Goal: Transaction & Acquisition: Purchase product/service

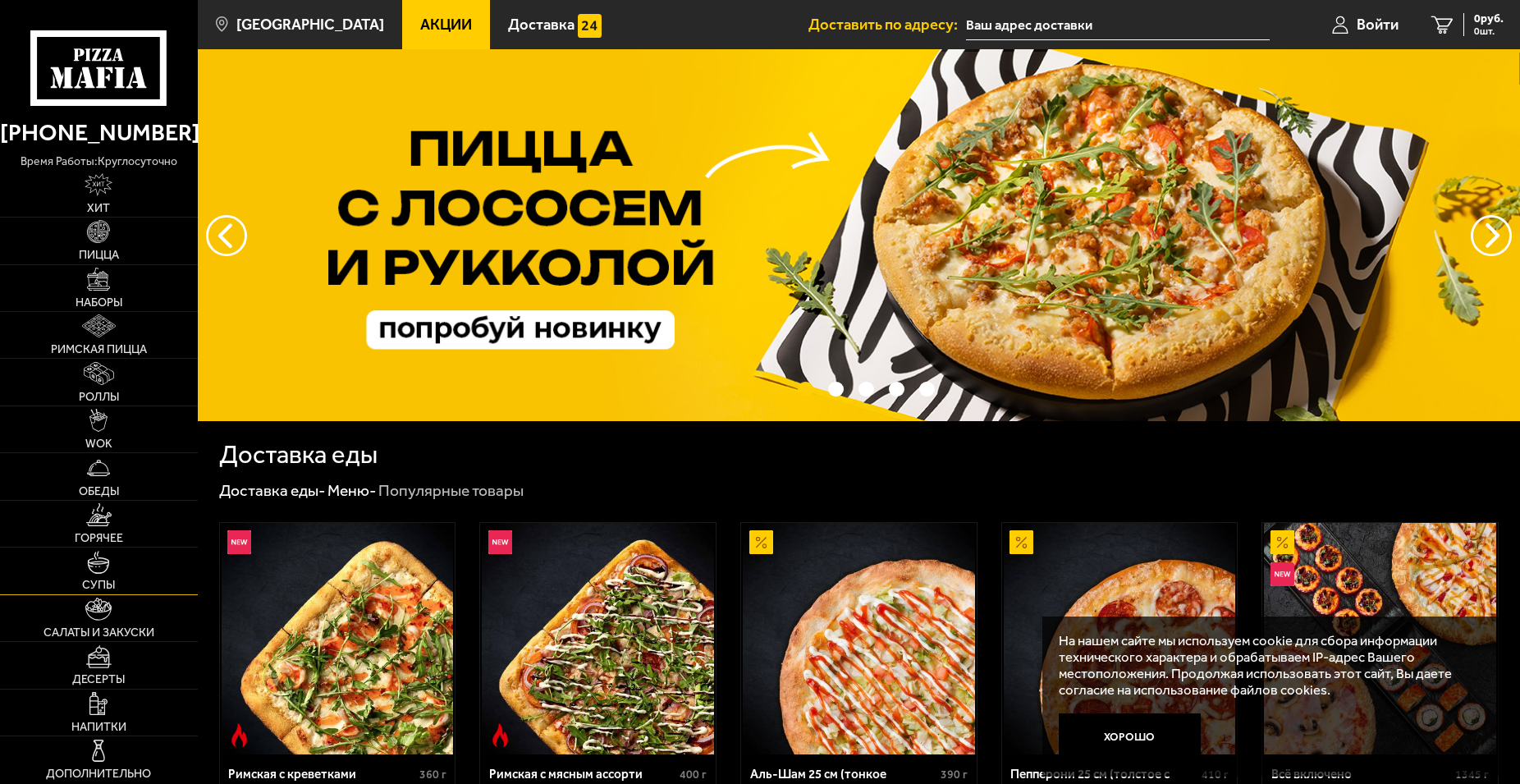
click at [106, 561] on img at bounding box center [98, 561] width 23 height 23
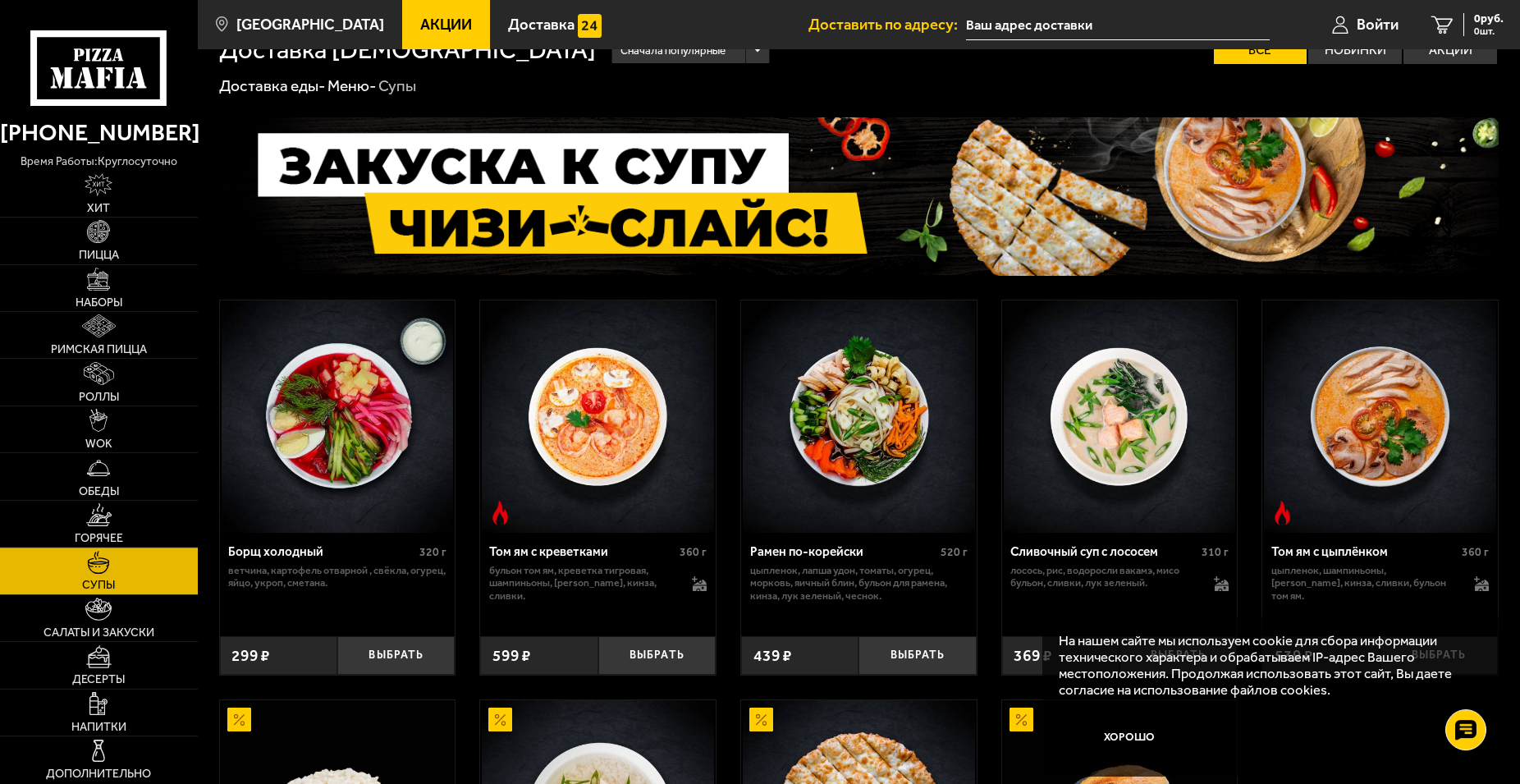
scroll to position [33, 0]
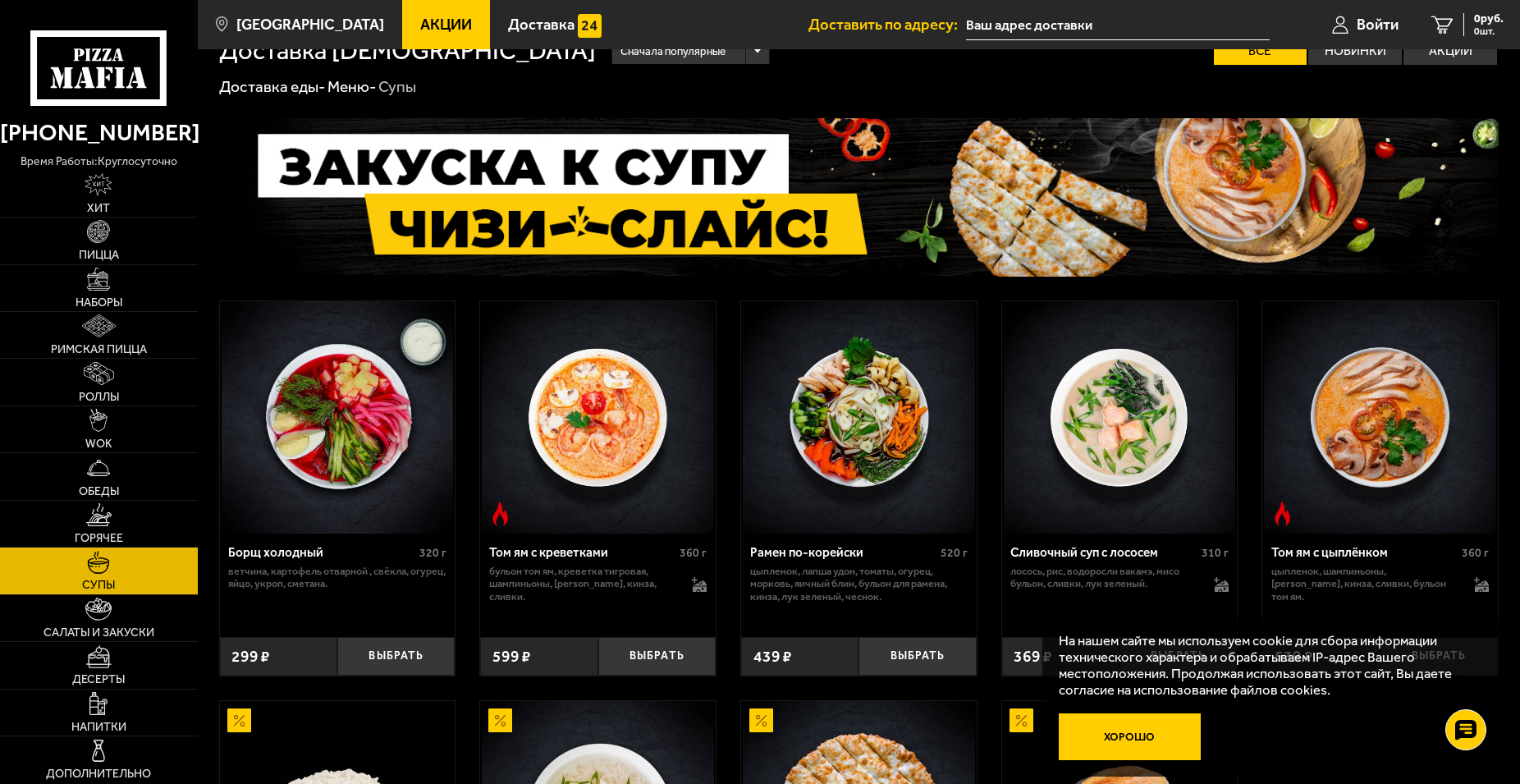
click at [1155, 740] on button "Хорошо" at bounding box center [1129, 737] width 143 height 47
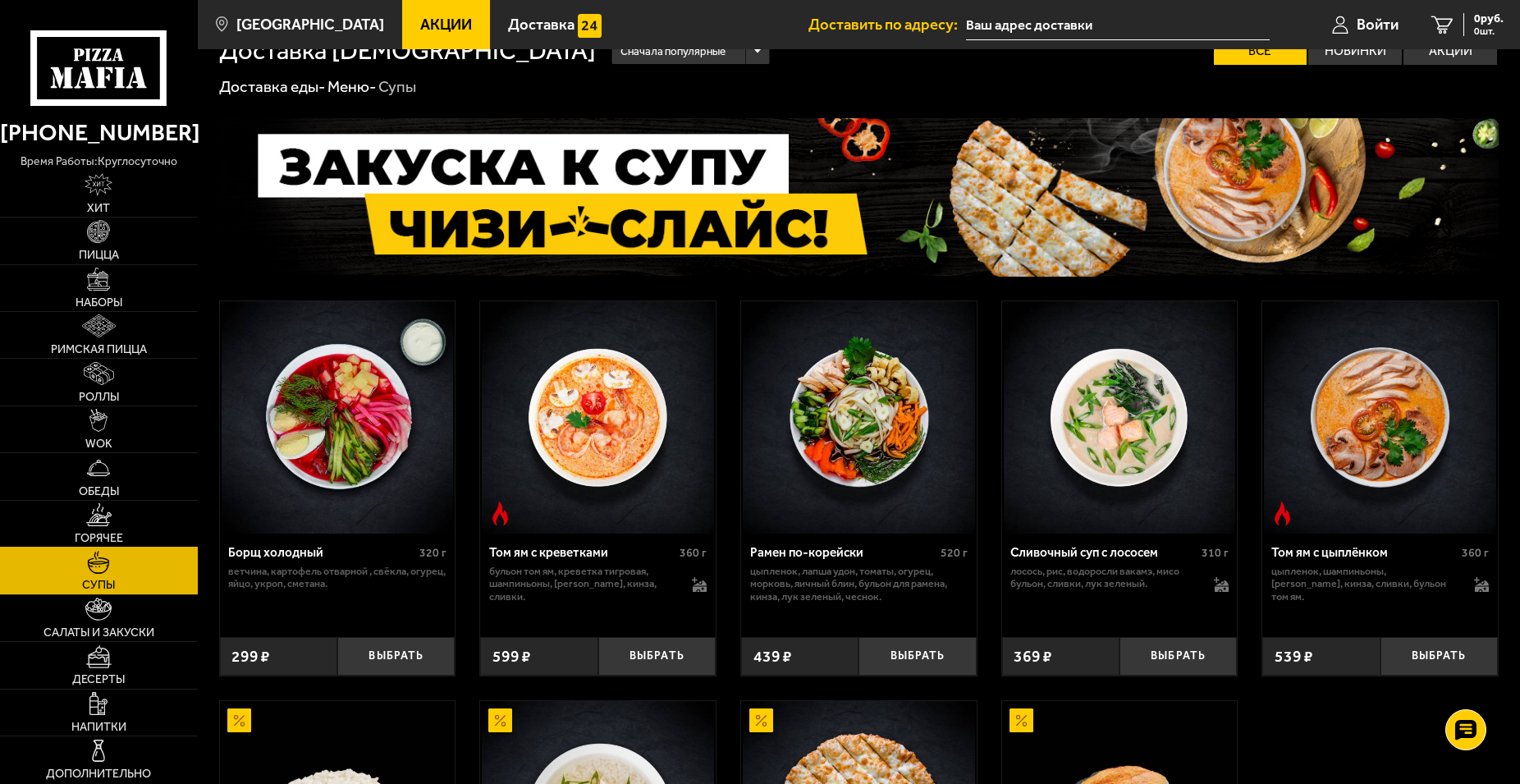
click at [109, 515] on img at bounding box center [99, 514] width 26 height 23
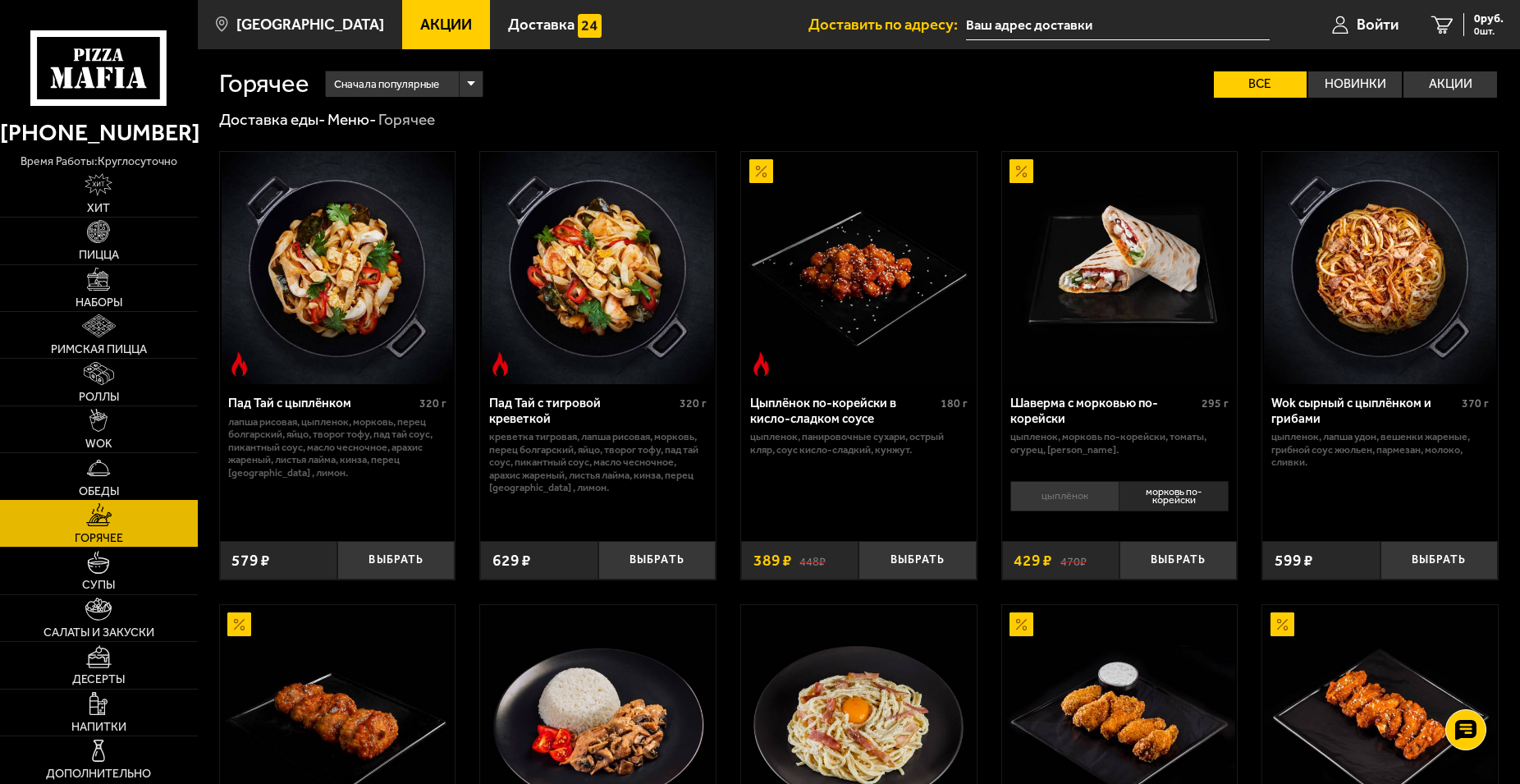
click at [107, 482] on link "Обеды" at bounding box center [99, 476] width 198 height 46
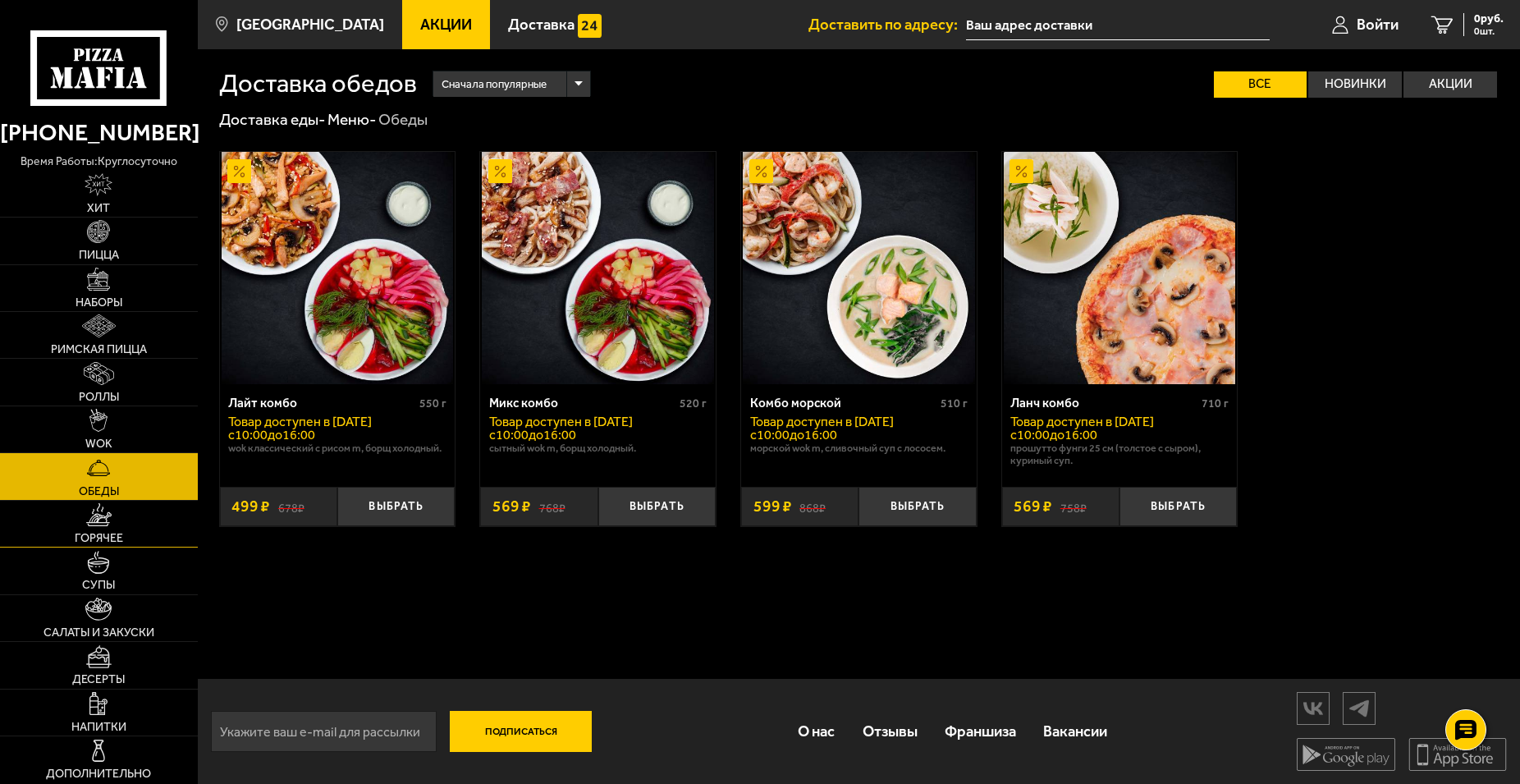
click at [106, 522] on img at bounding box center [99, 514] width 26 height 23
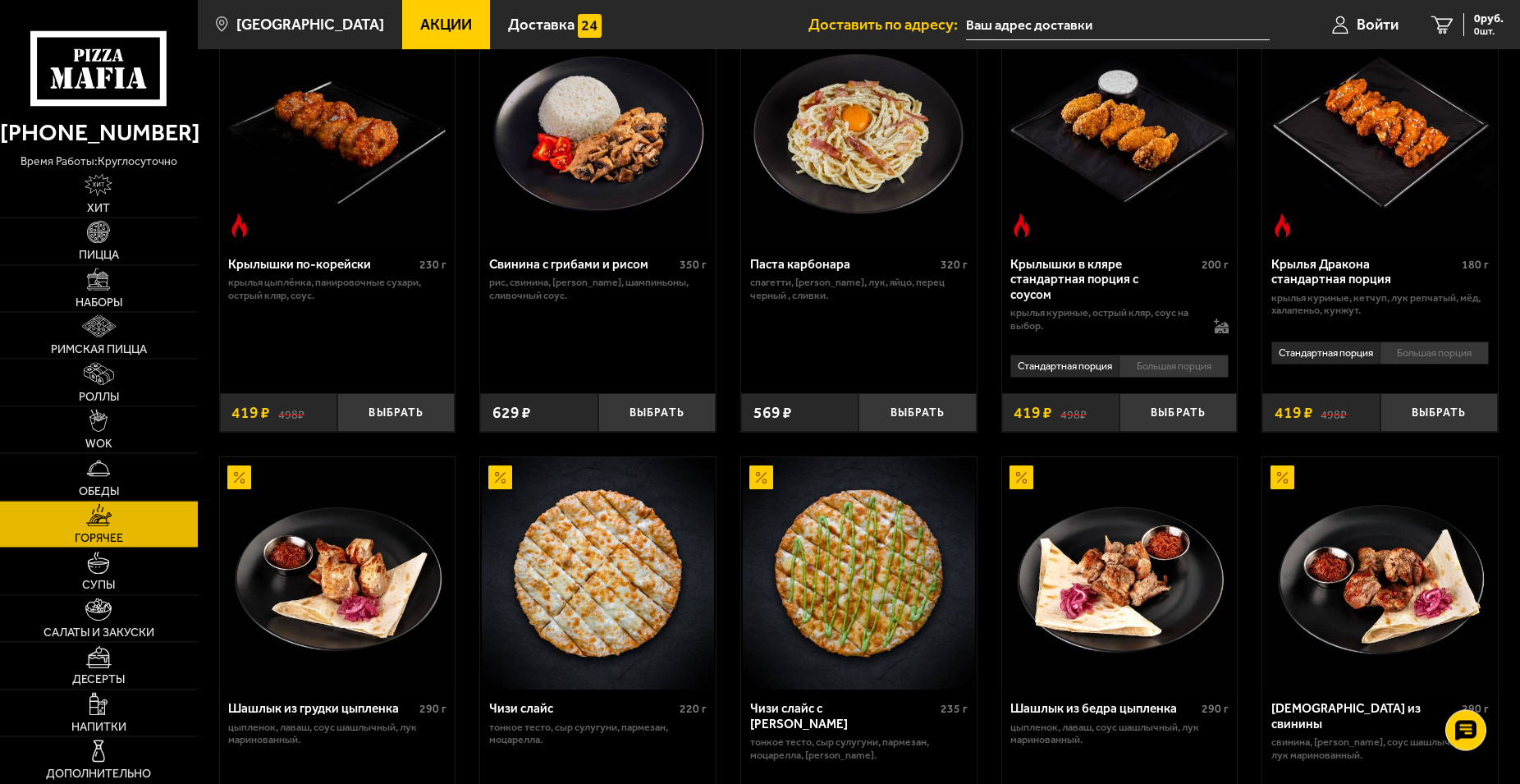
scroll to position [586, 0]
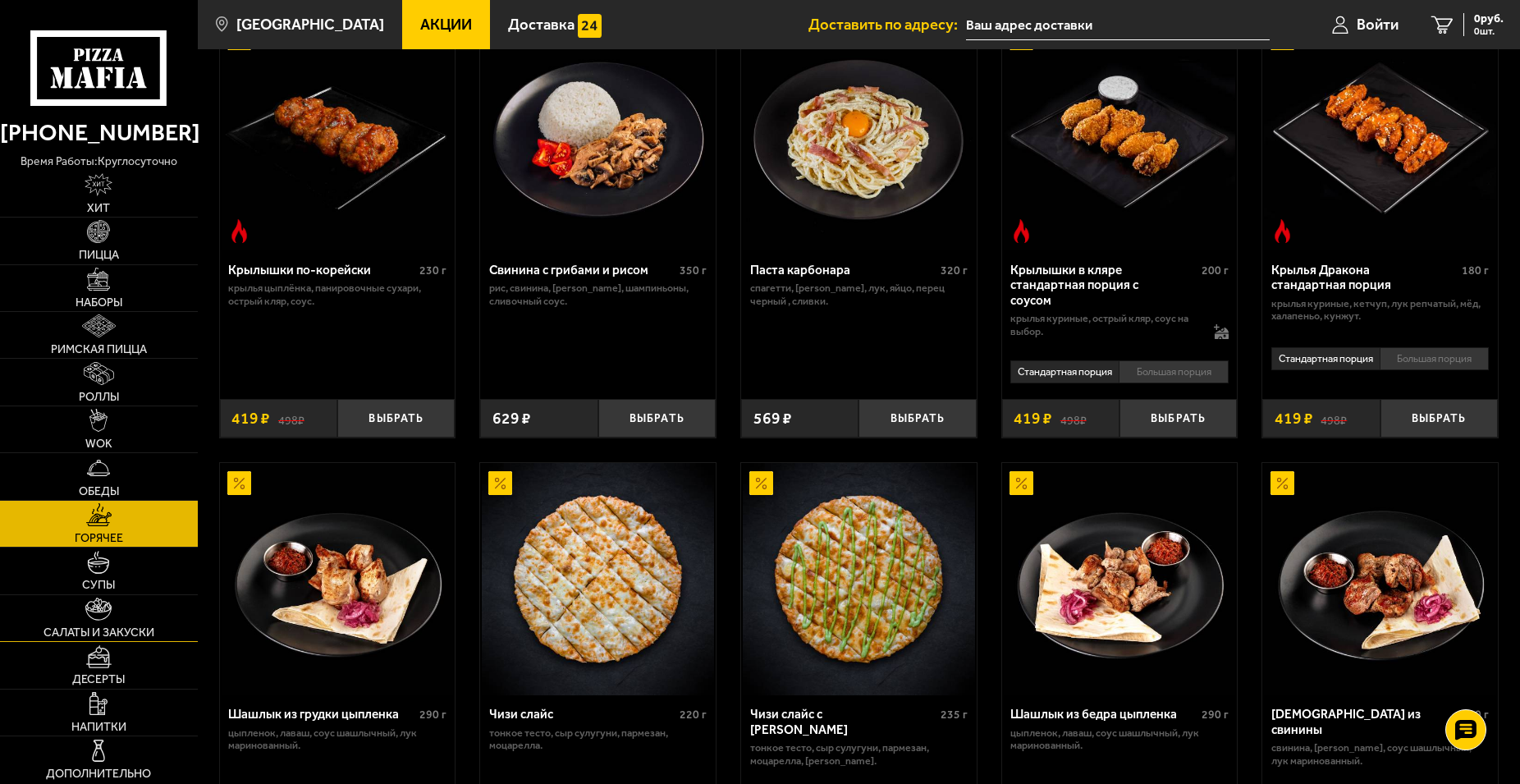
click at [122, 620] on link "Салаты и закуски" at bounding box center [99, 618] width 198 height 46
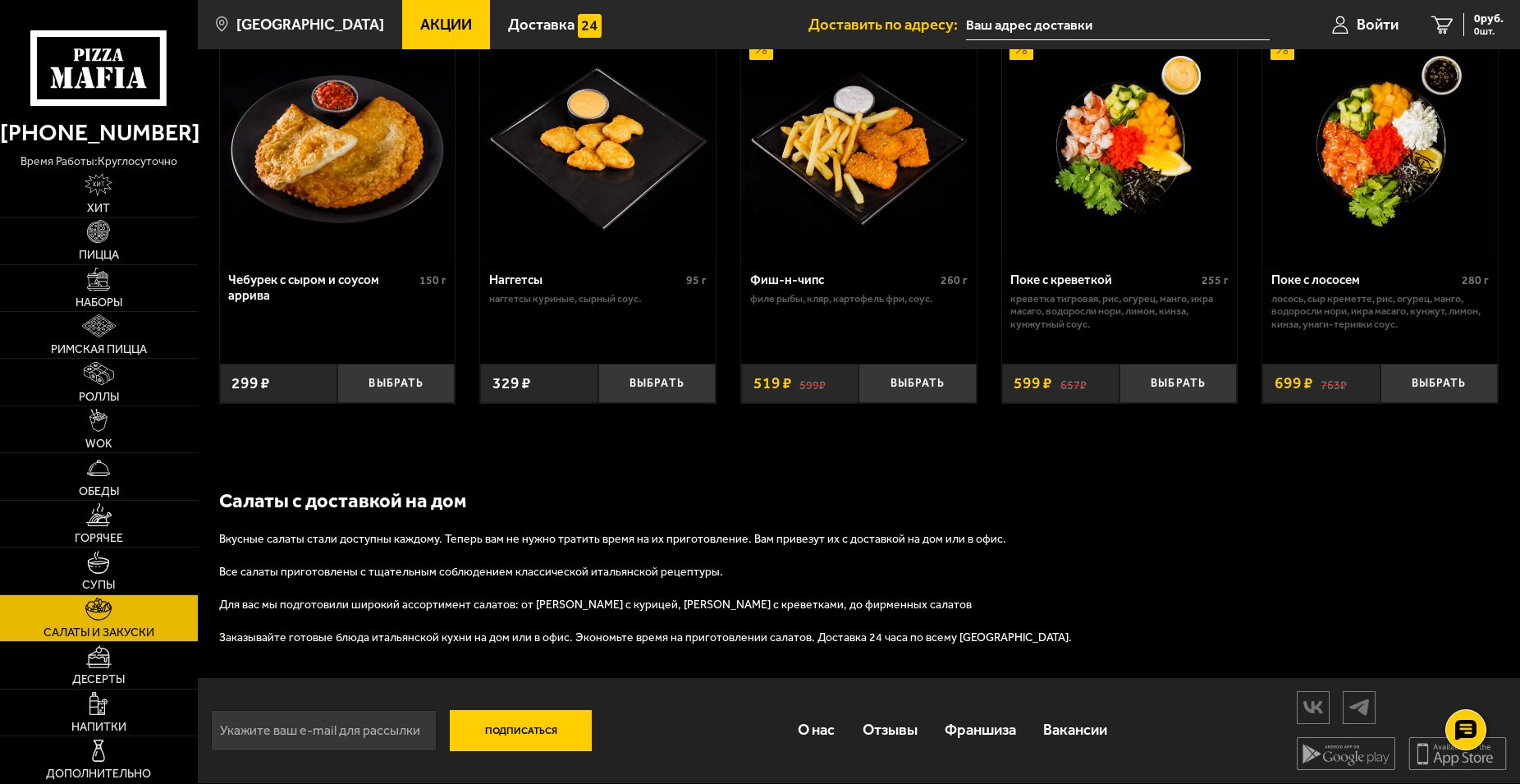
scroll to position [772, 0]
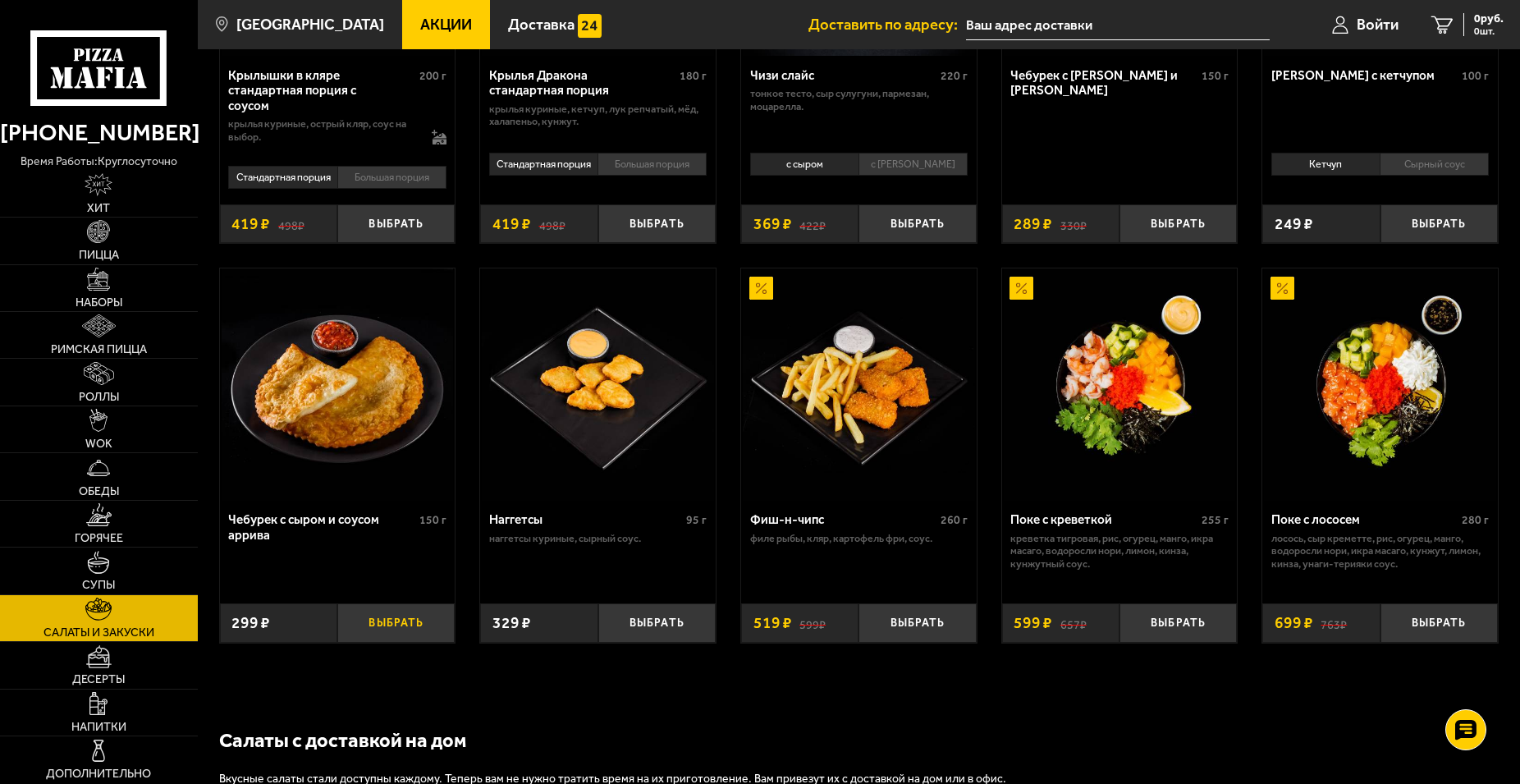
drag, startPoint x: 382, startPoint y: 632, endPoint x: 368, endPoint y: 645, distance: 19.1
click at [381, 631] on button "Выбрать" at bounding box center [395, 622] width 117 height 38
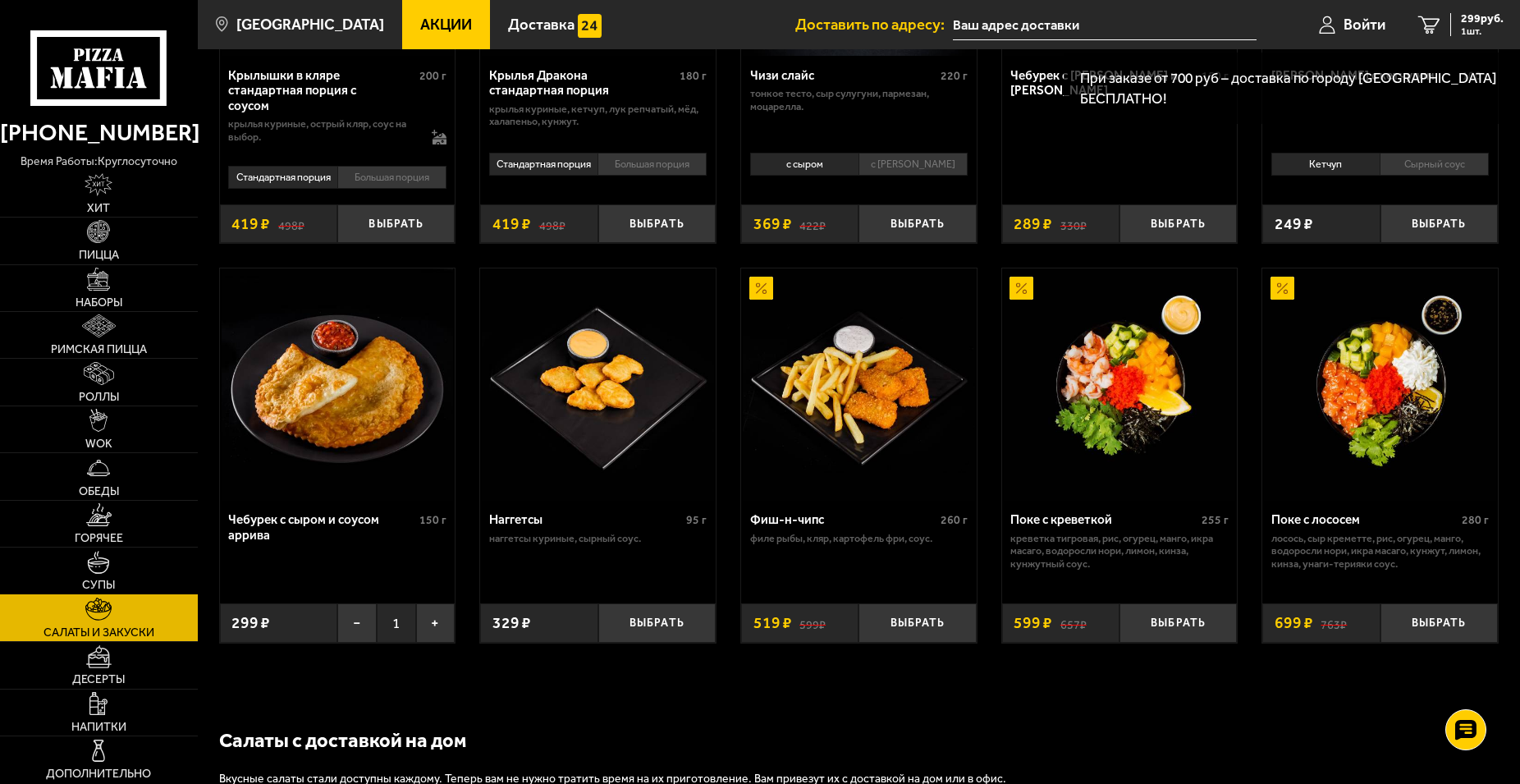
click at [97, 577] on link "Супы" at bounding box center [99, 571] width 198 height 46
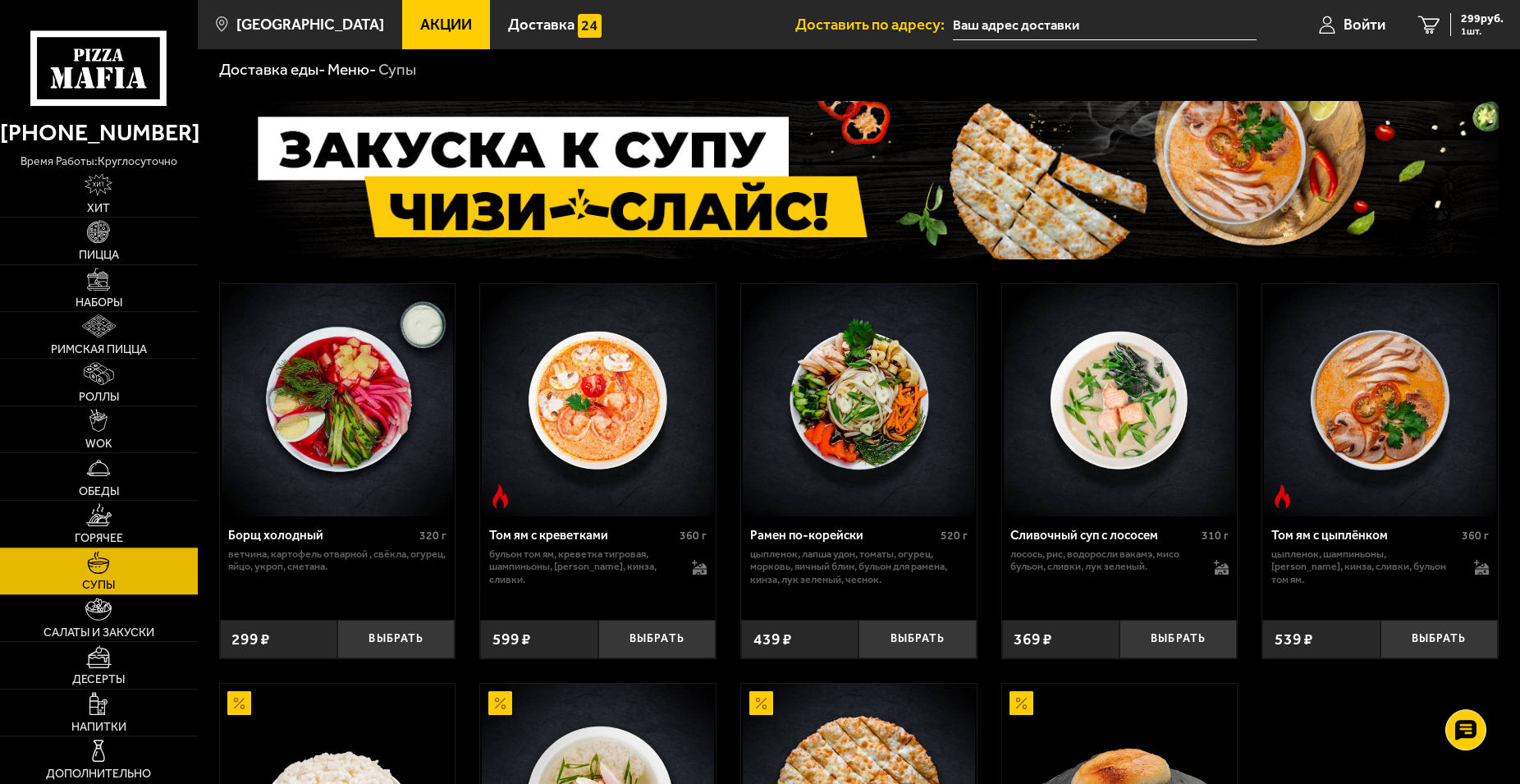
scroll to position [84, 0]
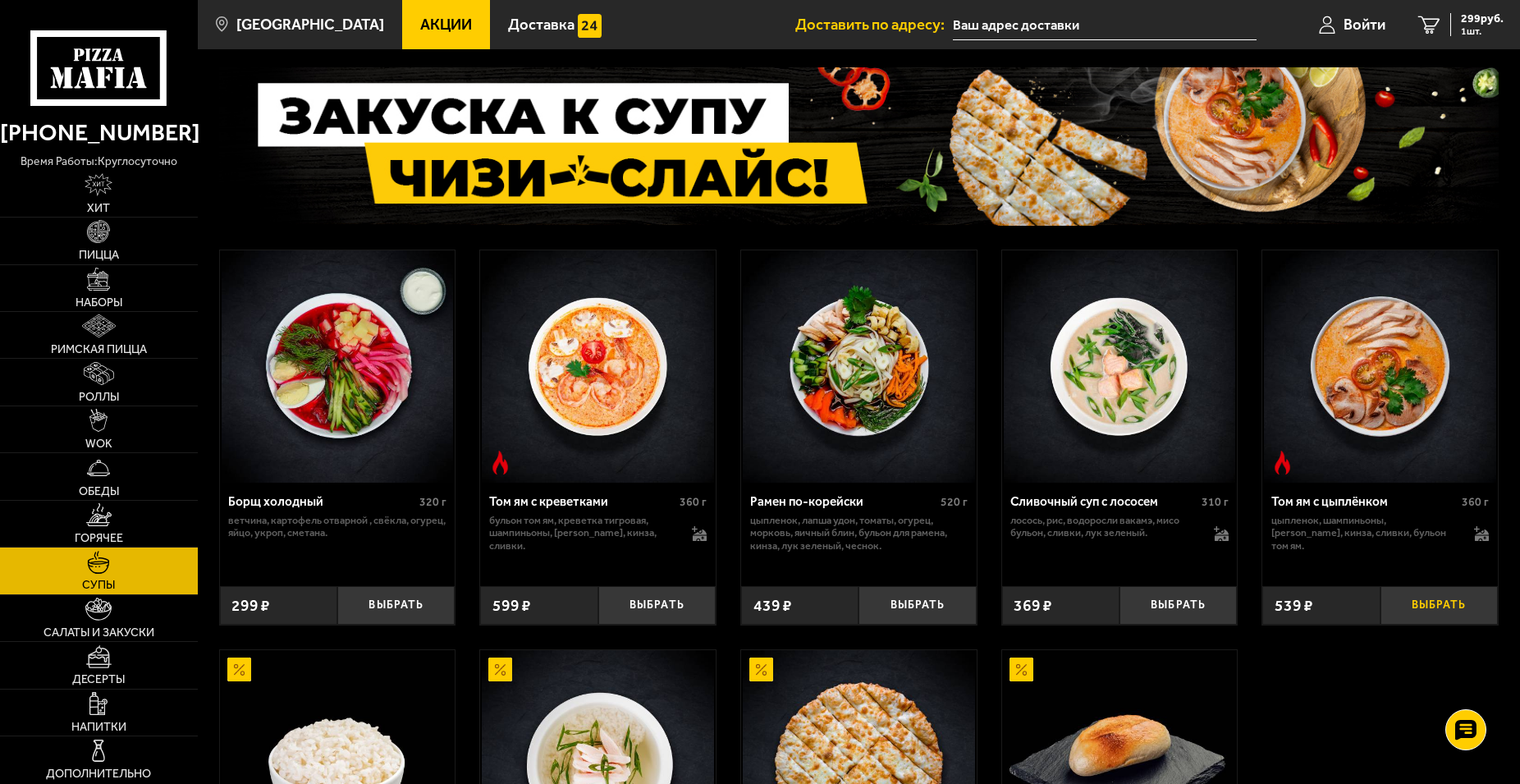
click at [1426, 603] on button "Выбрать" at bounding box center [1438, 605] width 117 height 38
click at [107, 615] on img at bounding box center [98, 609] width 26 height 23
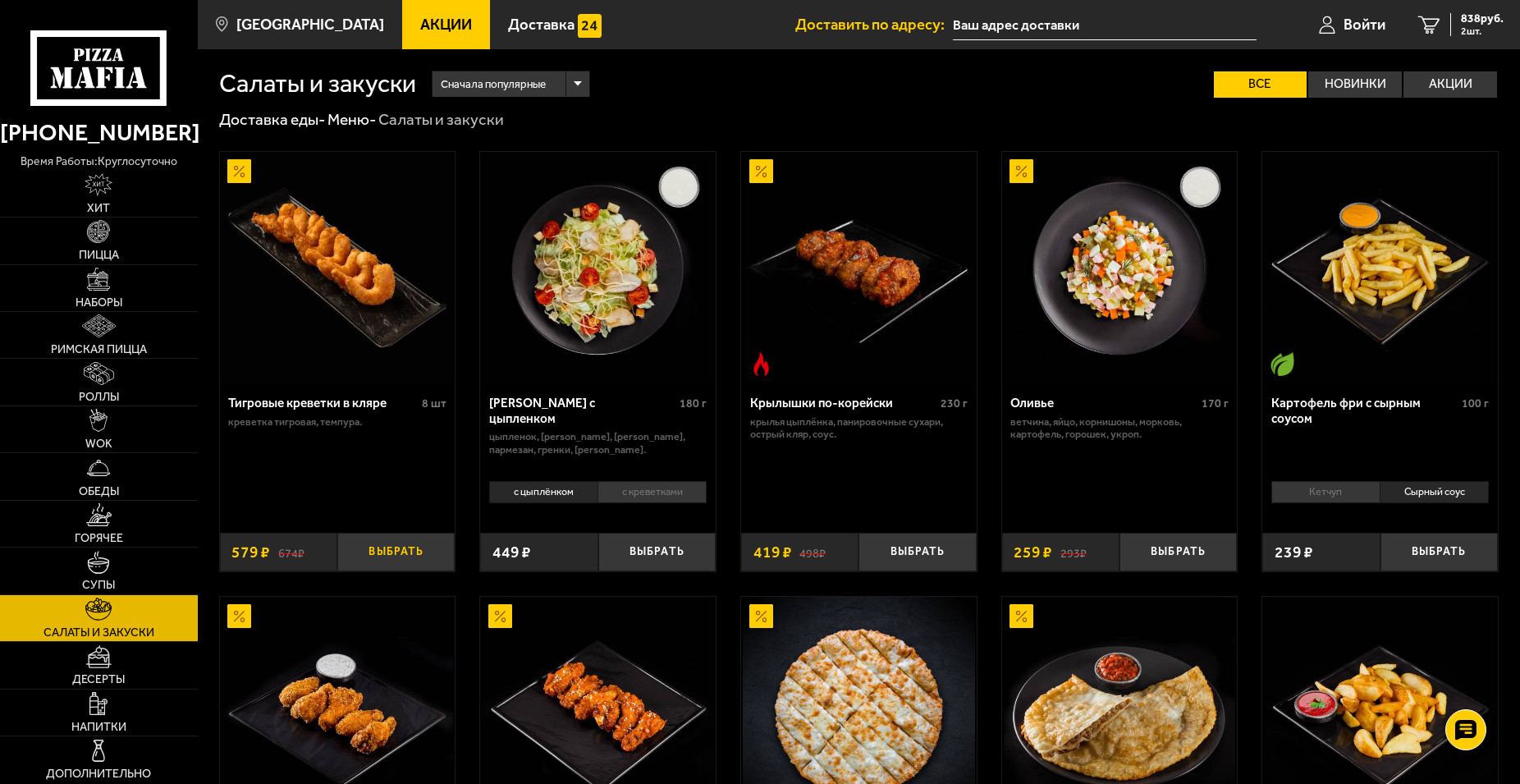
click at [392, 557] on button "Выбрать" at bounding box center [395, 551] width 117 height 38
click at [104, 525] on img at bounding box center [99, 514] width 26 height 23
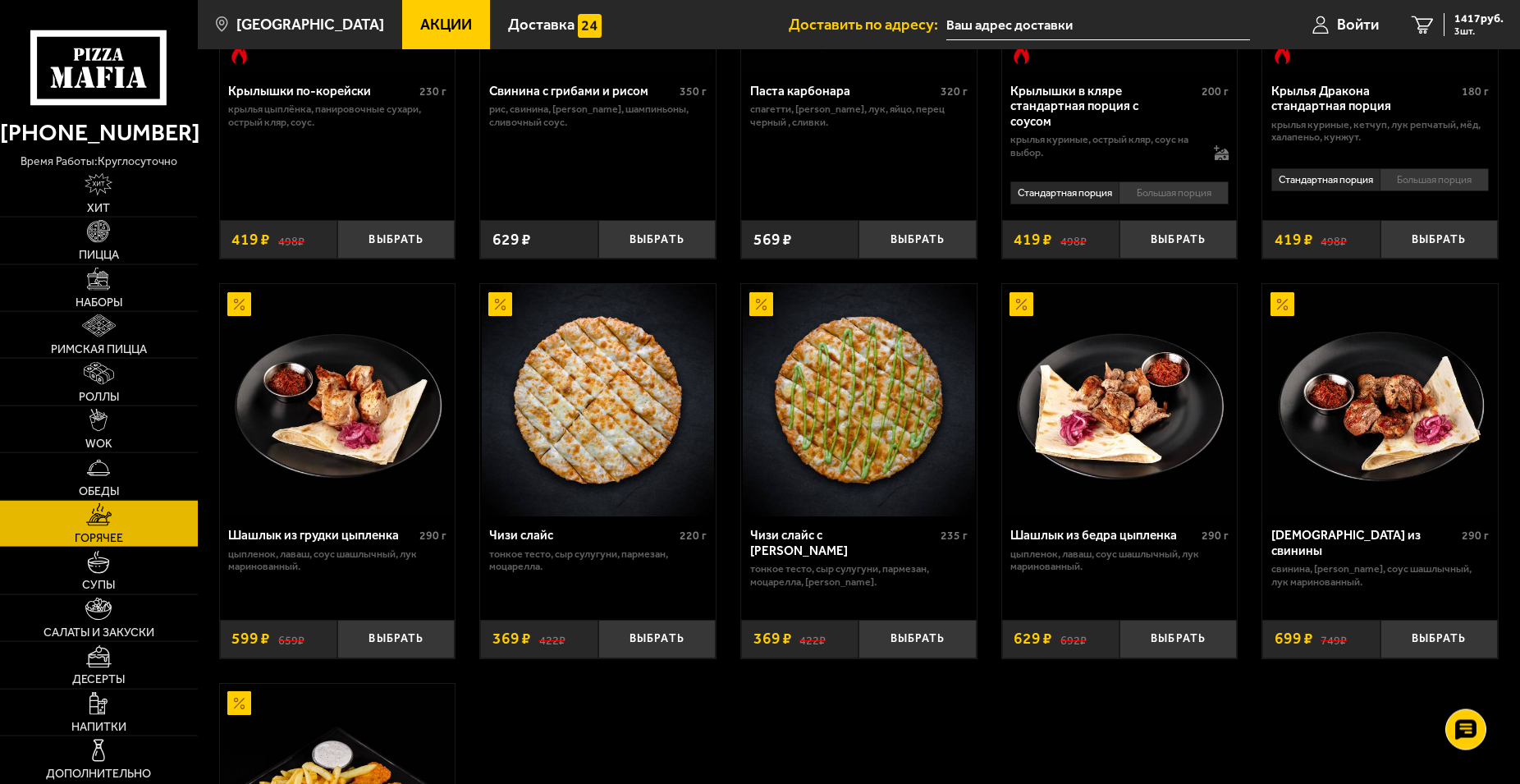
scroll to position [837, 0]
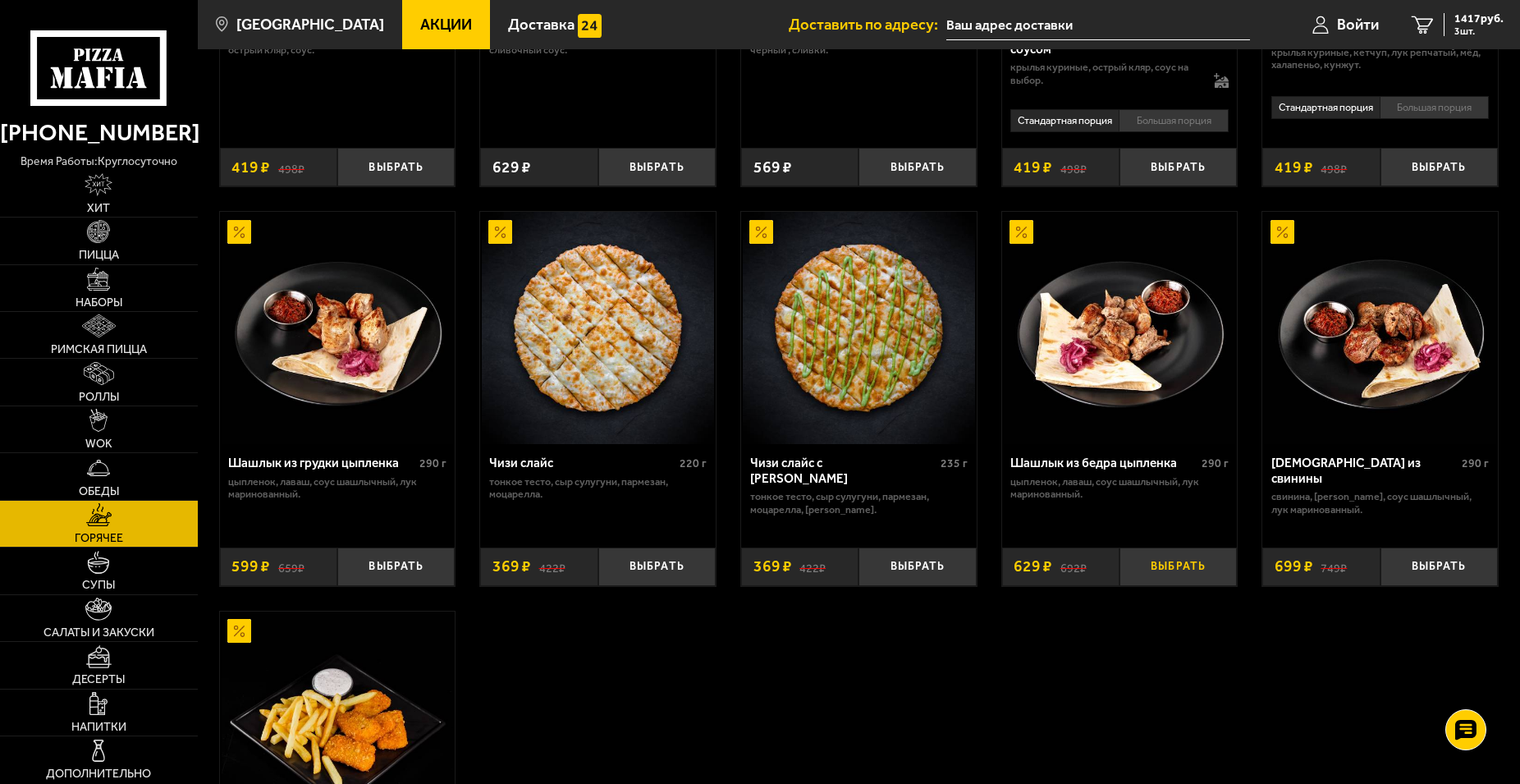
click at [1189, 578] on button "Выбрать" at bounding box center [1177, 567] width 117 height 38
click at [1473, 25] on div "2046 руб. 4 шт." at bounding box center [1474, 24] width 60 height 23
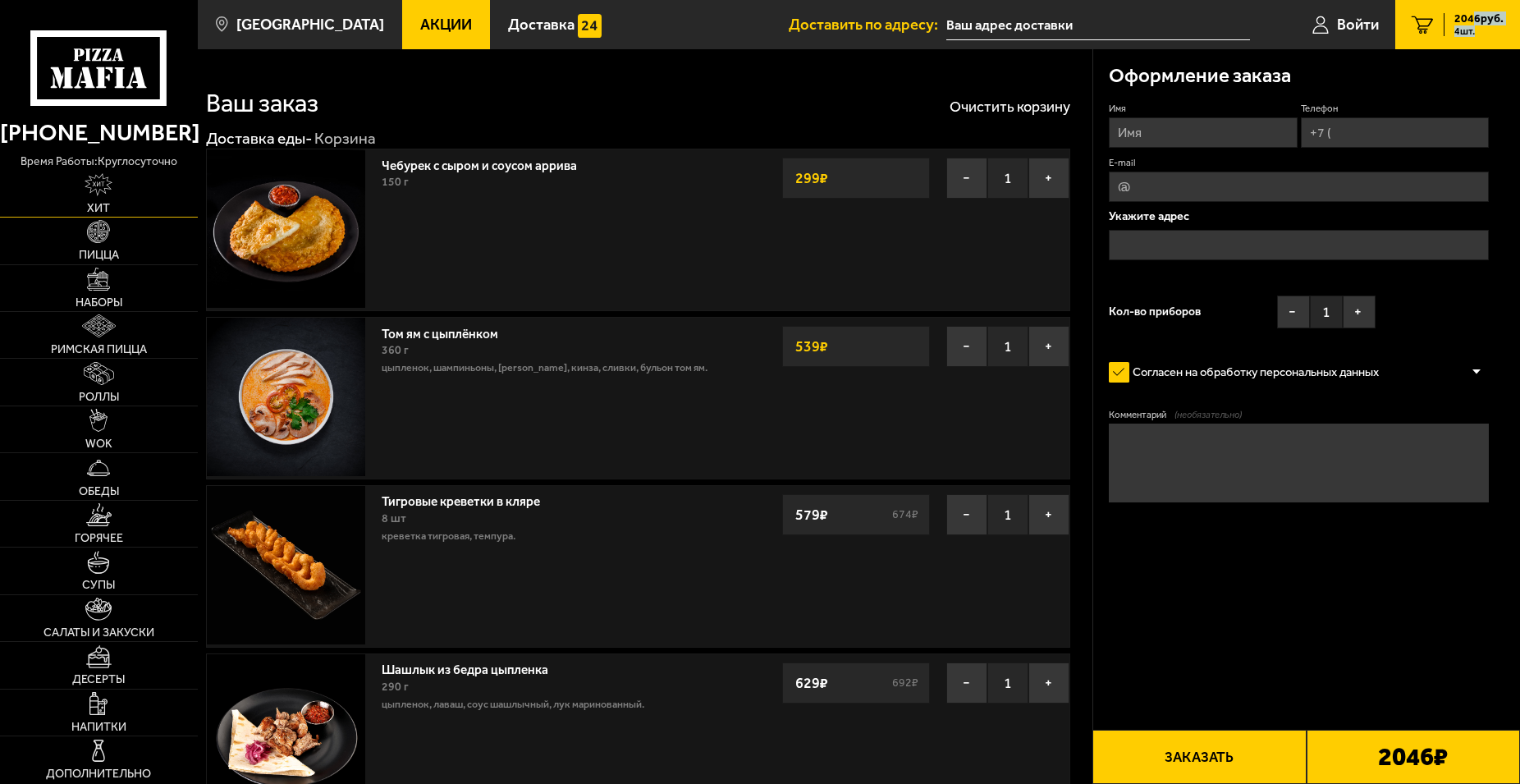
click at [87, 196] on img at bounding box center [98, 184] width 28 height 23
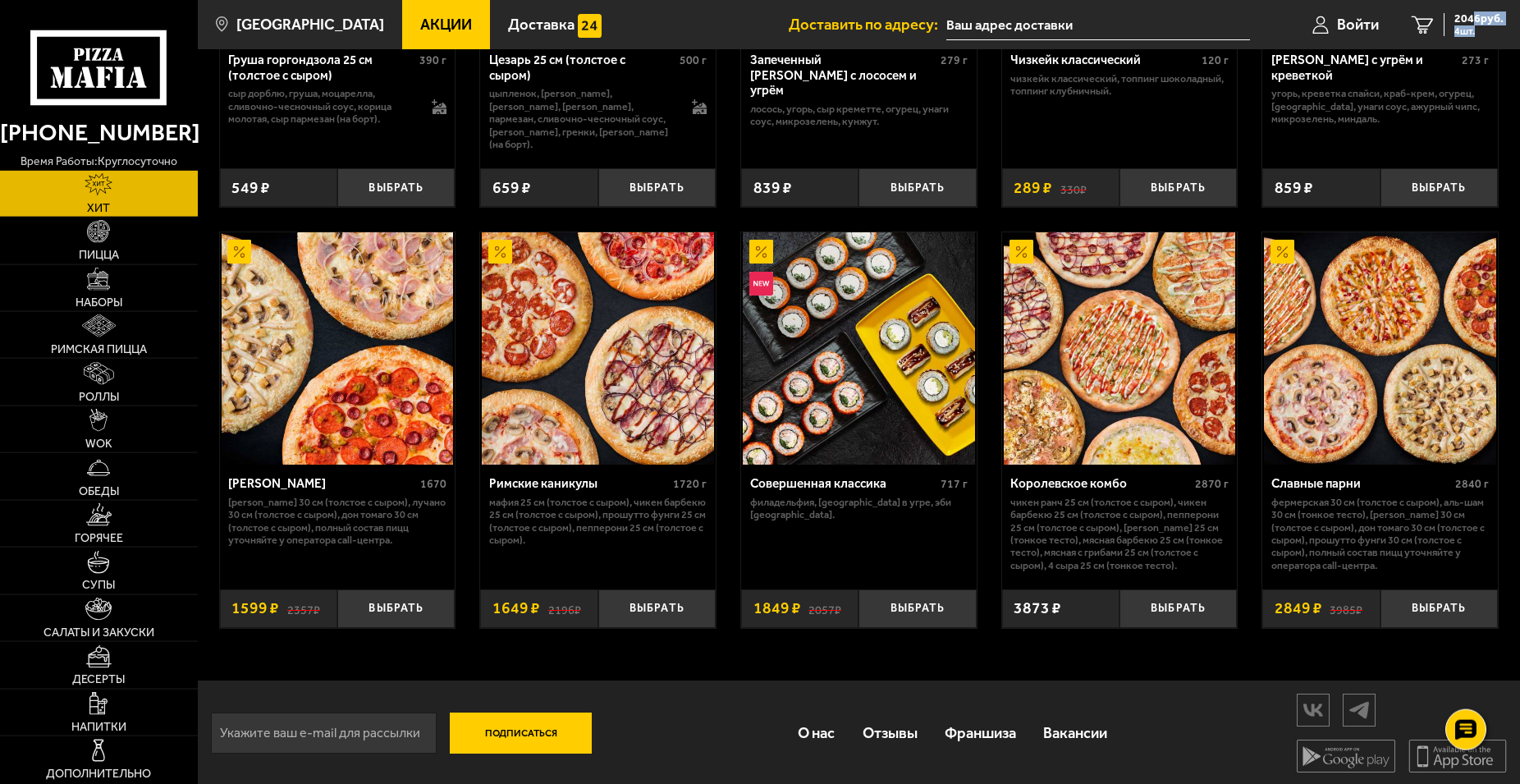
scroll to position [783, 0]
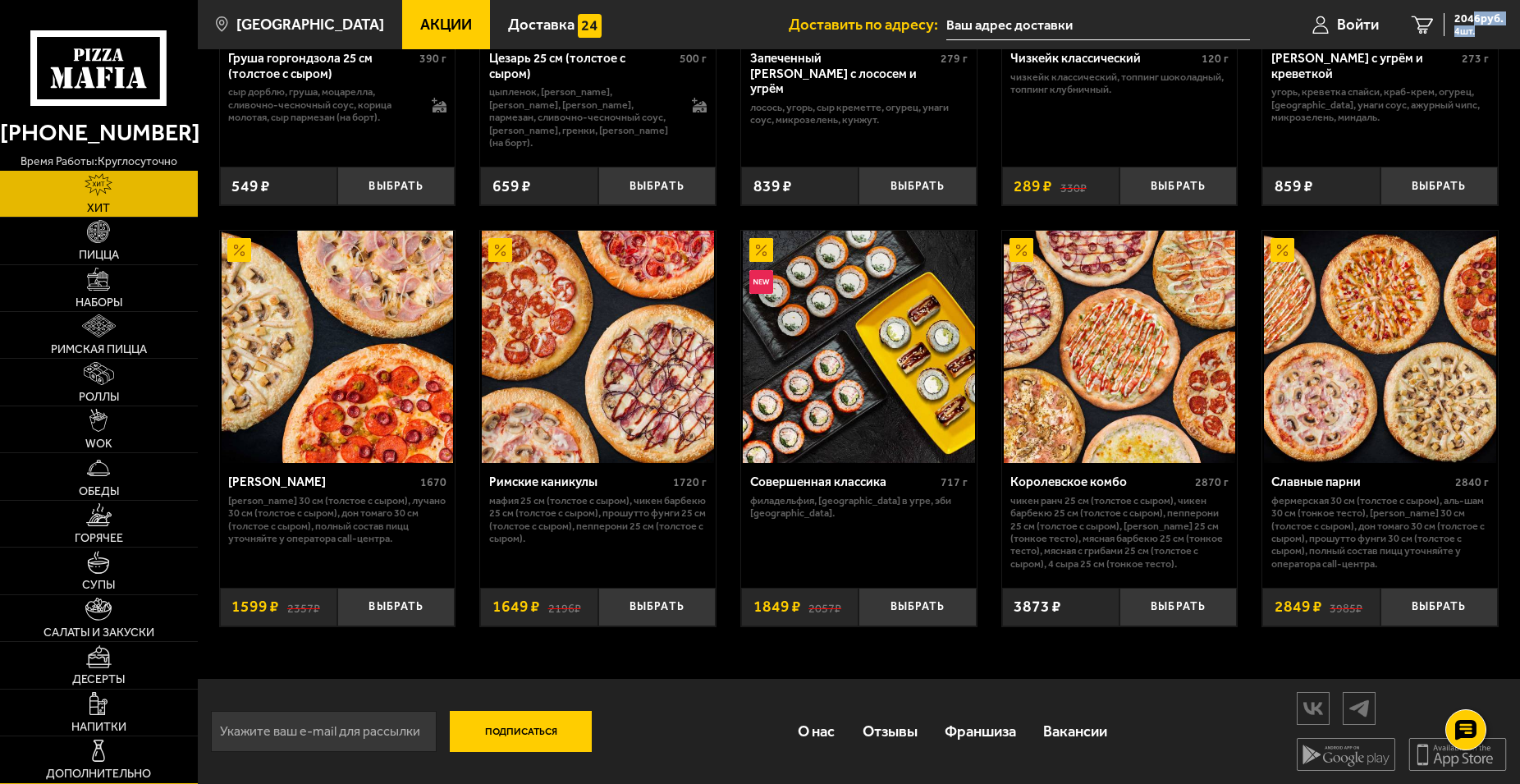
click at [97, 754] on img at bounding box center [98, 749] width 23 height 23
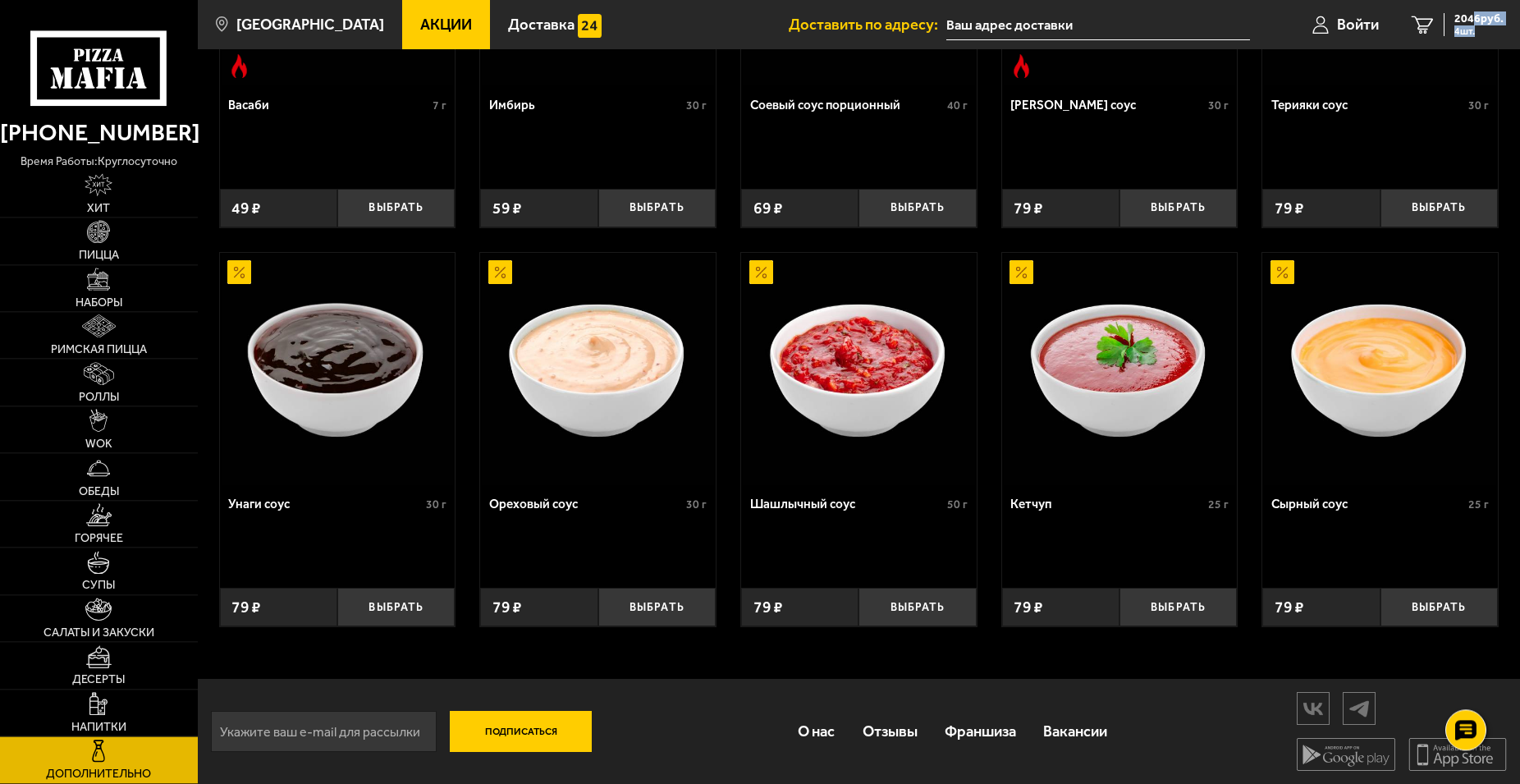
scroll to position [710, 0]
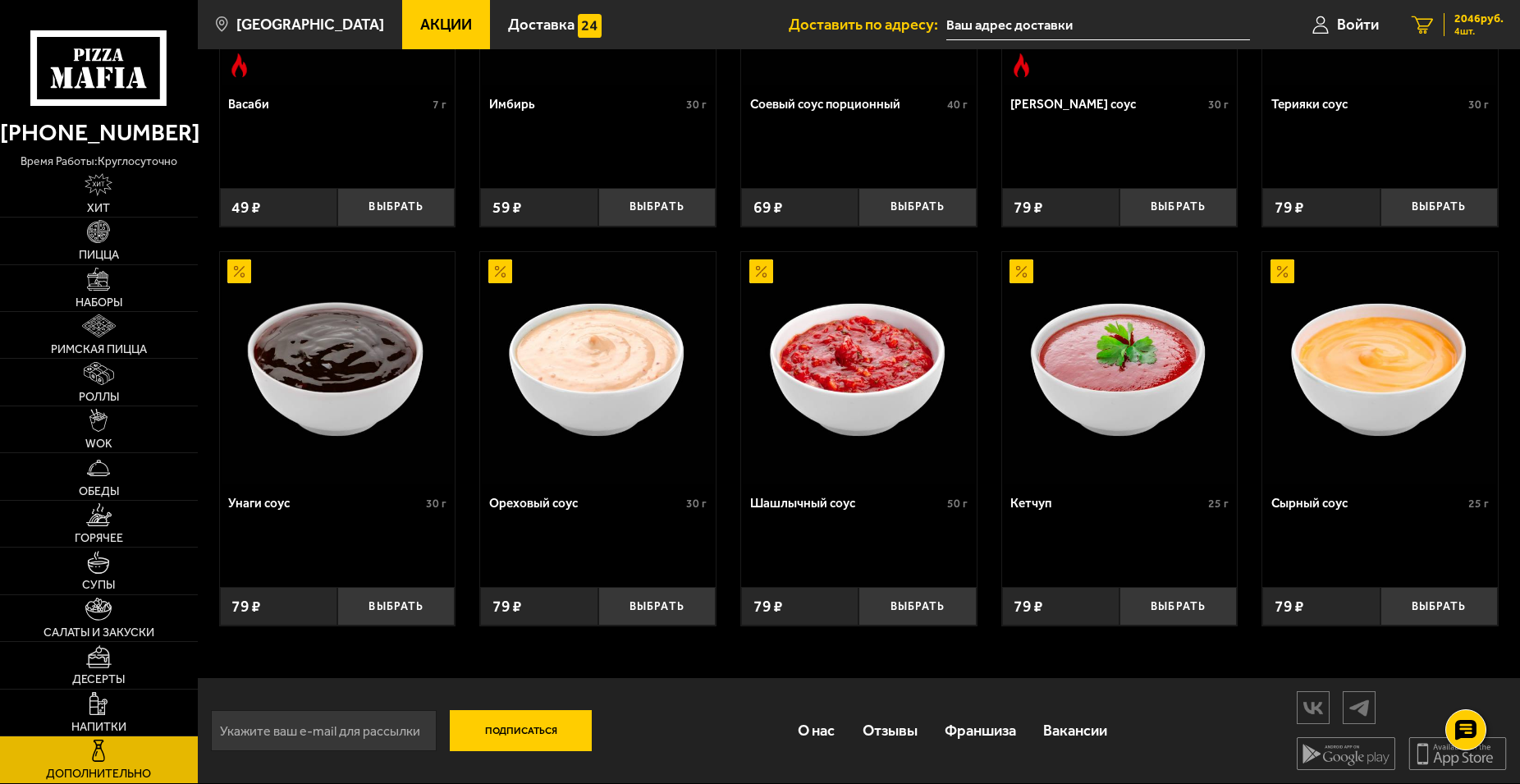
click at [1471, 19] on span "2046 руб." at bounding box center [1479, 18] width 49 height 12
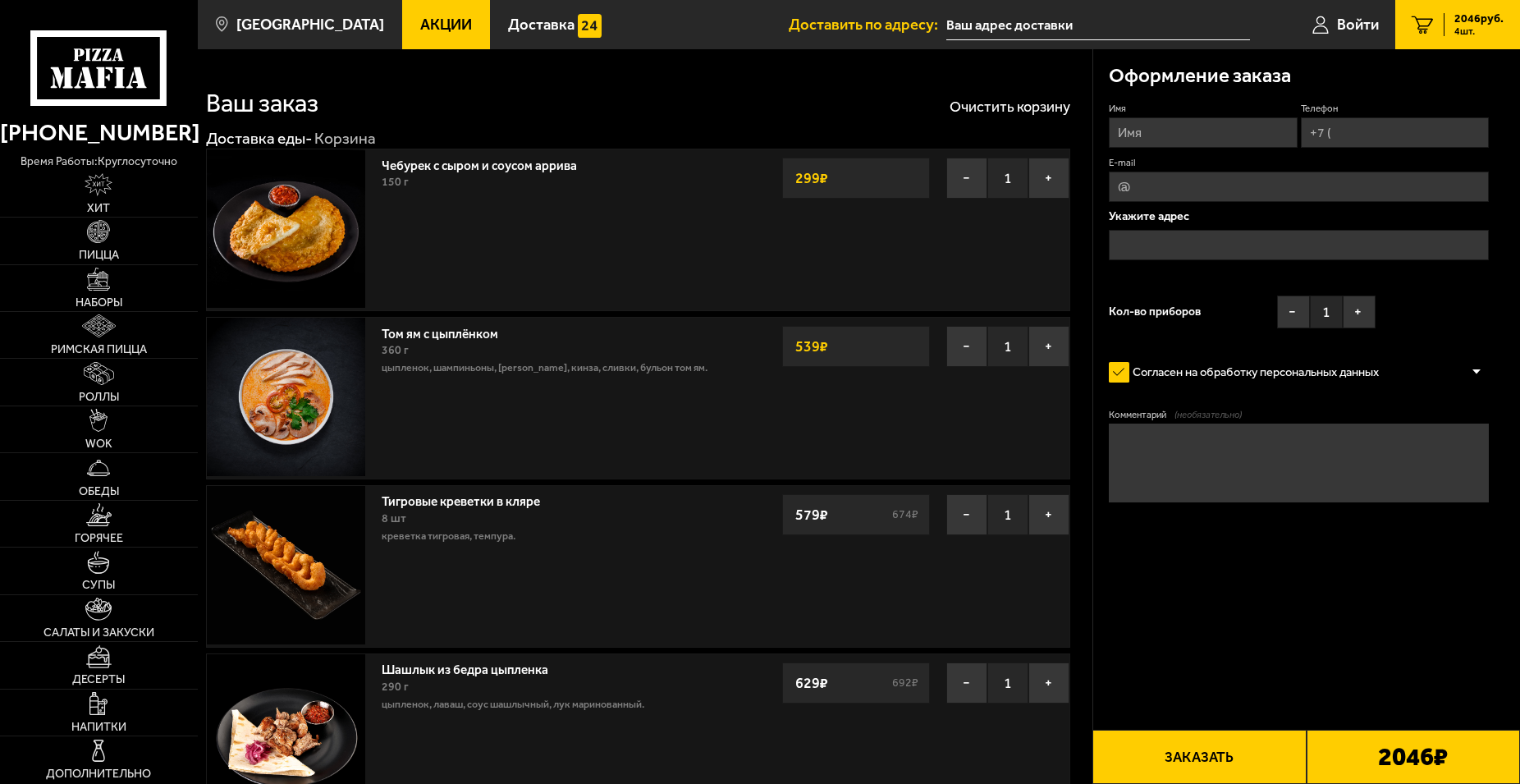
click at [502, 508] on link "Тигровые креветки в кляре" at bounding box center [469, 499] width 174 height 20
click at [302, 562] on img at bounding box center [286, 565] width 158 height 158
click at [501, 509] on link "Тигровые креветки в кляре" at bounding box center [469, 499] width 174 height 20
click at [104, 613] on img at bounding box center [98, 609] width 26 height 23
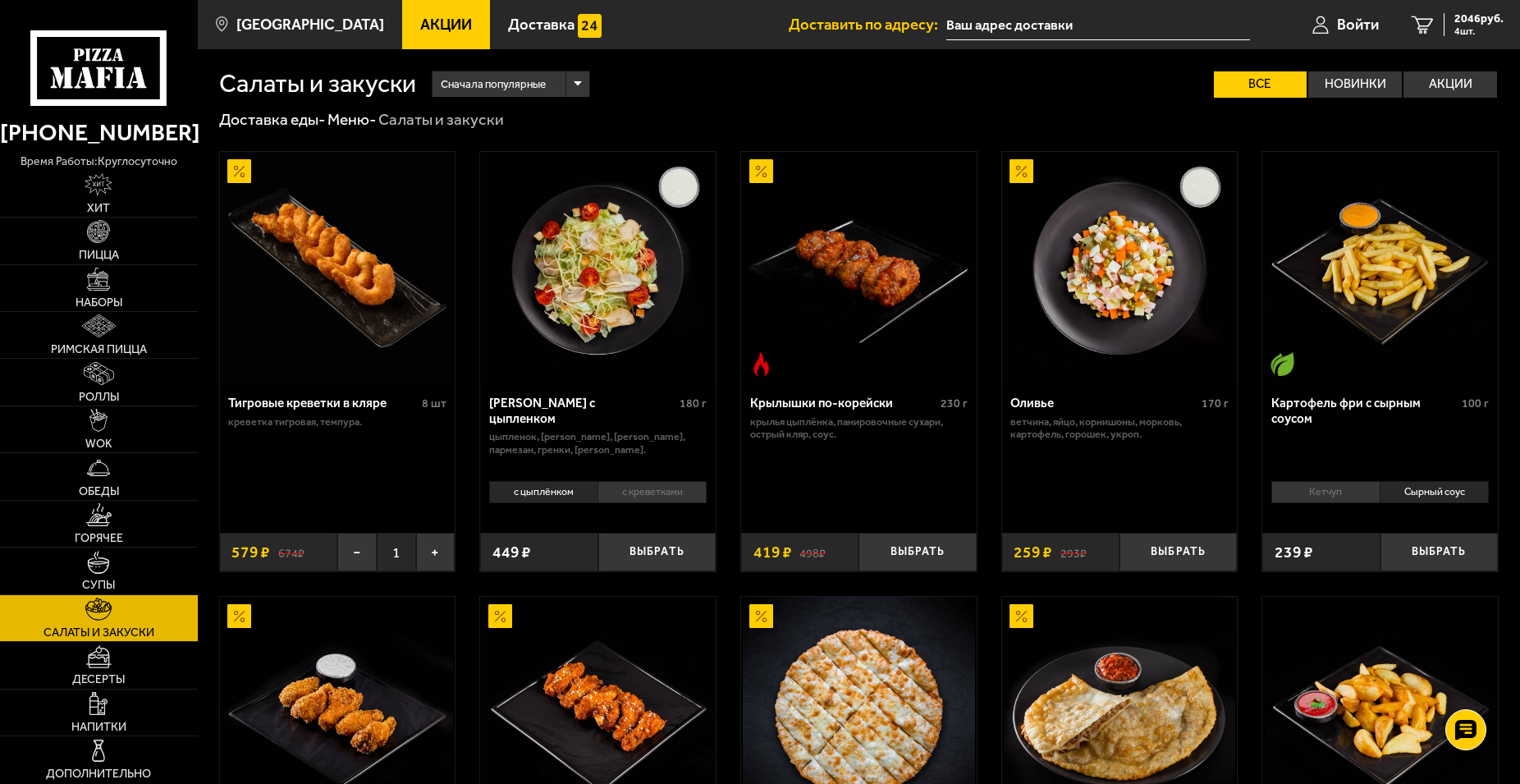
click at [361, 297] on img at bounding box center [338, 268] width 233 height 233
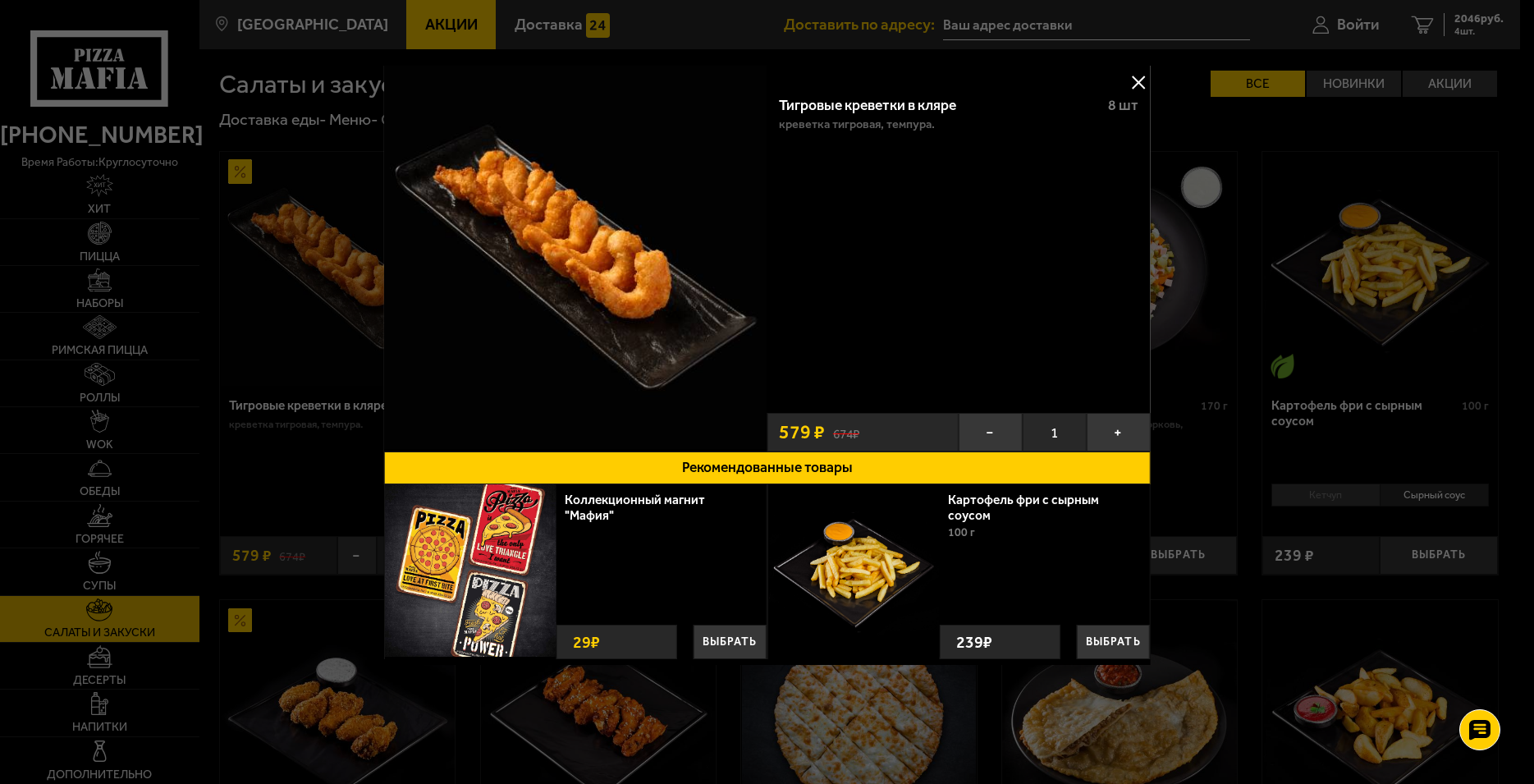
click at [1132, 78] on button at bounding box center [1138, 82] width 25 height 25
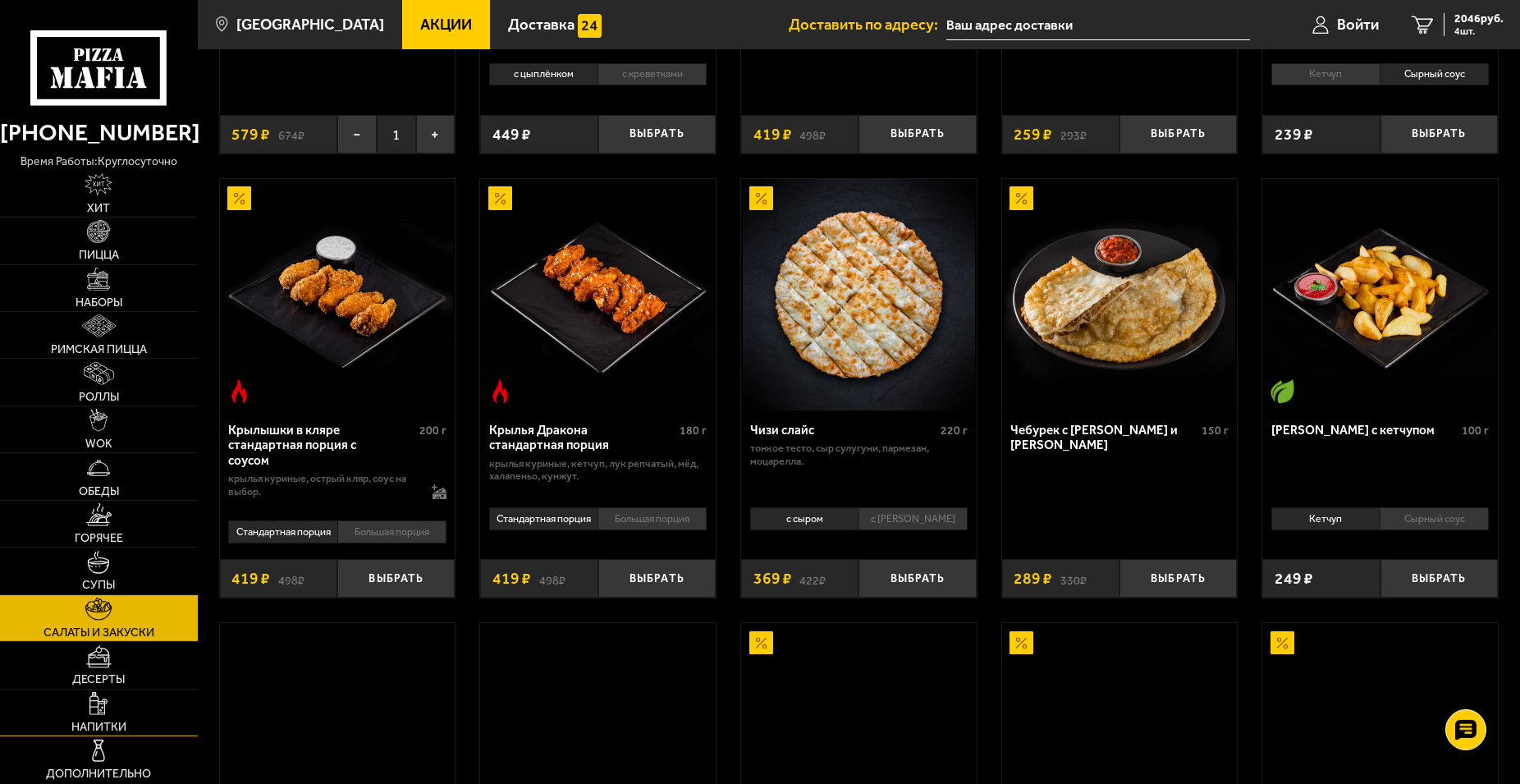
scroll to position [419, 0]
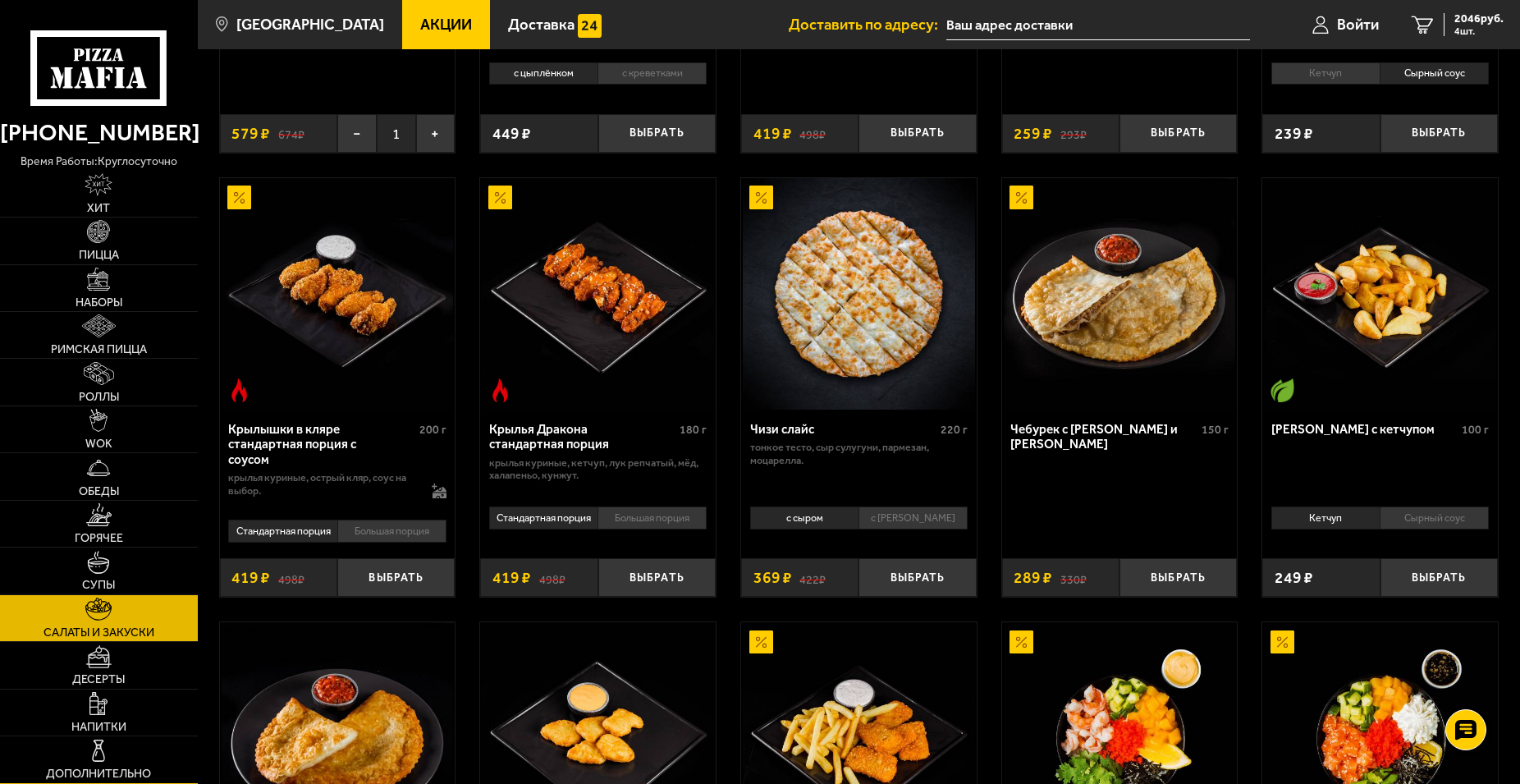
click at [124, 749] on link "Дополнительно" at bounding box center [99, 759] width 198 height 46
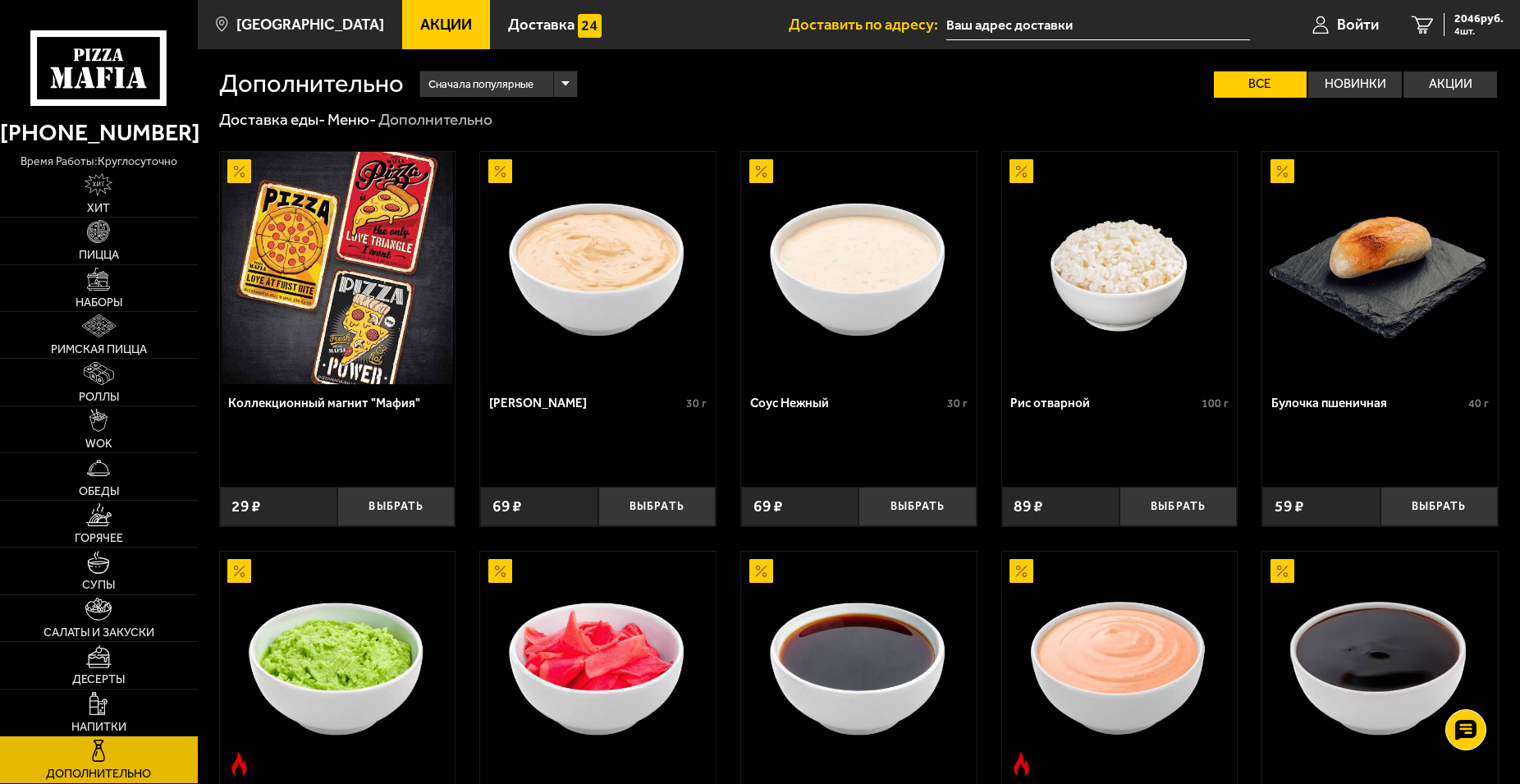
click at [551, 399] on div "[PERSON_NAME]" at bounding box center [585, 402] width 193 height 15
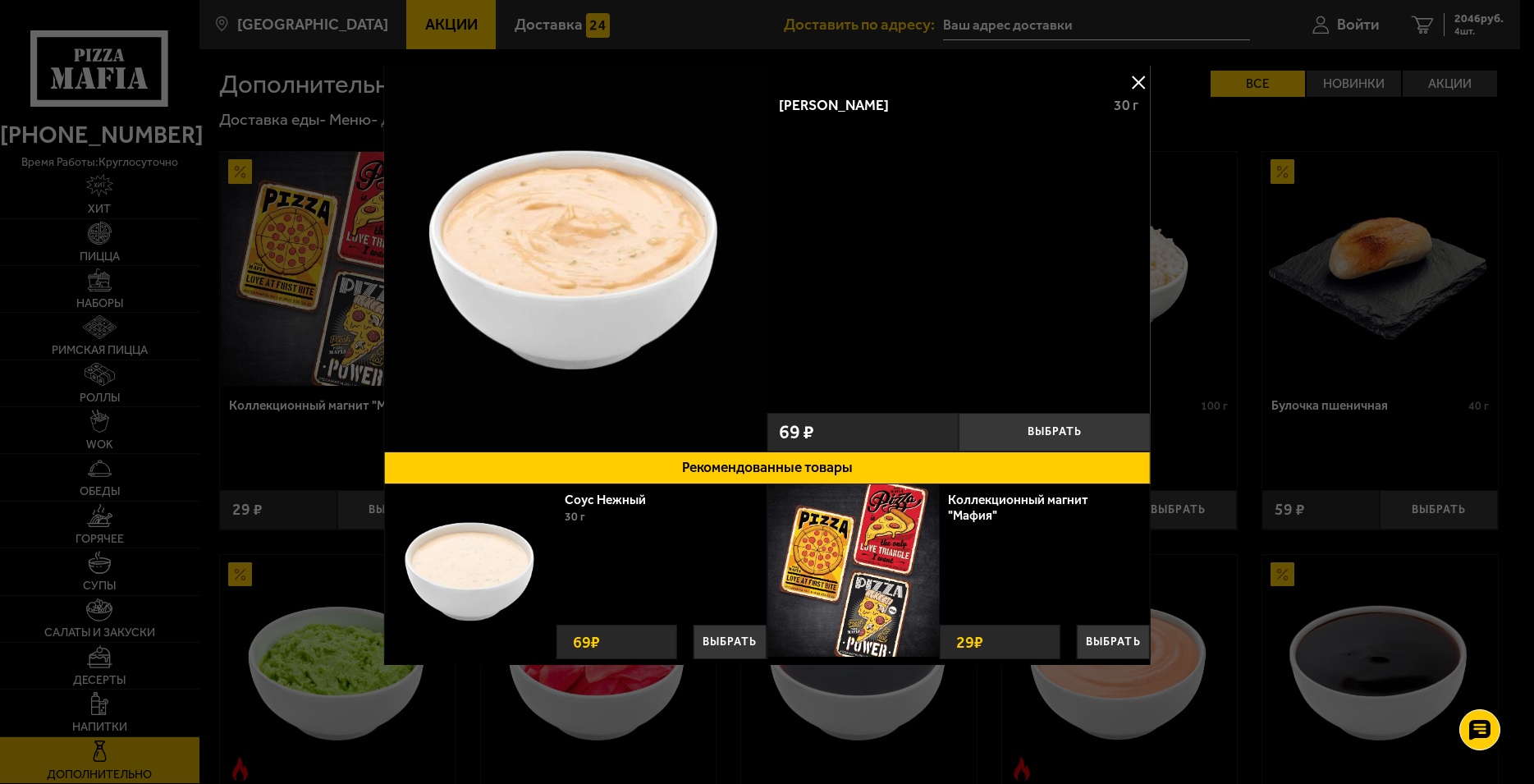
click at [519, 209] on img at bounding box center [575, 257] width 384 height 383
click at [1140, 77] on button at bounding box center [1138, 82] width 25 height 25
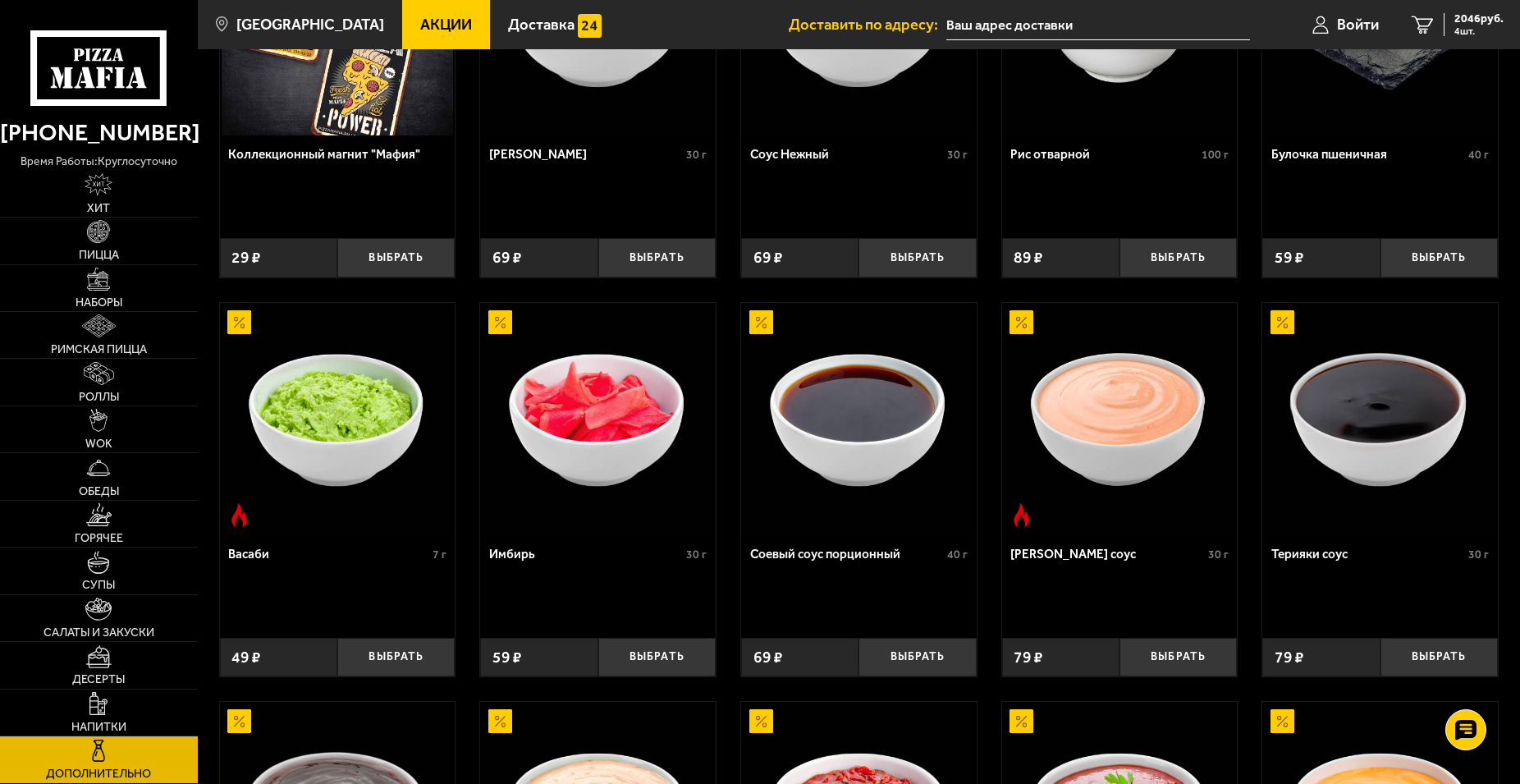
scroll to position [251, 0]
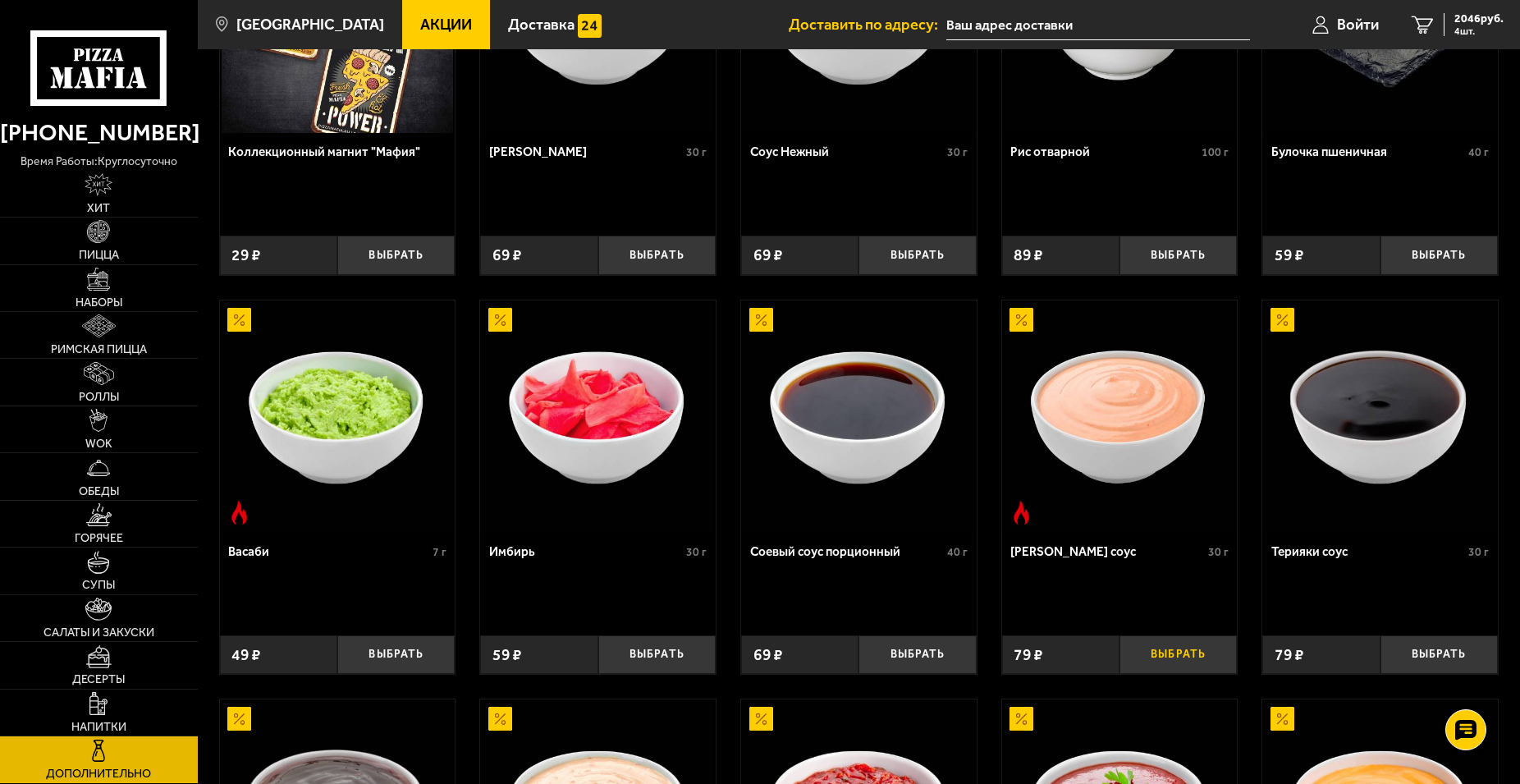
click at [1165, 662] on button "Выбрать" at bounding box center [1177, 654] width 117 height 38
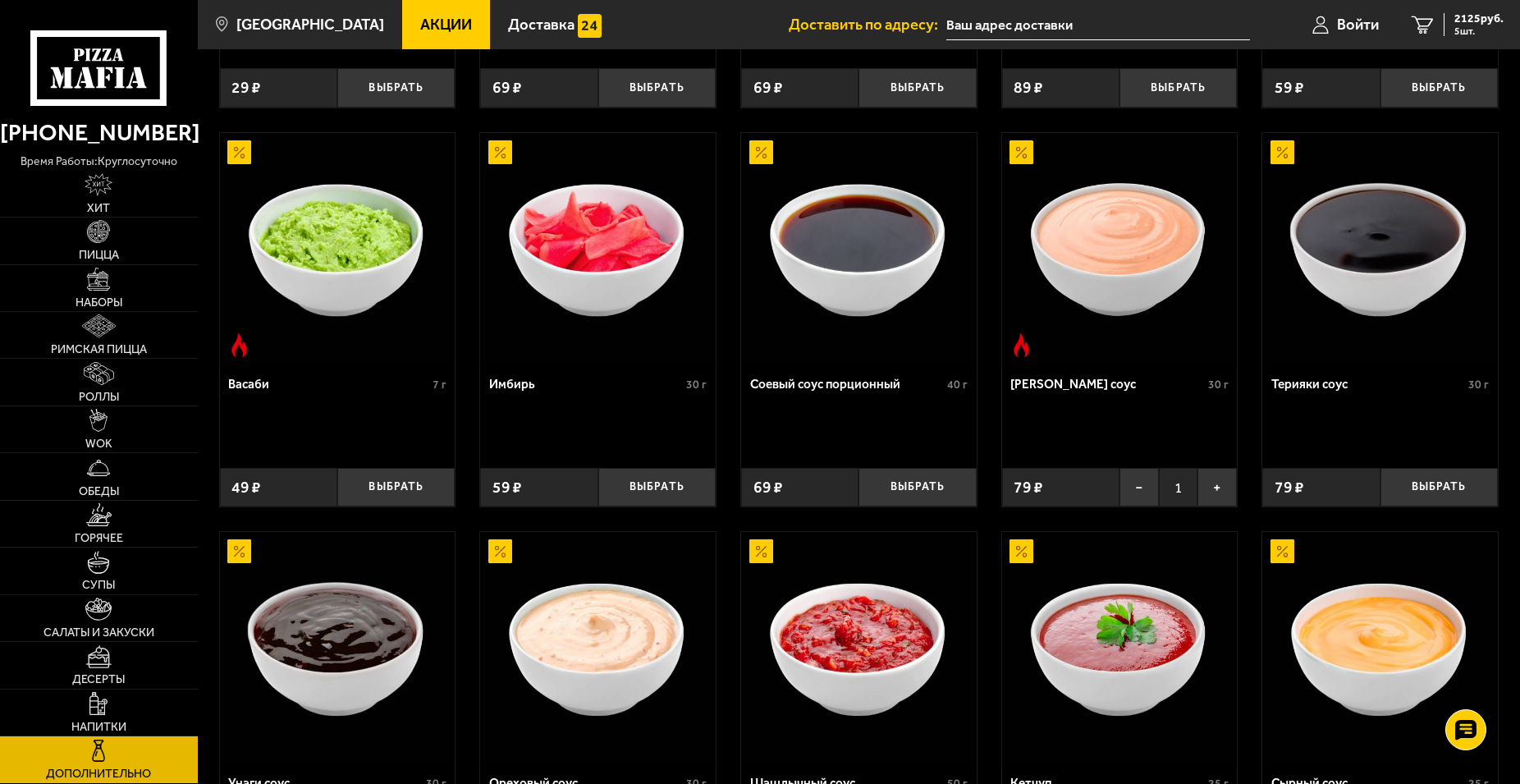
scroll to position [586, 0]
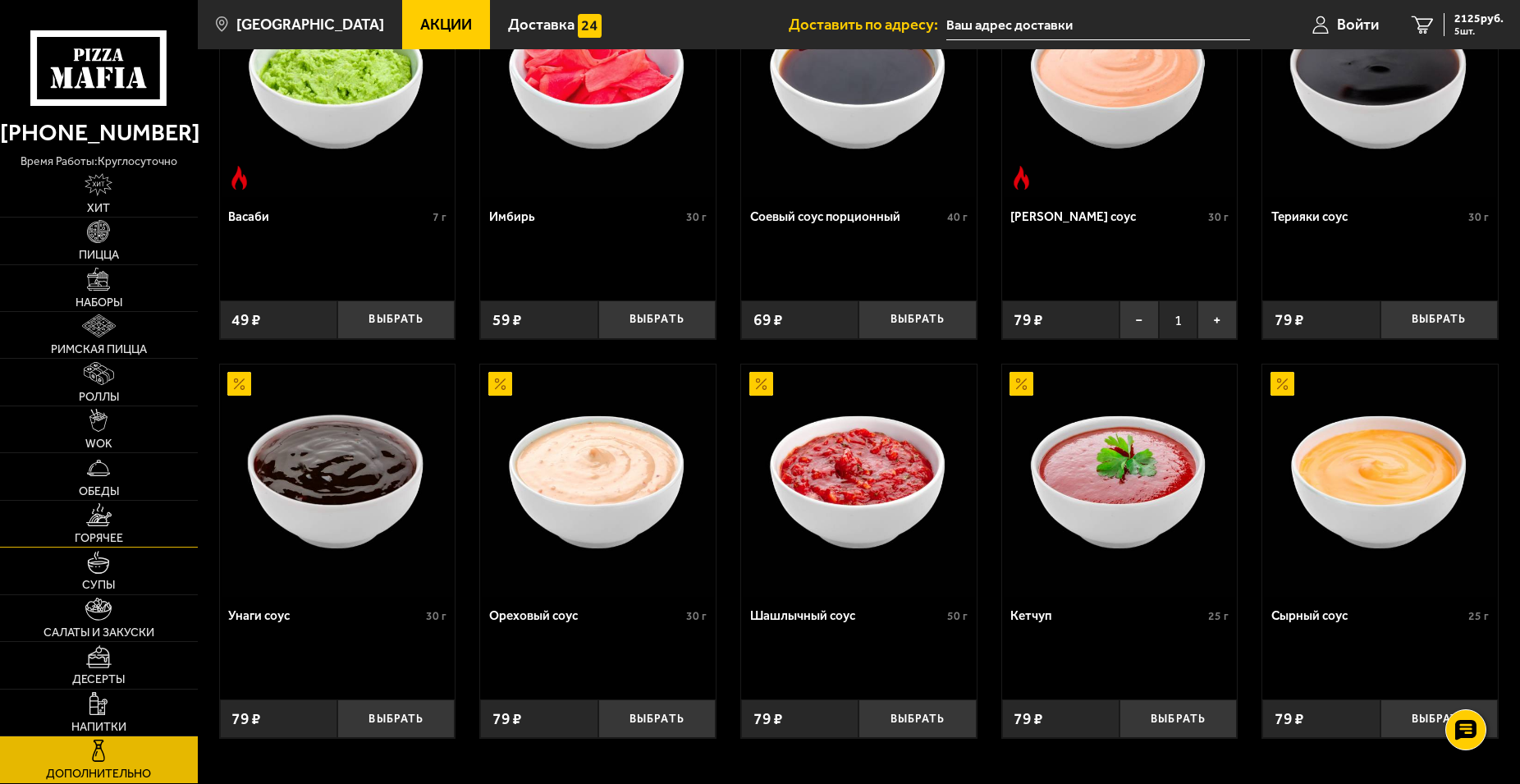
click at [106, 531] on link "Горячее" at bounding box center [99, 523] width 198 height 46
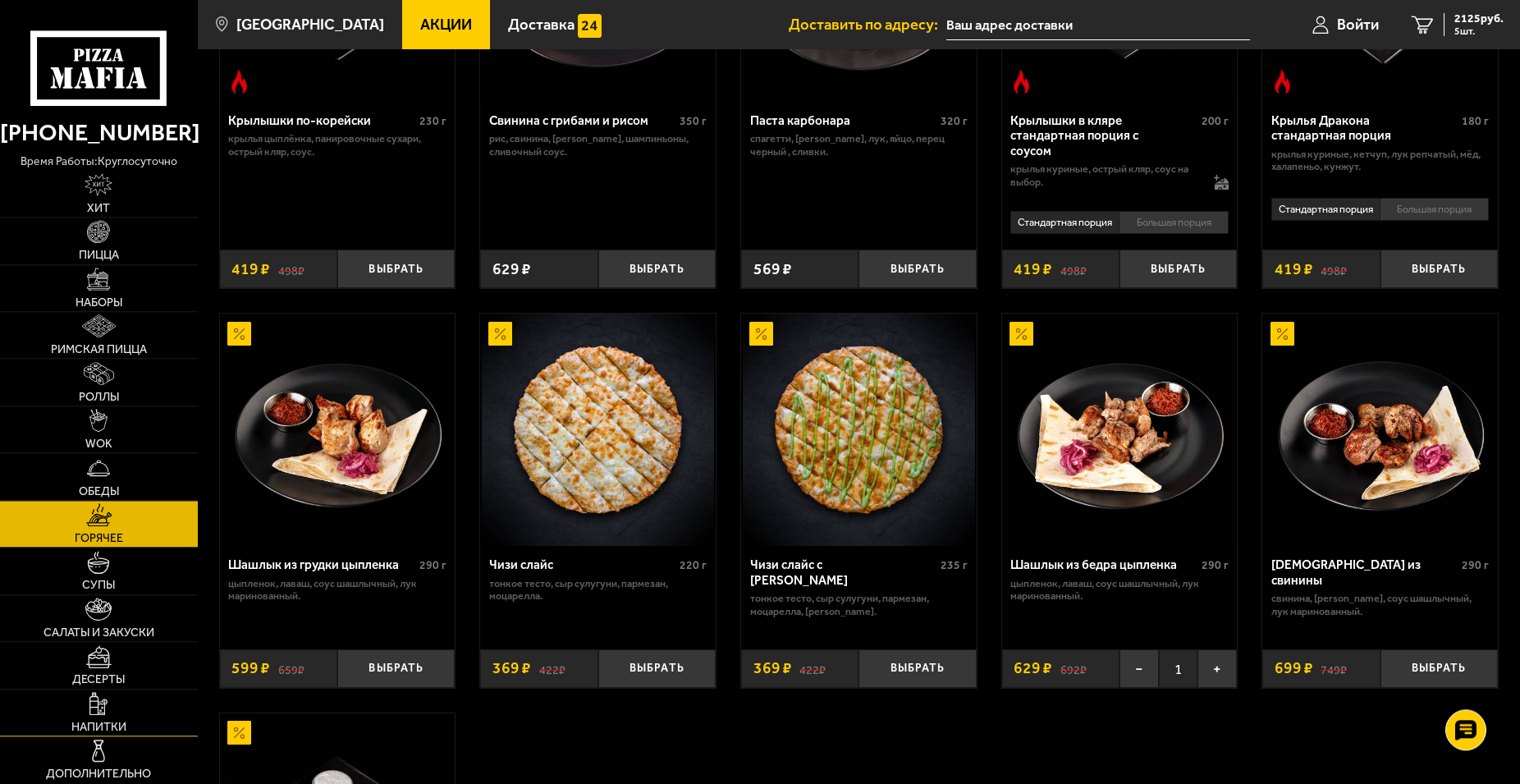
scroll to position [837, 0]
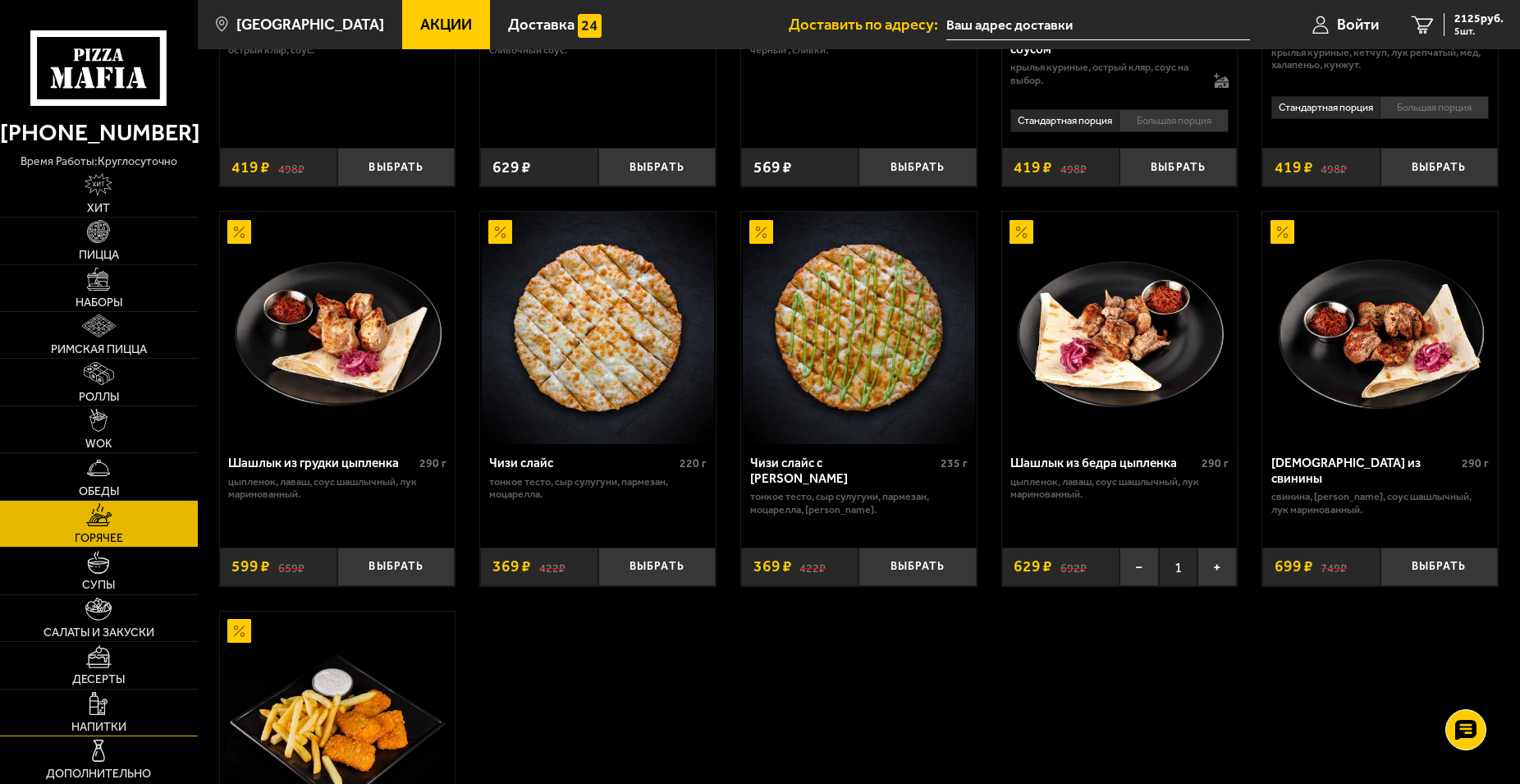
click at [105, 717] on link "Напитки" at bounding box center [99, 712] width 198 height 46
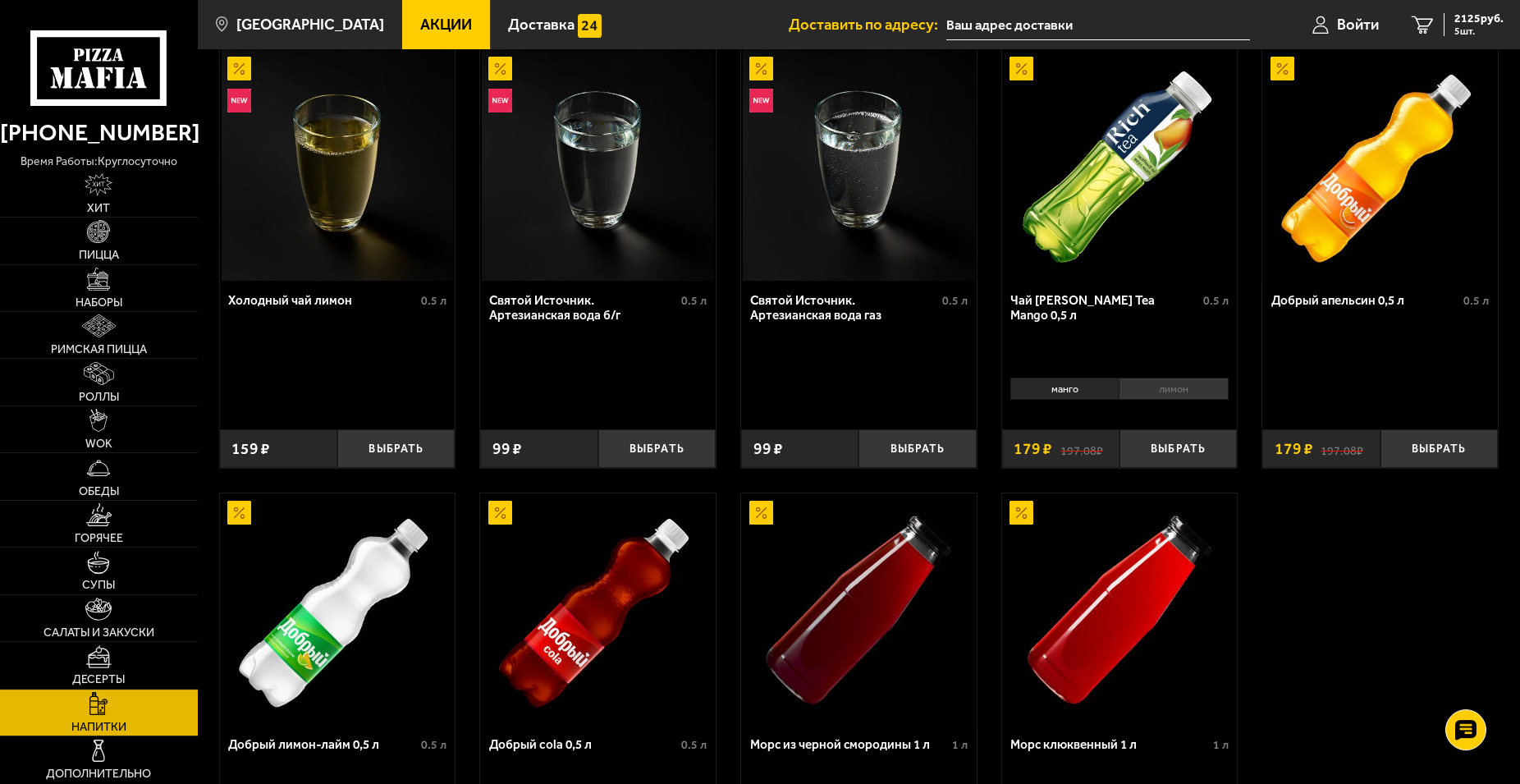
scroll to position [670, 0]
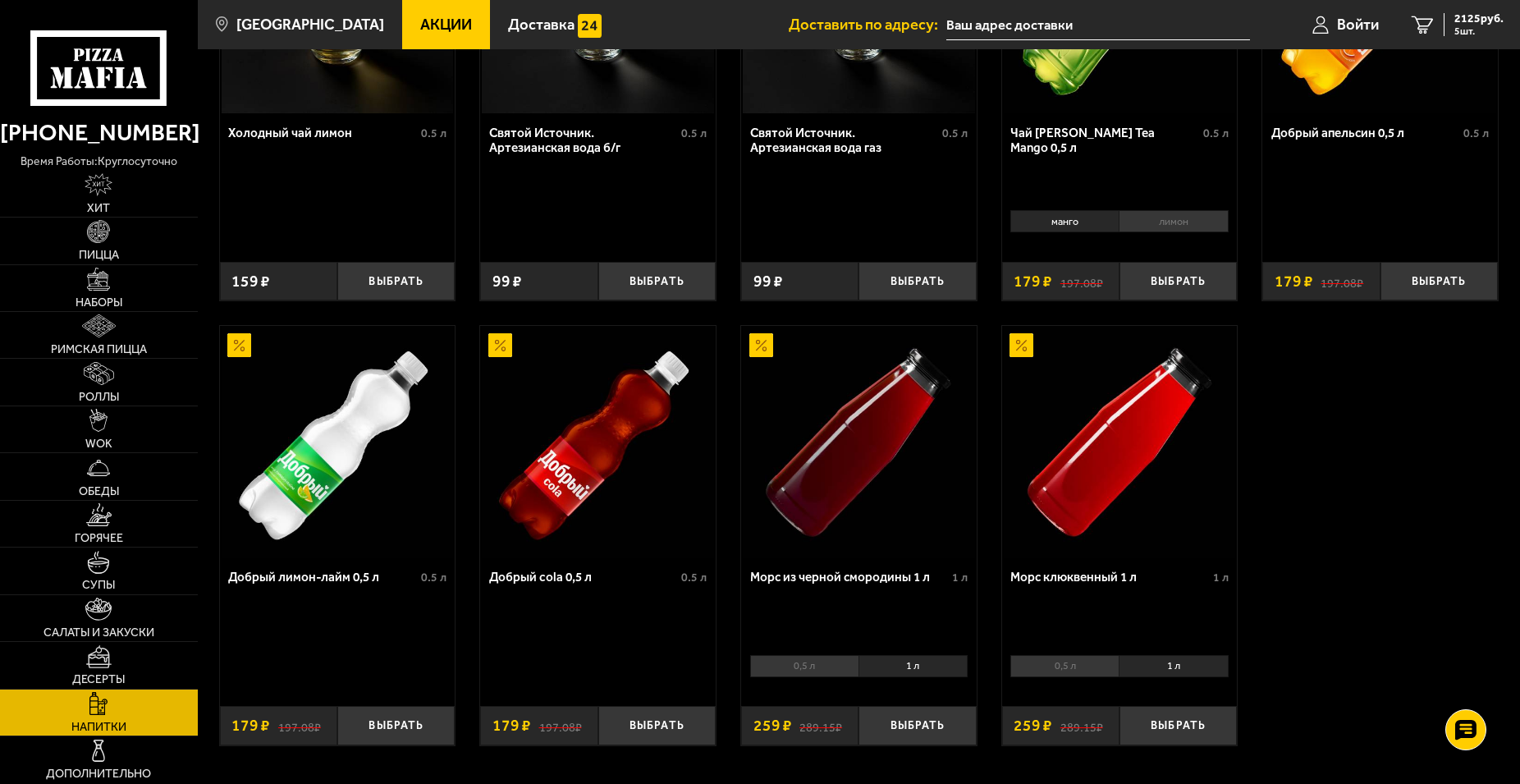
drag, startPoint x: 1185, startPoint y: 739, endPoint x: 1252, endPoint y: 606, distance: 148.9
click at [1264, 607] on div "Лимонад груша 0.5 л Выбрать 159 ₽ Лимонад красный апельсин 0.5 л Выбрать 159 ₽ …" at bounding box center [859, 114] width 1322 height 1307
click at [1058, 677] on li "0,5 л" at bounding box center [1064, 666] width 108 height 22
click at [1201, 734] on button "Выбрать" at bounding box center [1177, 725] width 117 height 38
click at [1471, 14] on span "2324 руб." at bounding box center [1479, 18] width 49 height 12
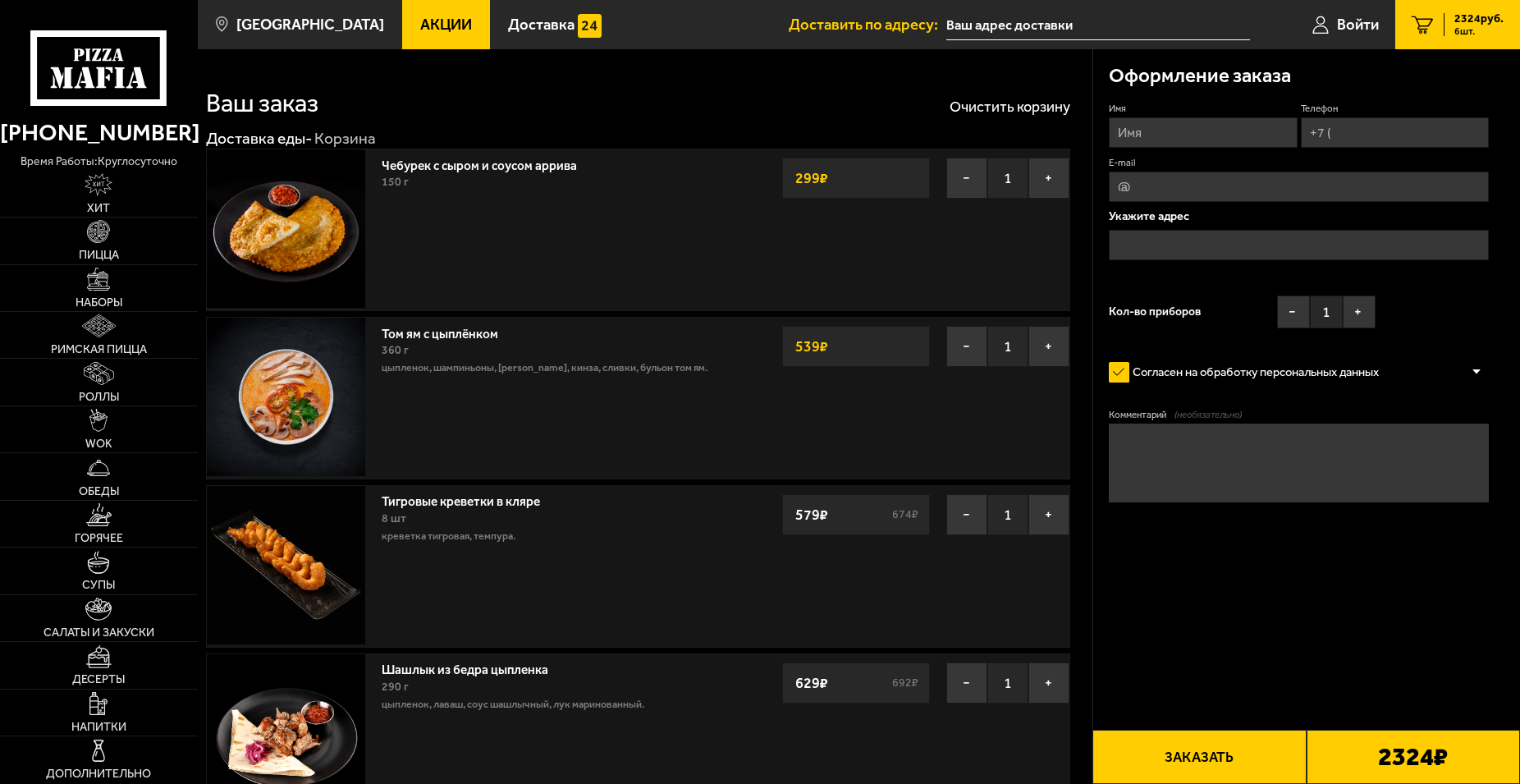
click at [1145, 123] on input "Имя" at bounding box center [1203, 132] width 189 height 30
type input "[PERSON_NAME]"
click at [1364, 134] on input "Телефон" at bounding box center [1396, 132] width 189 height 30
type input "[PHONE_NUMBER]"
click at [1176, 177] on input "E-mail" at bounding box center [1298, 186] width 380 height 30
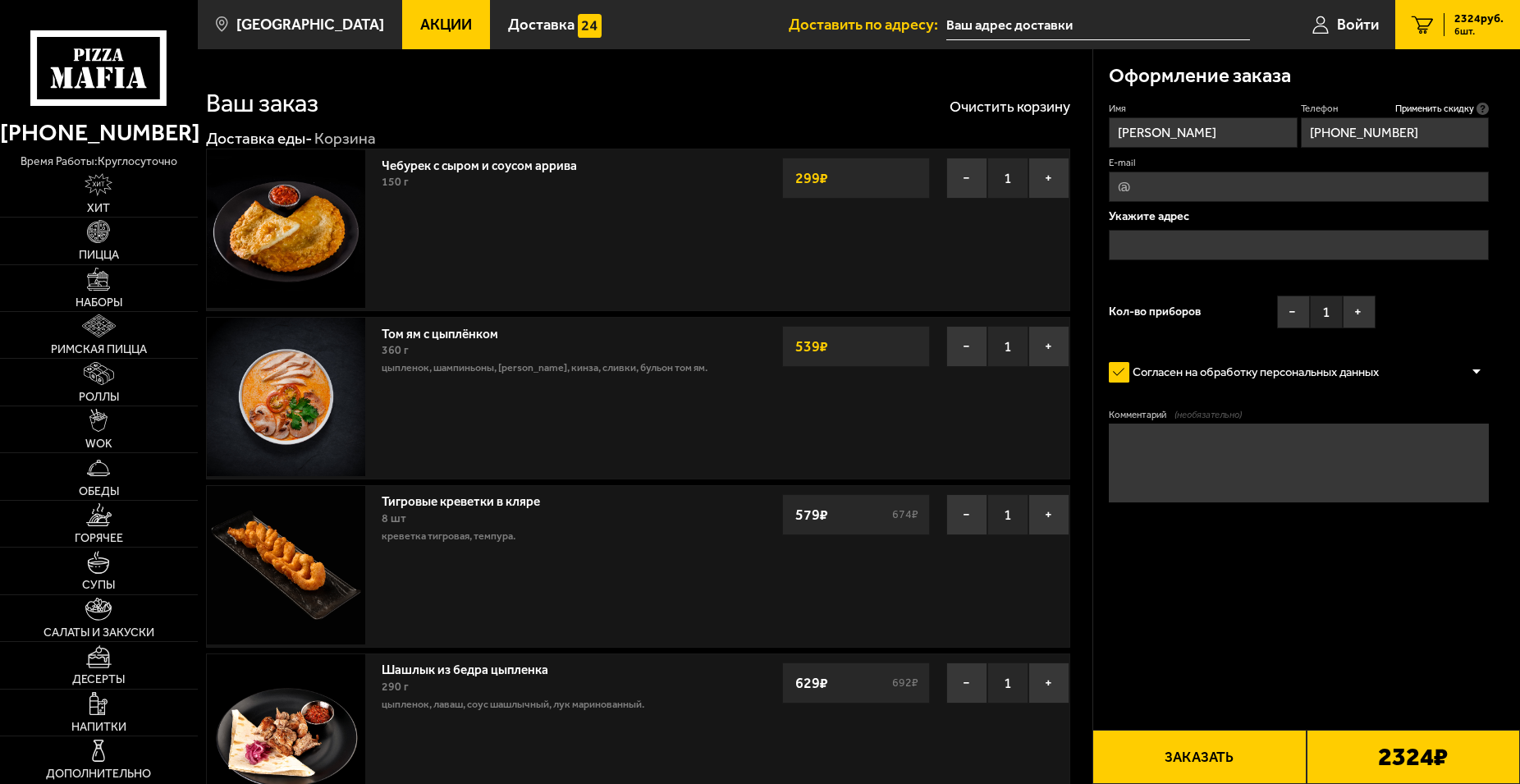
type input "ф"
type input "[EMAIL_ADDRESS][DOMAIN_NAME]"
click at [1159, 237] on input "text" at bounding box center [1298, 244] width 380 height 30
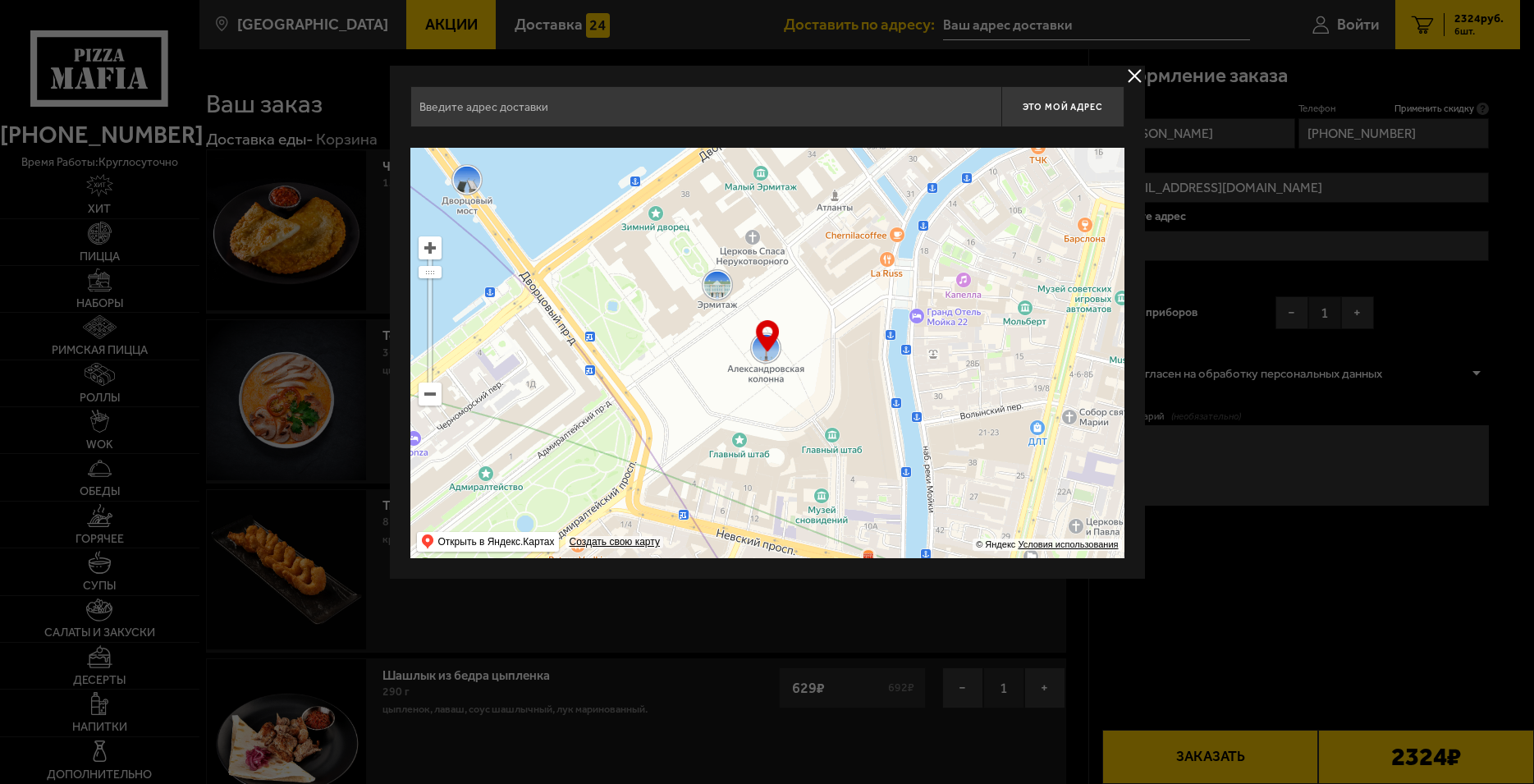
drag, startPoint x: 673, startPoint y: 405, endPoint x: 673, endPoint y: 289, distance: 116.0
click at [673, 289] on ymaps at bounding box center [768, 353] width 714 height 411
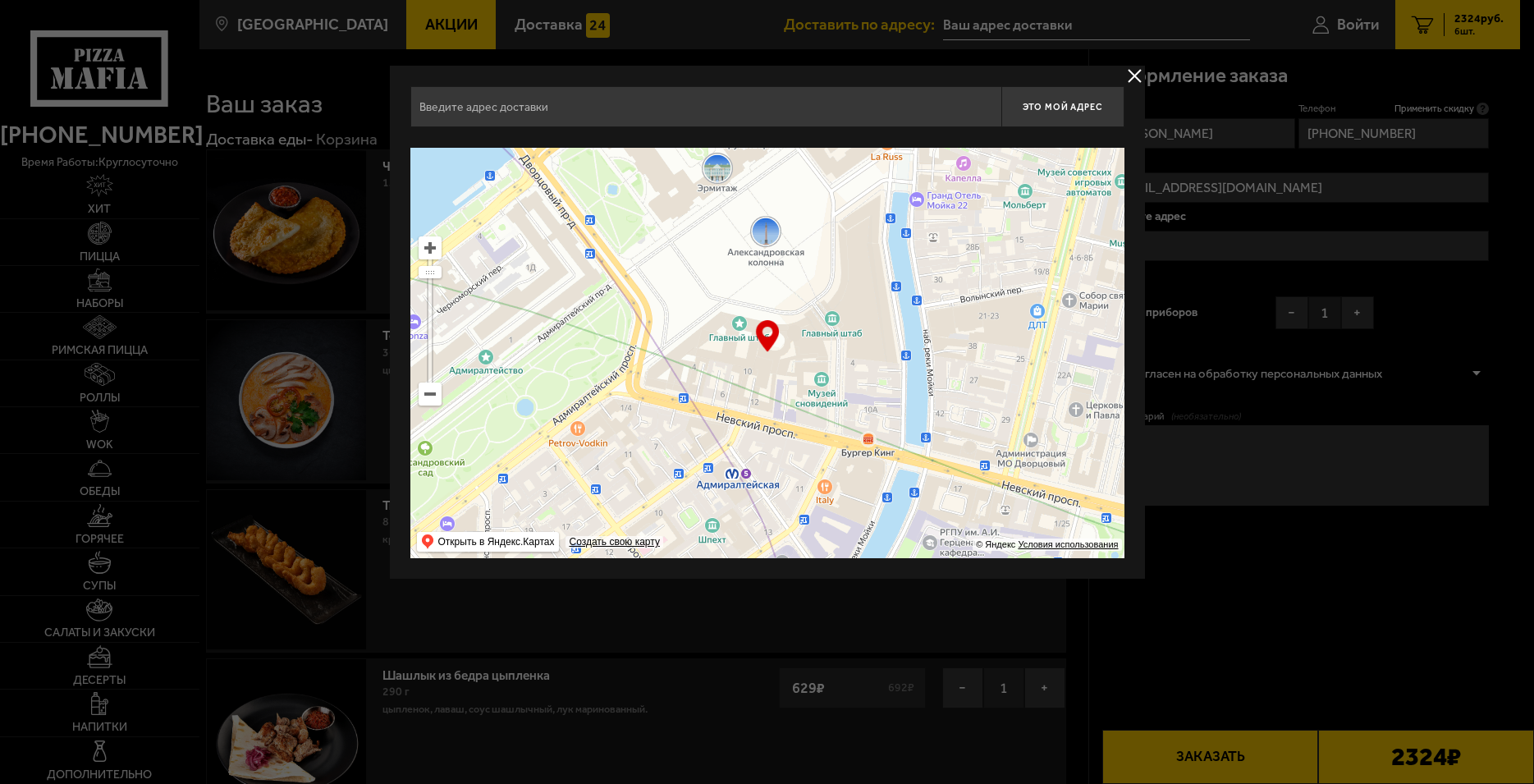
type input "[STREET_ADDRESS]"
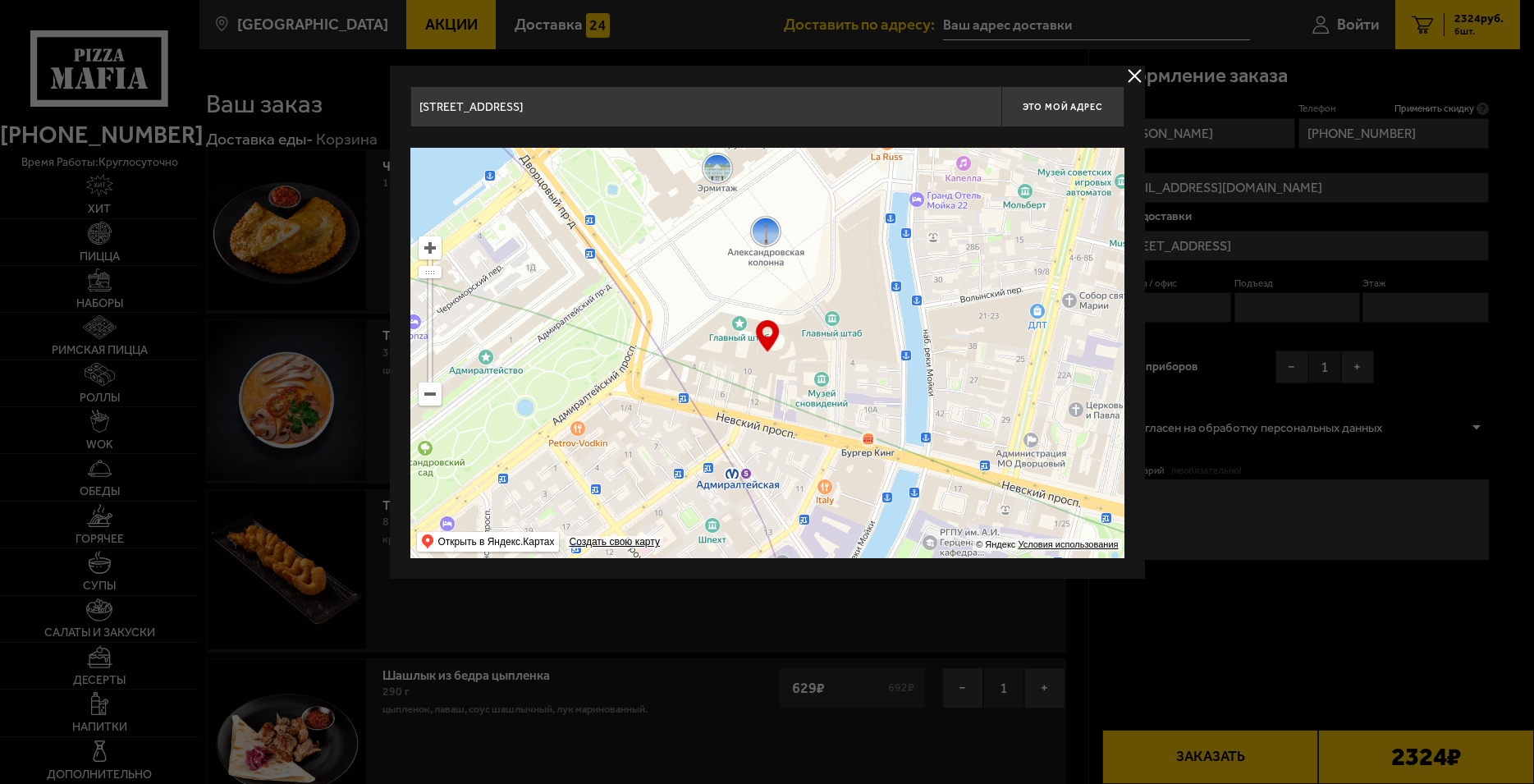
click at [437, 403] on ymaps at bounding box center [430, 393] width 21 height 21
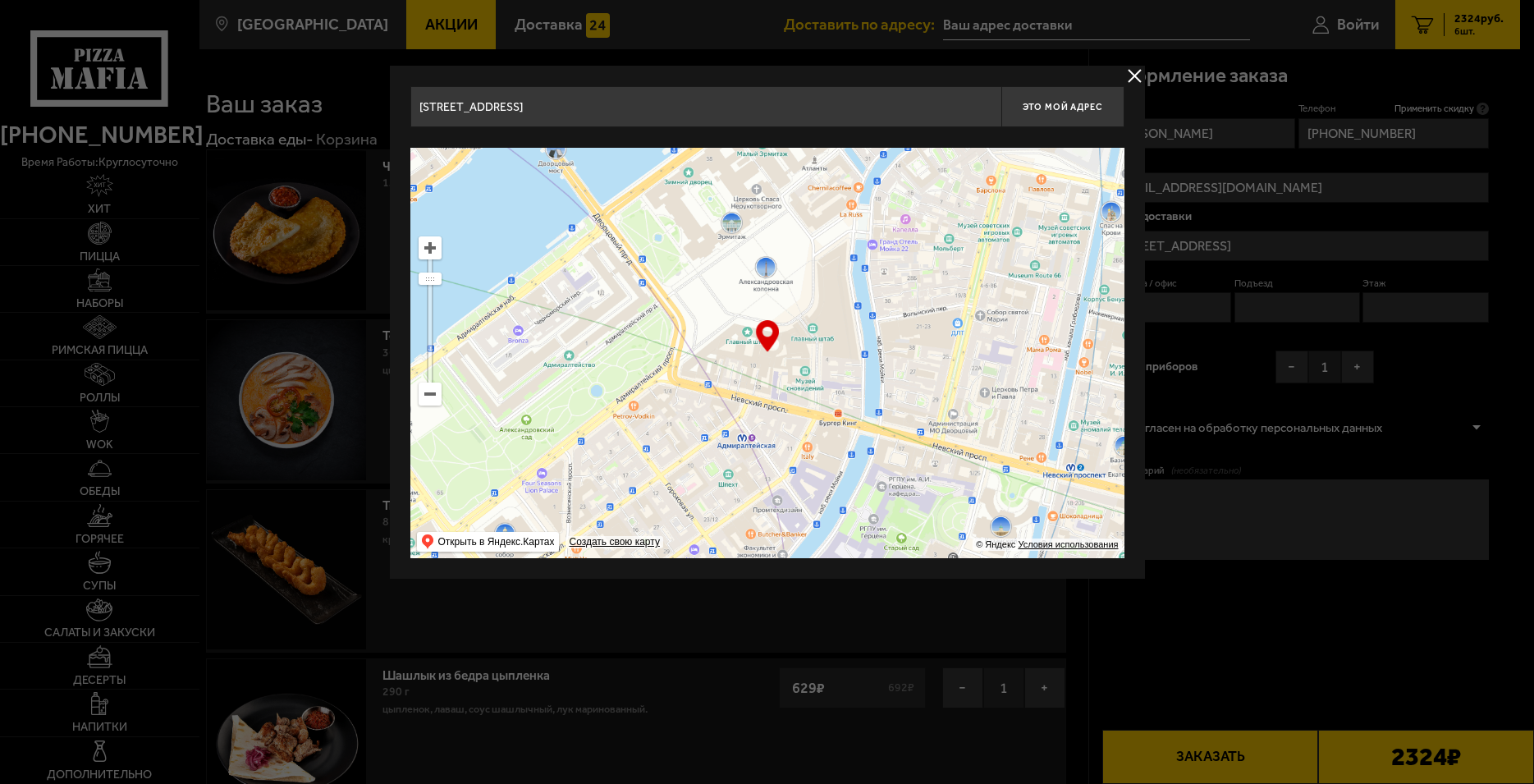
click at [437, 403] on ymaps at bounding box center [430, 393] width 21 height 21
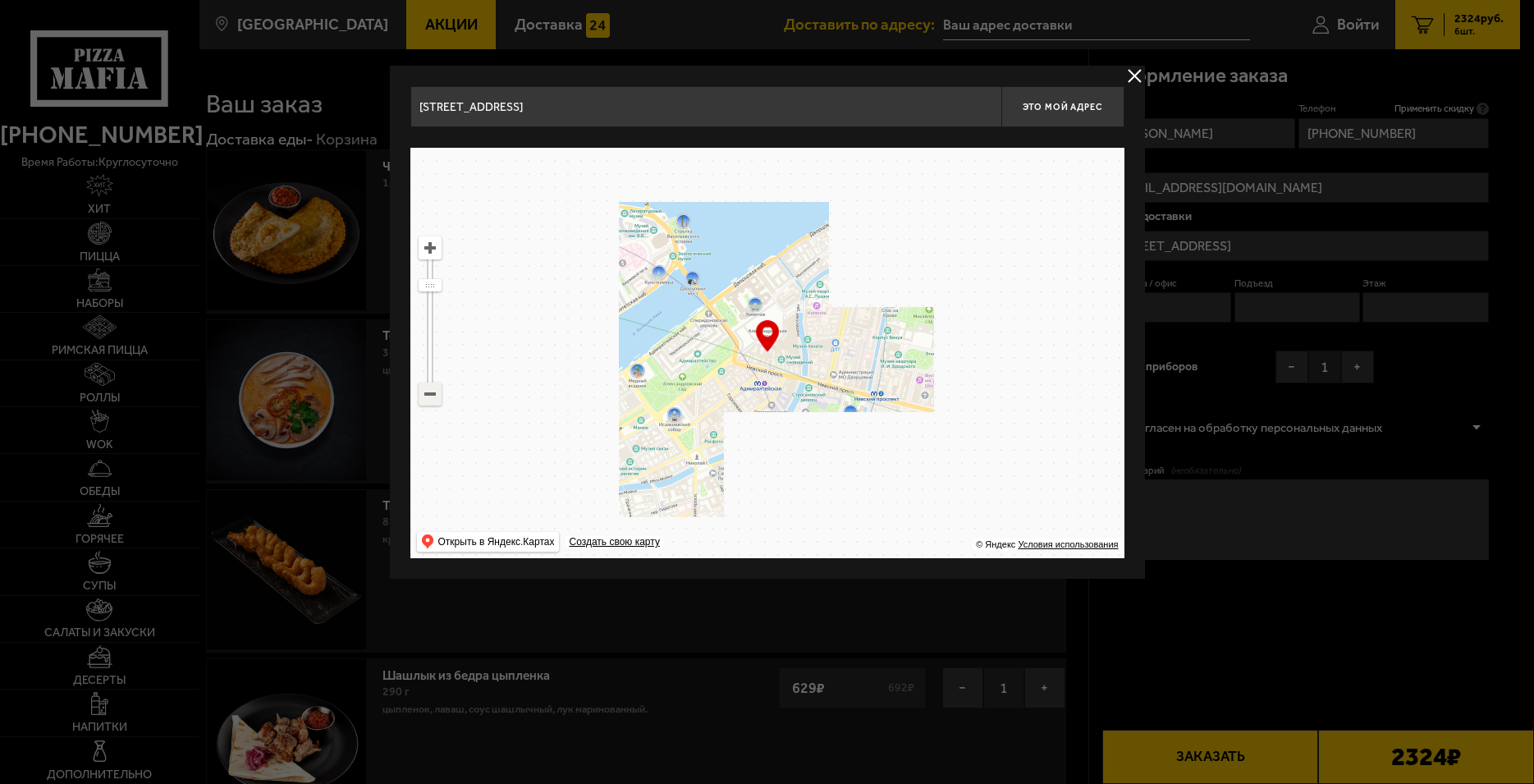
click at [437, 403] on ymaps at bounding box center [430, 393] width 21 height 21
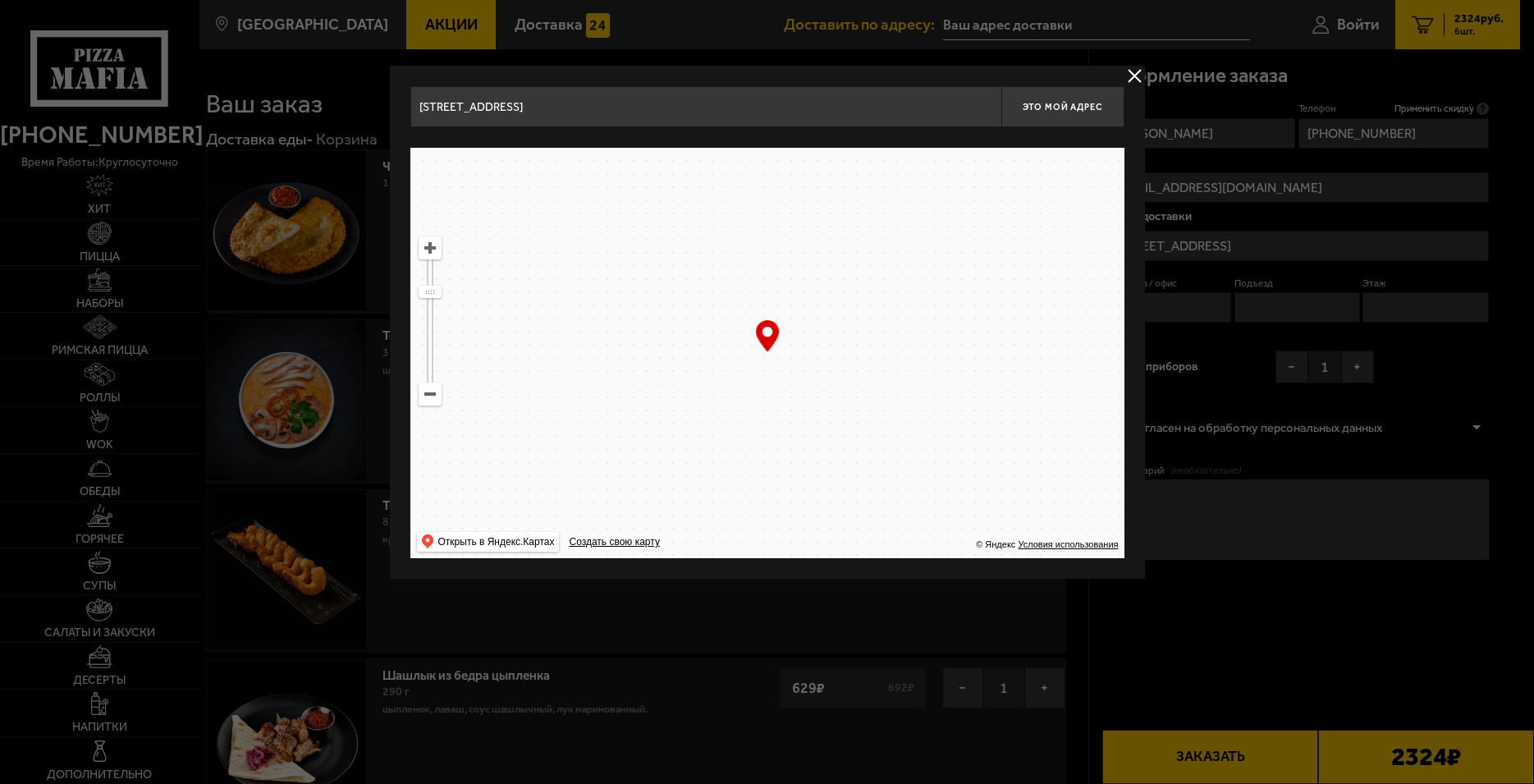
drag, startPoint x: 830, startPoint y: 429, endPoint x: 780, endPoint y: 171, distance: 262.8
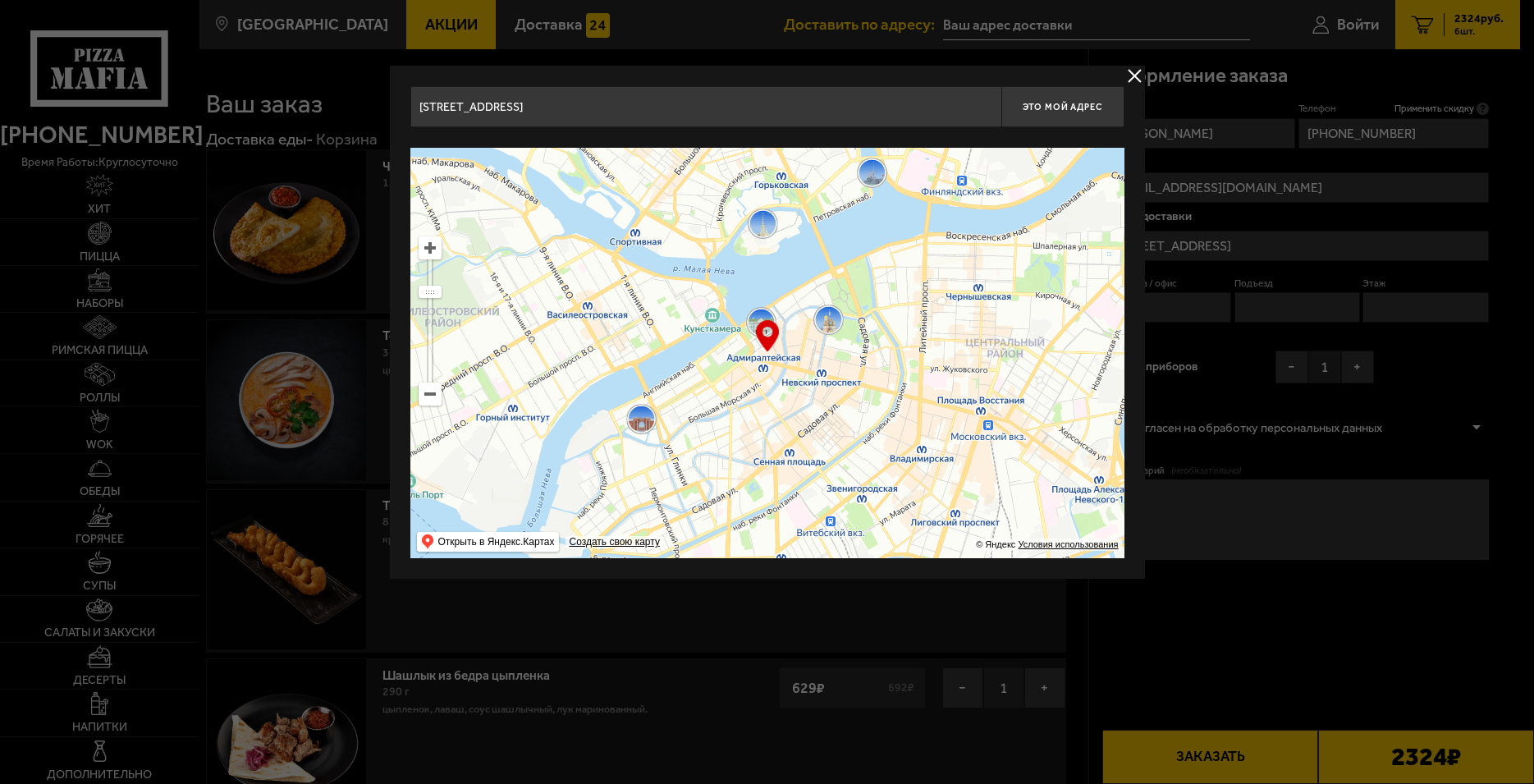
click at [780, 172] on ymaps at bounding box center [768, 353] width 714 height 411
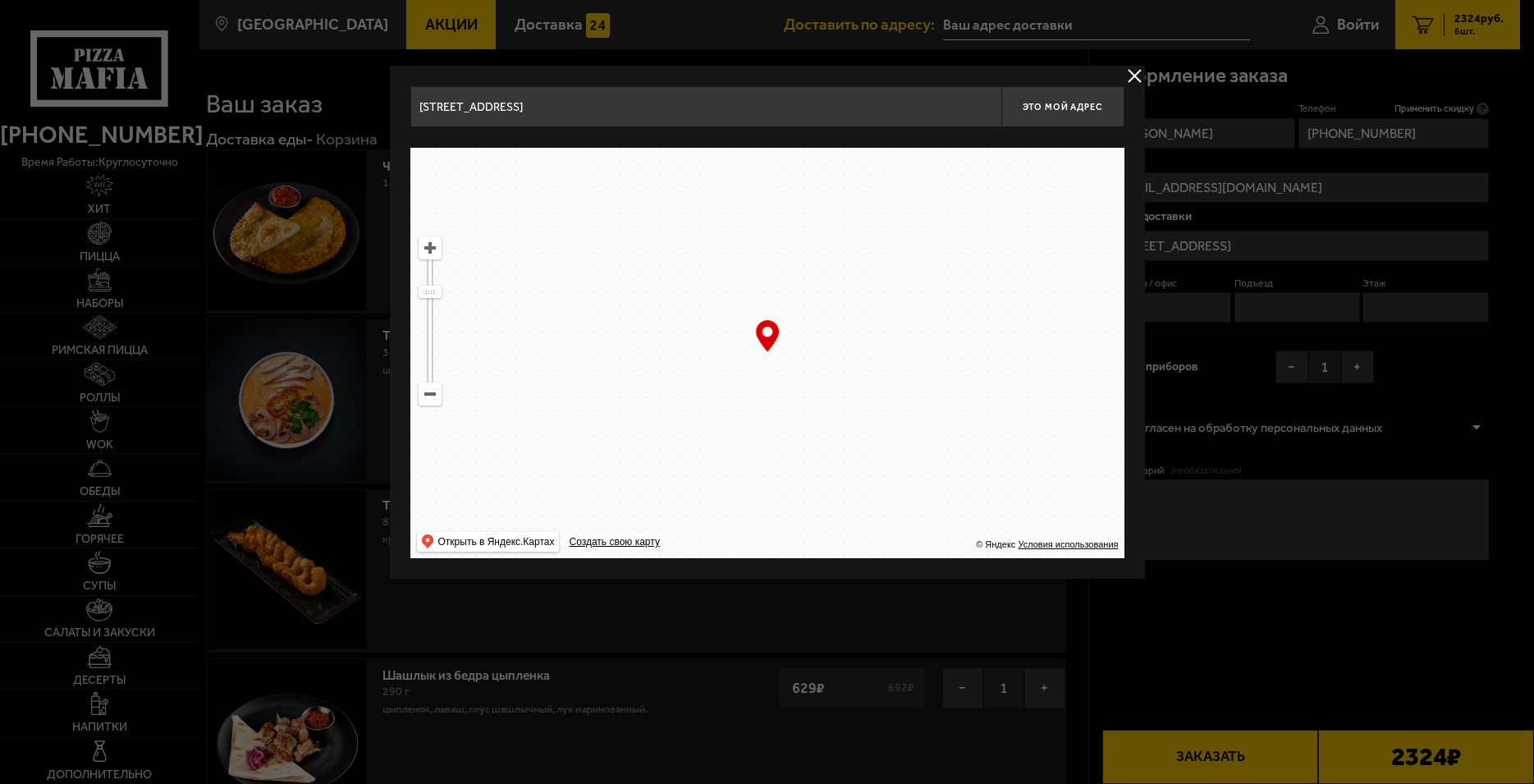
drag, startPoint x: 732, startPoint y: 425, endPoint x: 805, endPoint y: 209, distance: 228.0
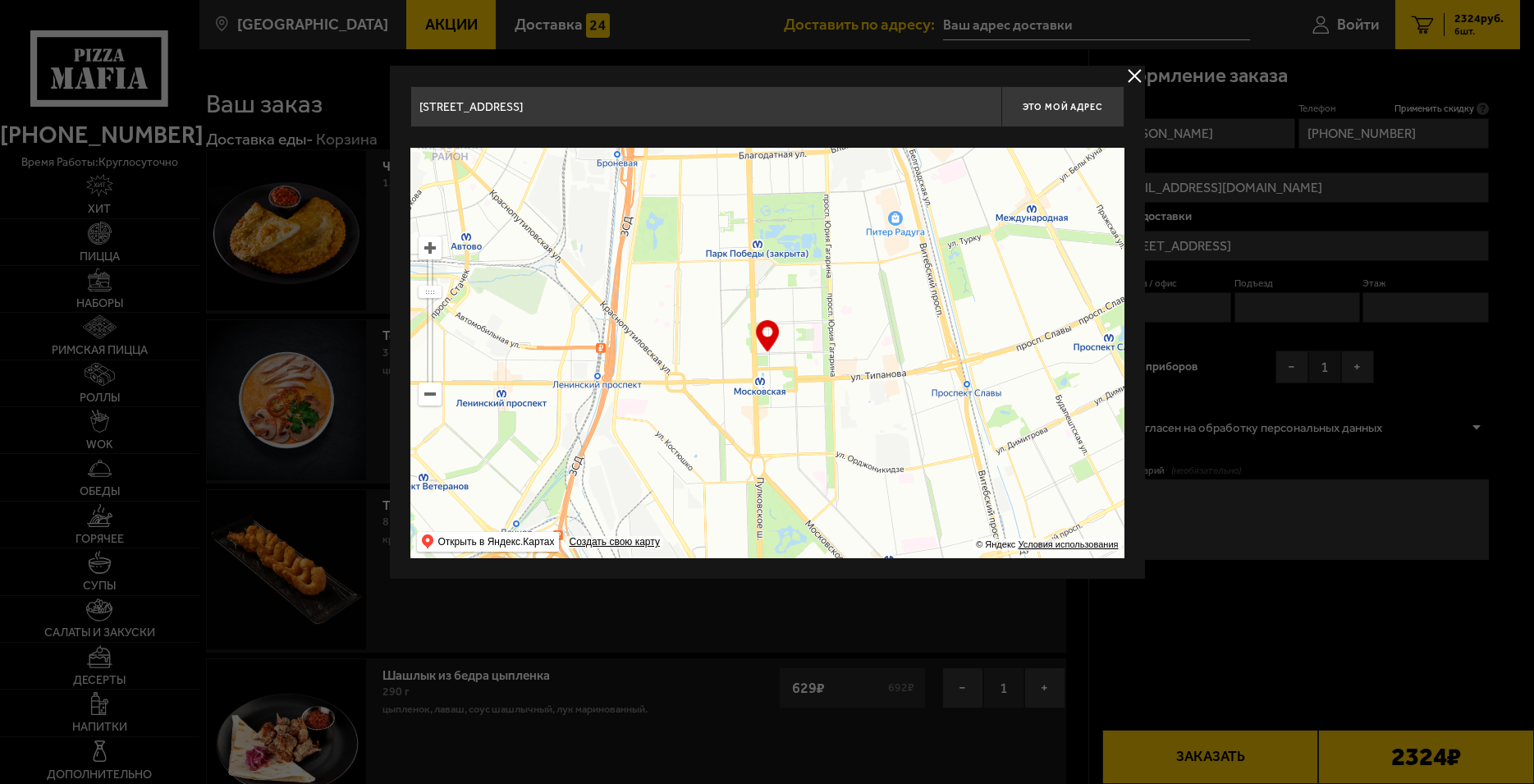
click at [805, 209] on ymaps at bounding box center [768, 353] width 714 height 411
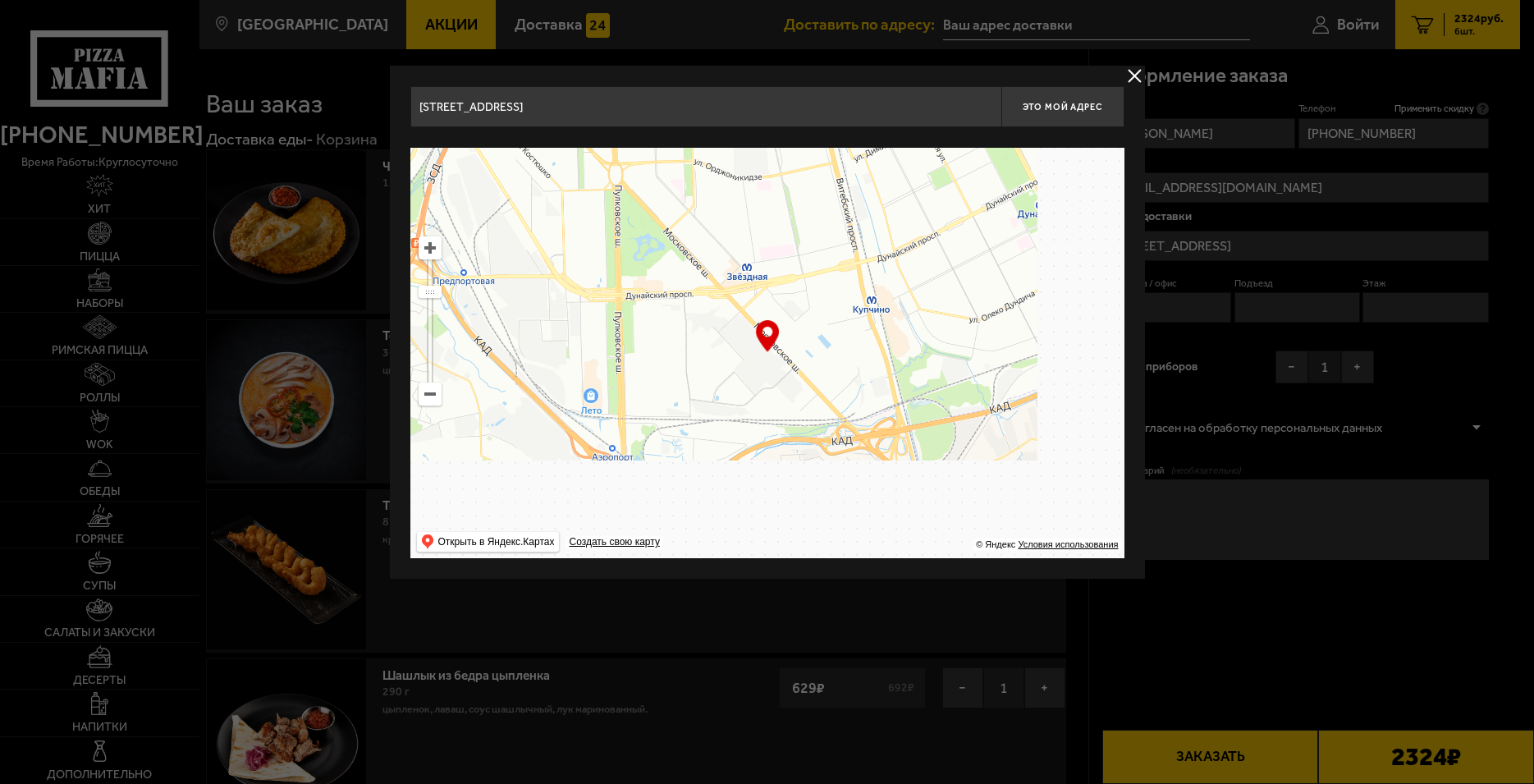
drag, startPoint x: 825, startPoint y: 417, endPoint x: 849, endPoint y: 269, distance: 149.9
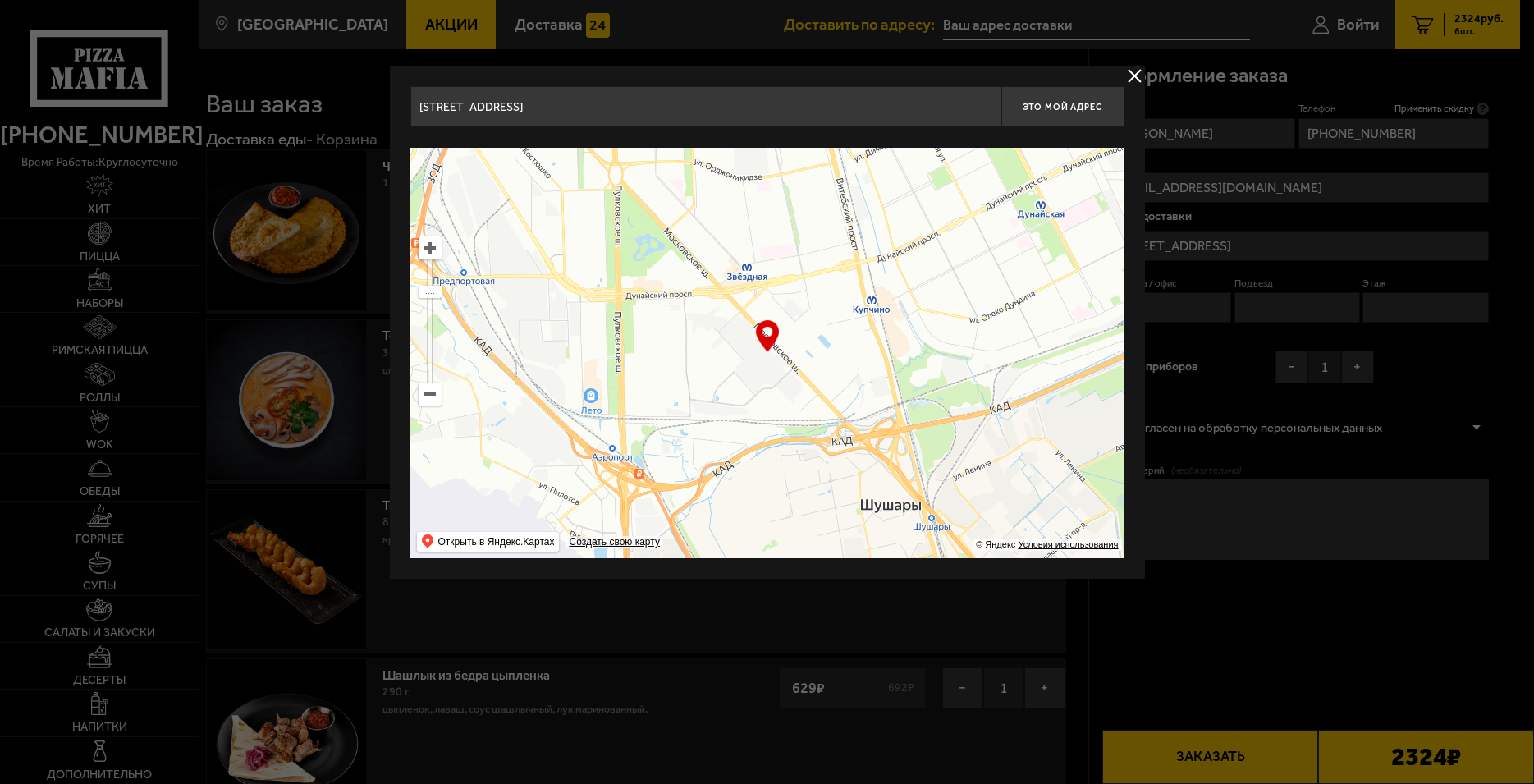
click at [849, 269] on ymaps at bounding box center [768, 353] width 714 height 411
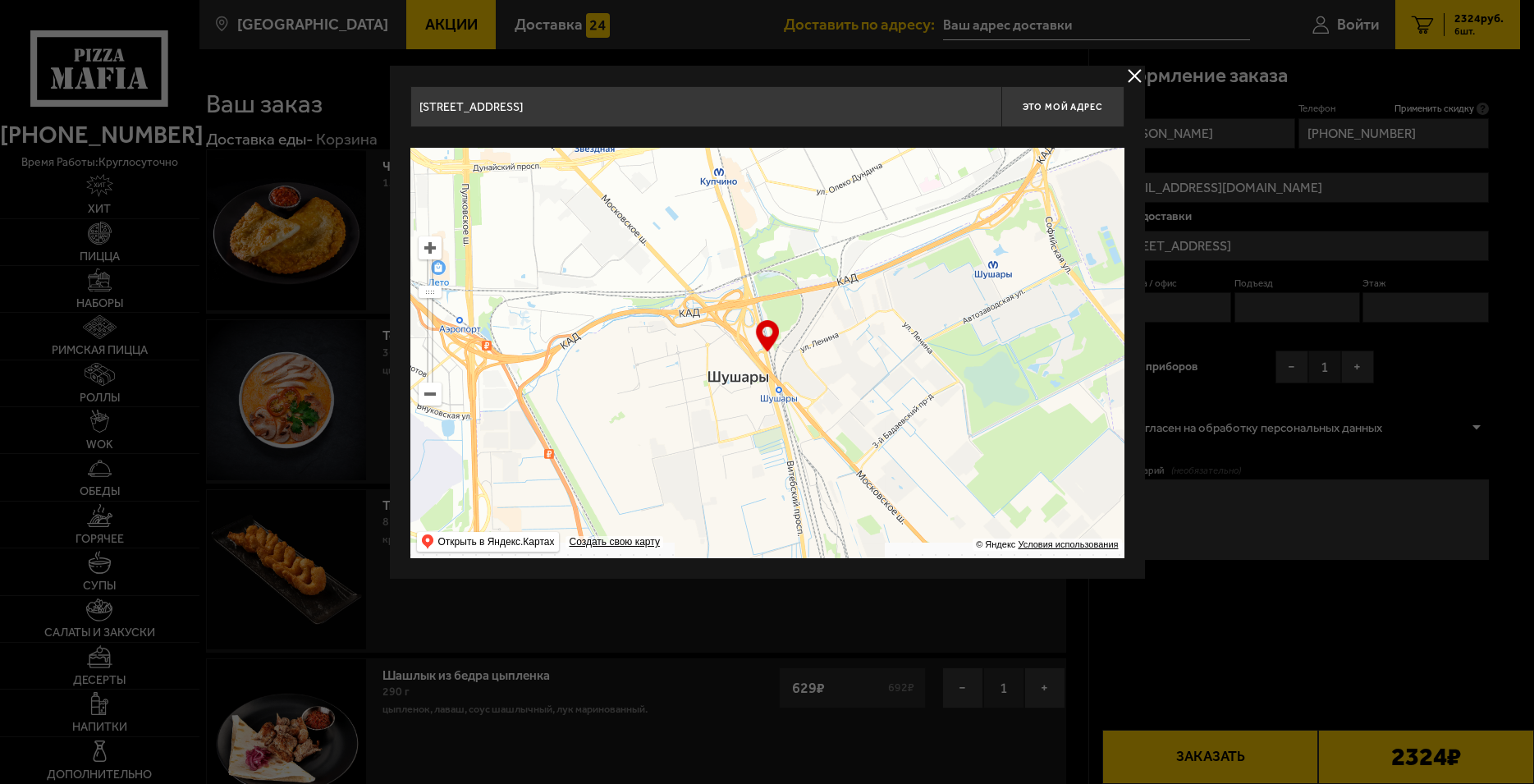
drag, startPoint x: 958, startPoint y: 403, endPoint x: 740, endPoint y: 354, distance: 223.4
click at [740, 354] on ymaps at bounding box center [768, 353] width 714 height 411
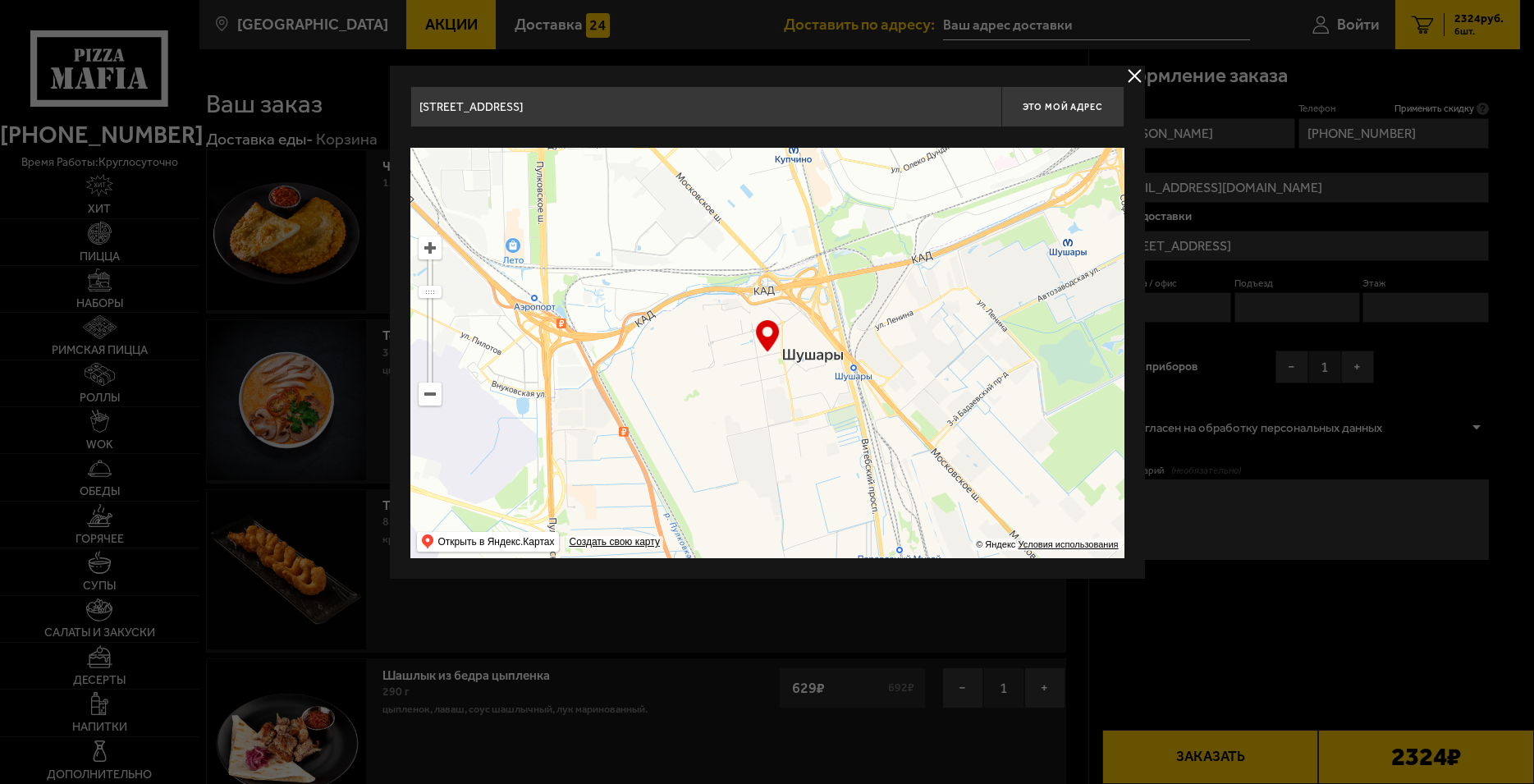
click at [442, 253] on ymaps at bounding box center [768, 353] width 714 height 411
type input "[STREET_ADDRESS]"
drag, startPoint x: 442, startPoint y: 253, endPoint x: 429, endPoint y: 253, distance: 13.0
click at [441, 253] on ymaps "… © Яндекс Условия использования Открыть в Яндекс.Картах Создать свою карту" at bounding box center [768, 353] width 714 height 411
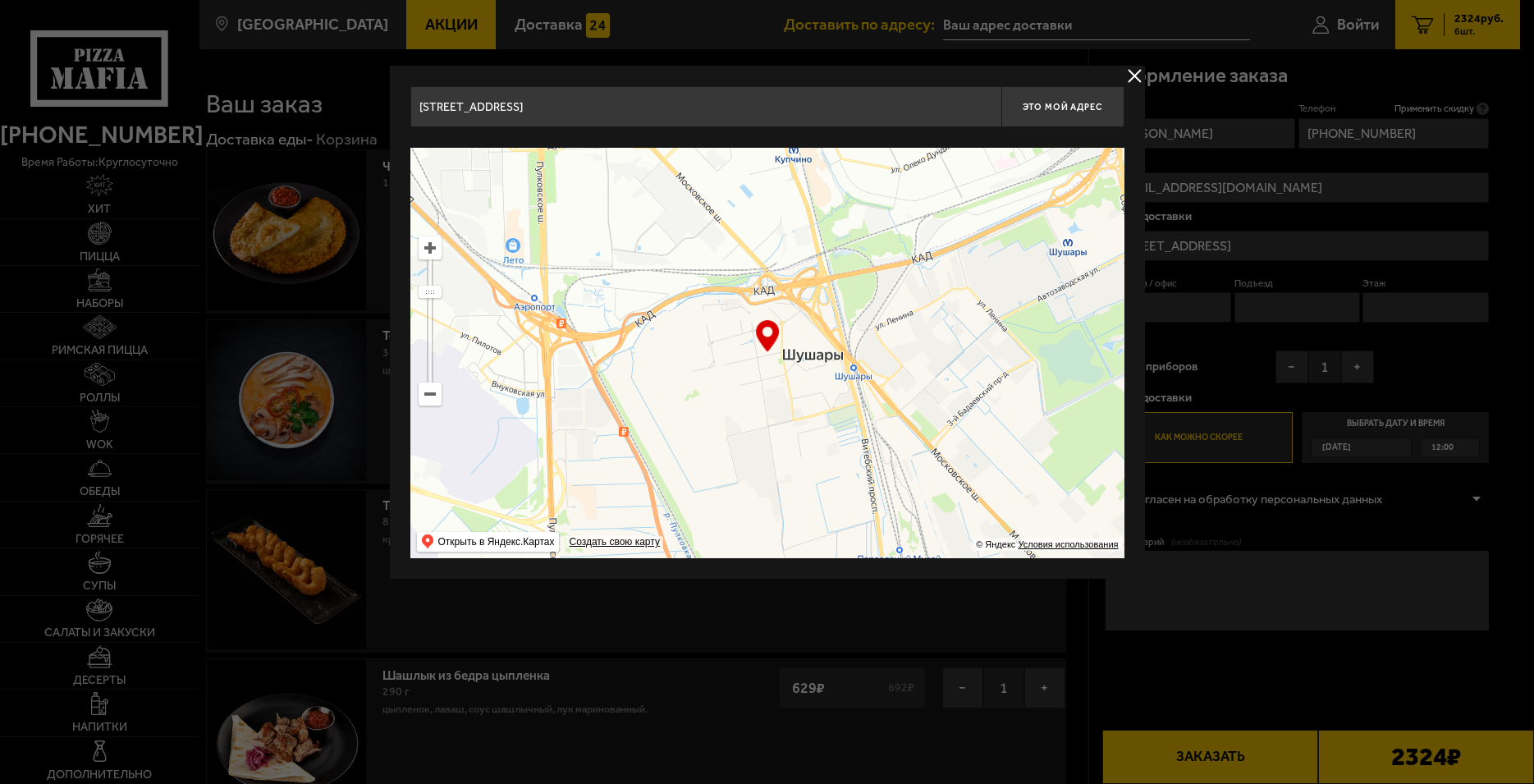
click at [424, 249] on ymaps at bounding box center [430, 247] width 21 height 21
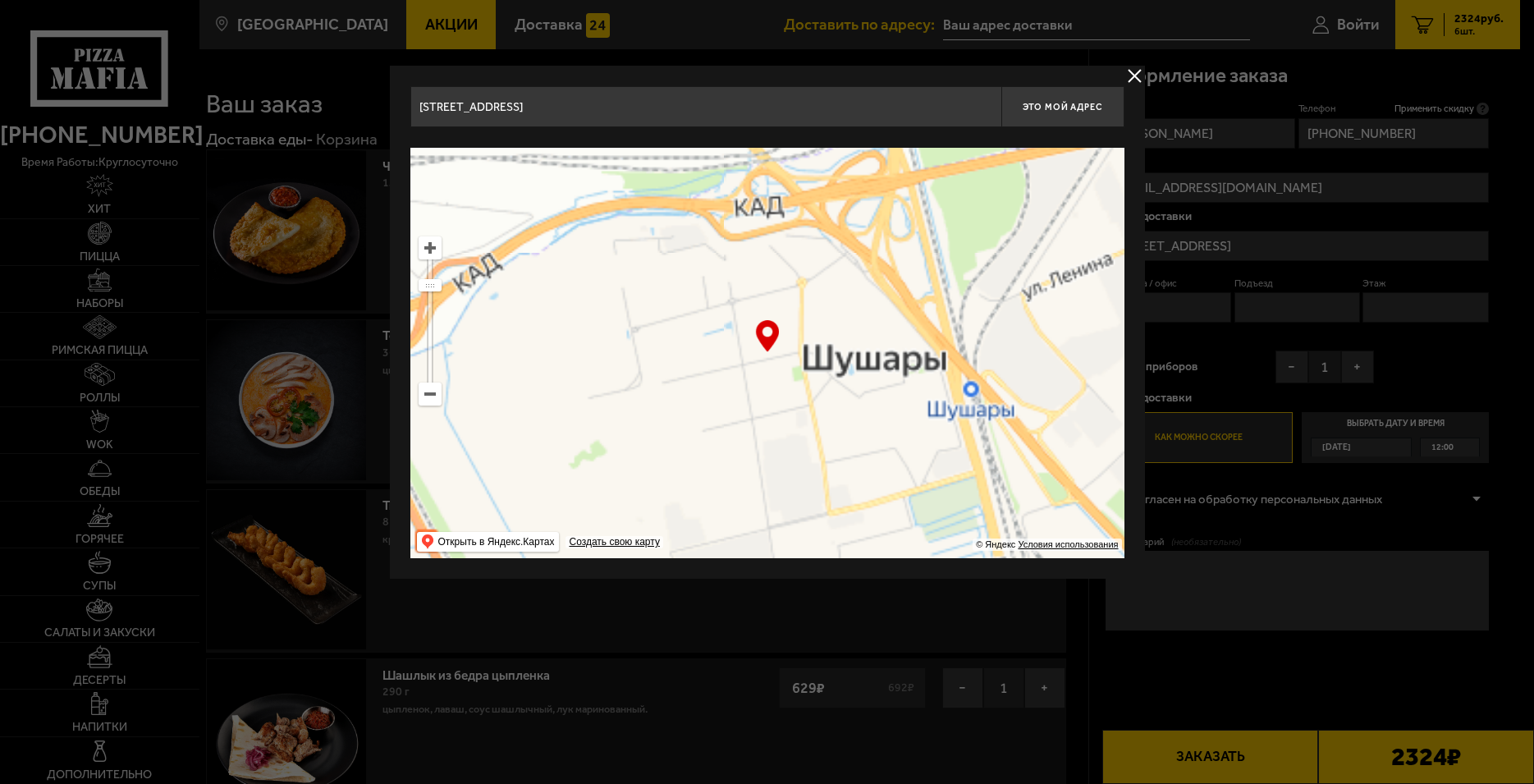
click at [424, 249] on ymaps at bounding box center [430, 247] width 21 height 21
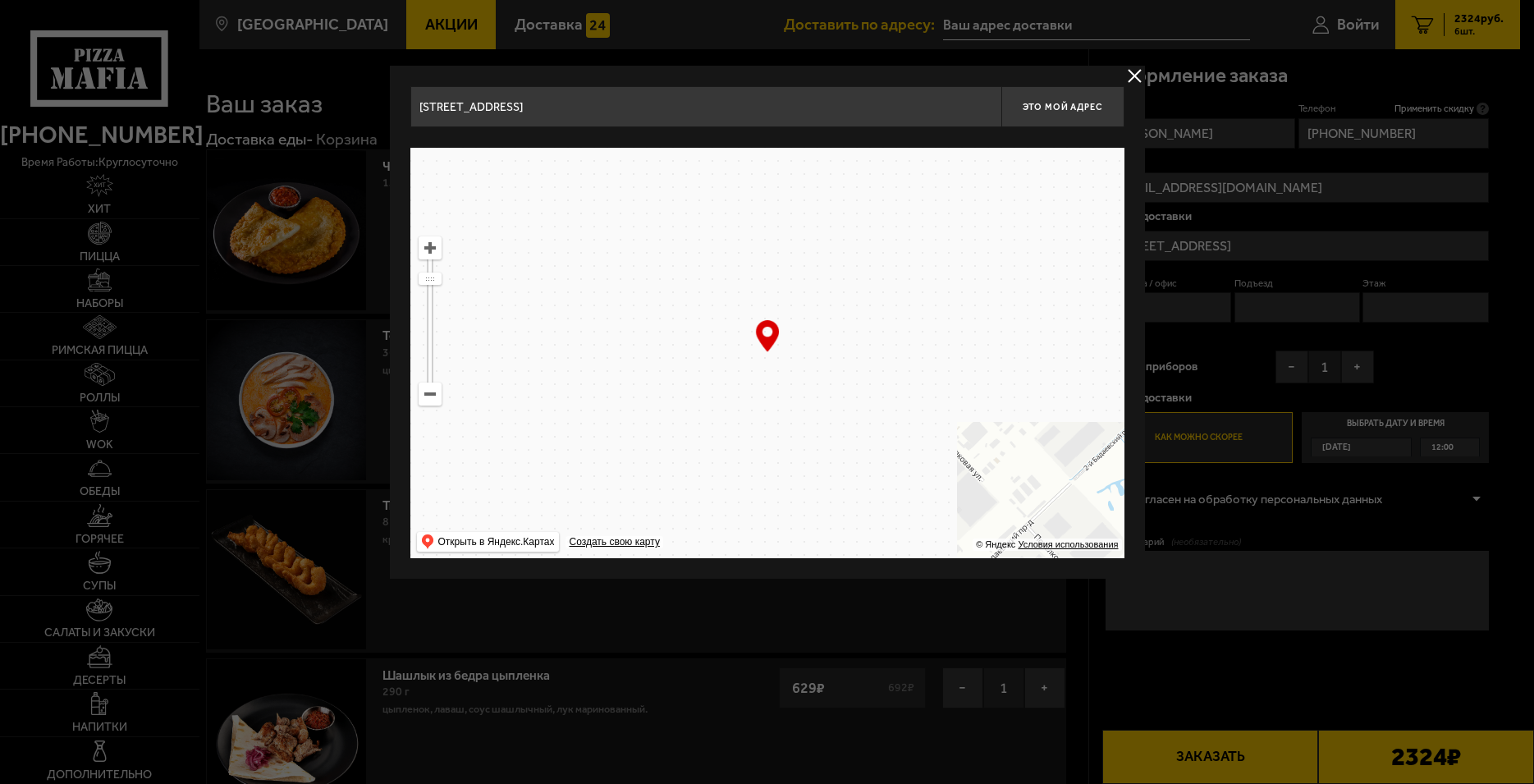
drag, startPoint x: 976, startPoint y: 290, endPoint x: 619, endPoint y: 313, distance: 357.7
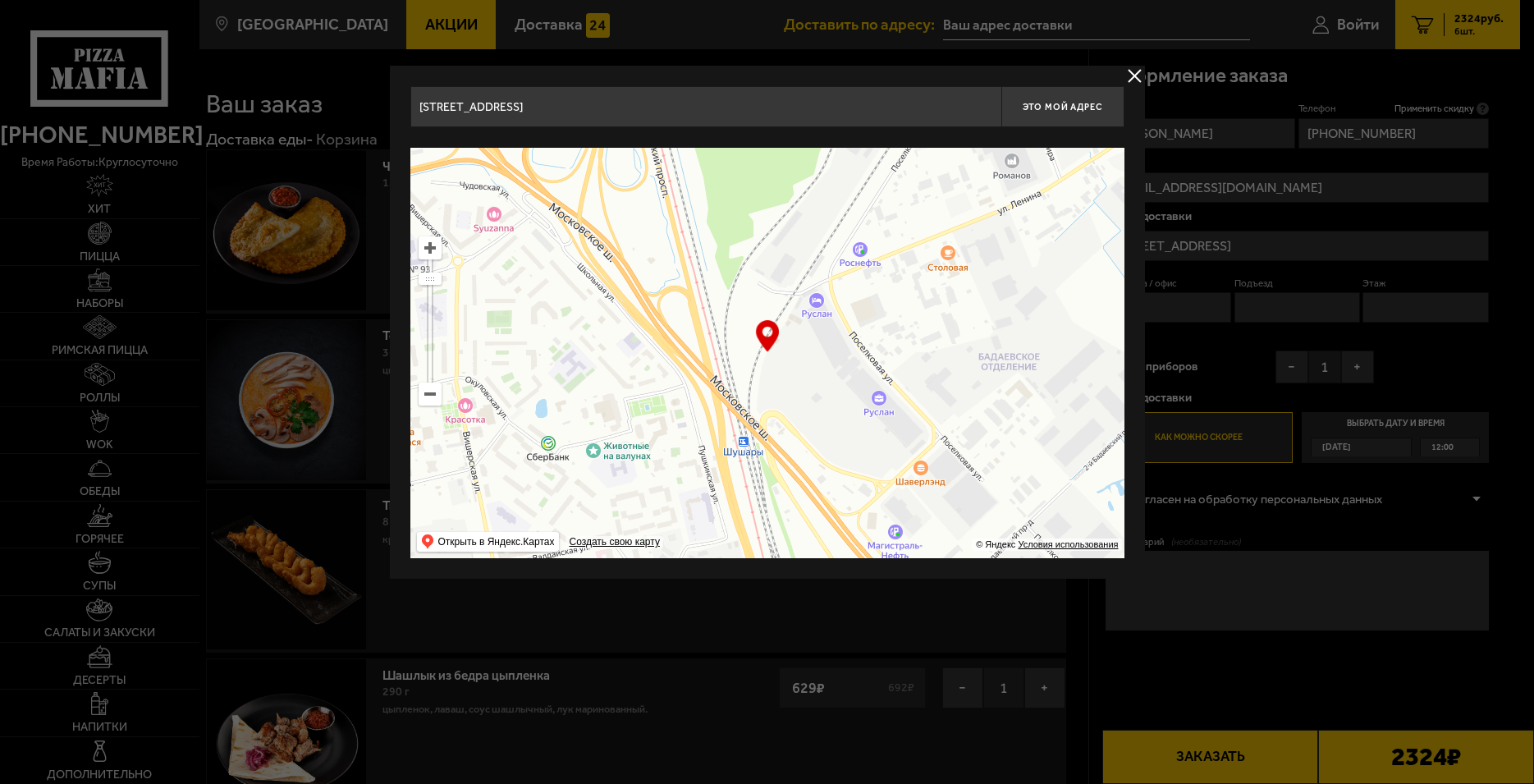
click at [619, 313] on ymaps at bounding box center [768, 353] width 714 height 411
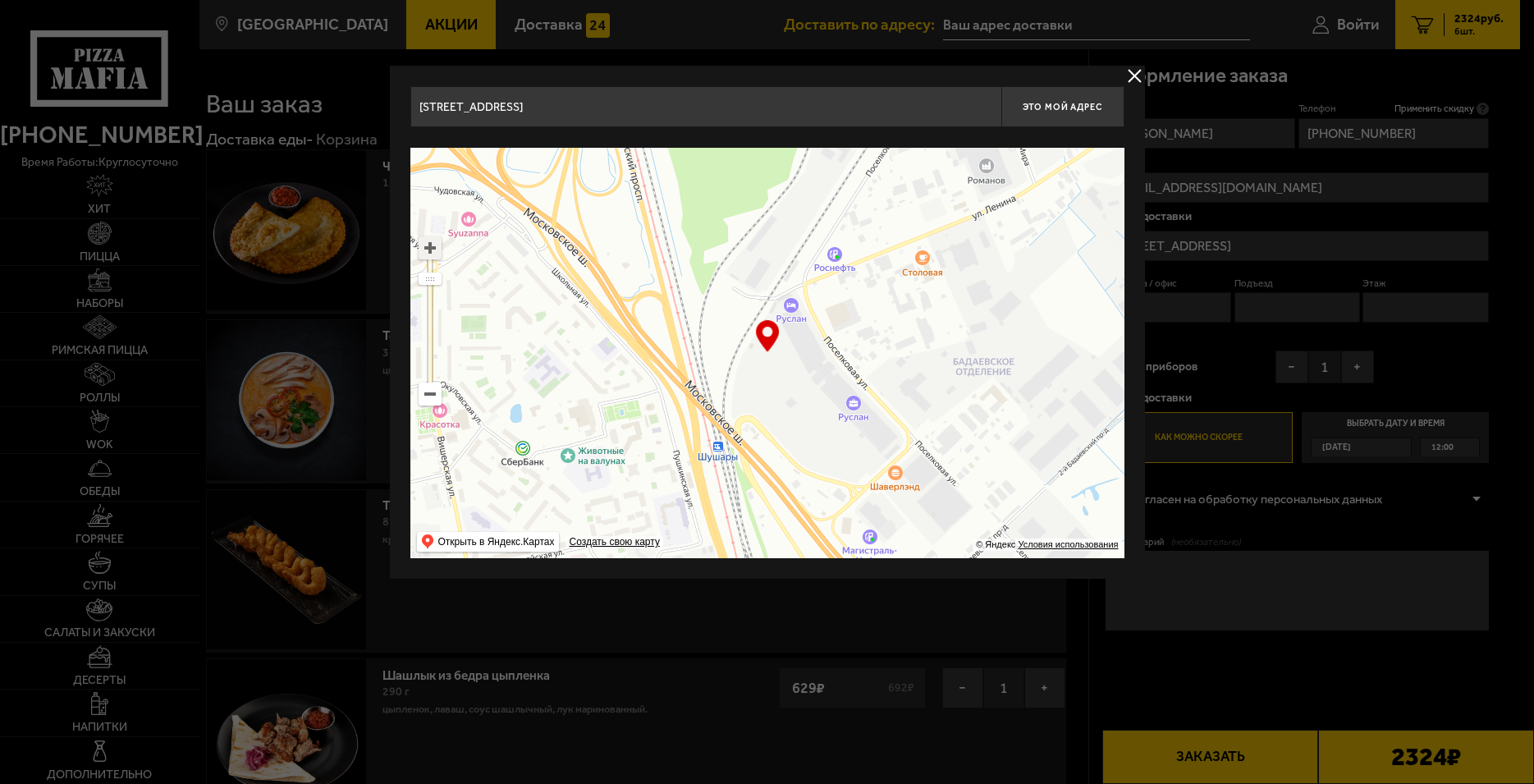
click at [434, 246] on ymaps at bounding box center [430, 247] width 21 height 21
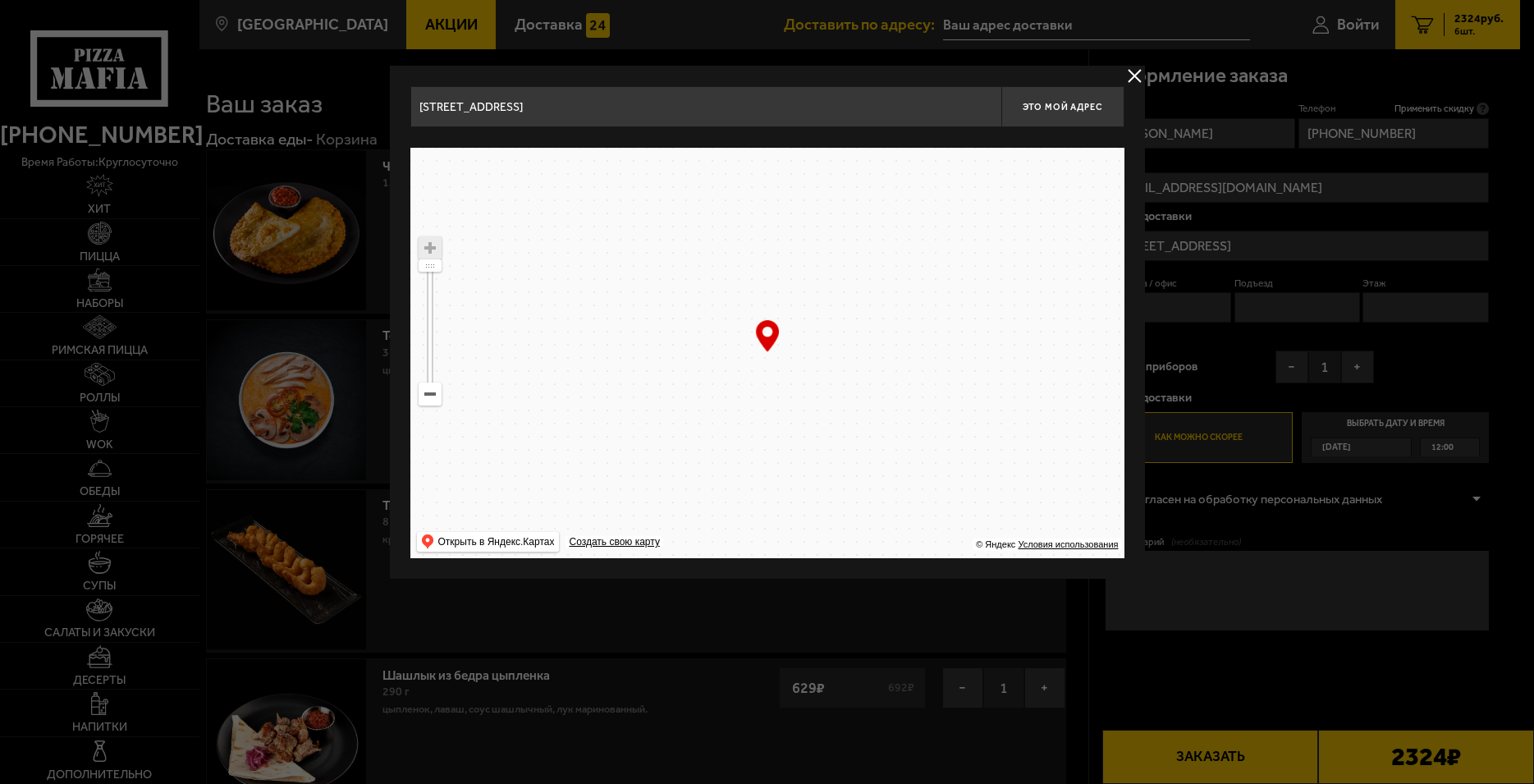
drag, startPoint x: 693, startPoint y: 421, endPoint x: 702, endPoint y: 517, distance: 96.4
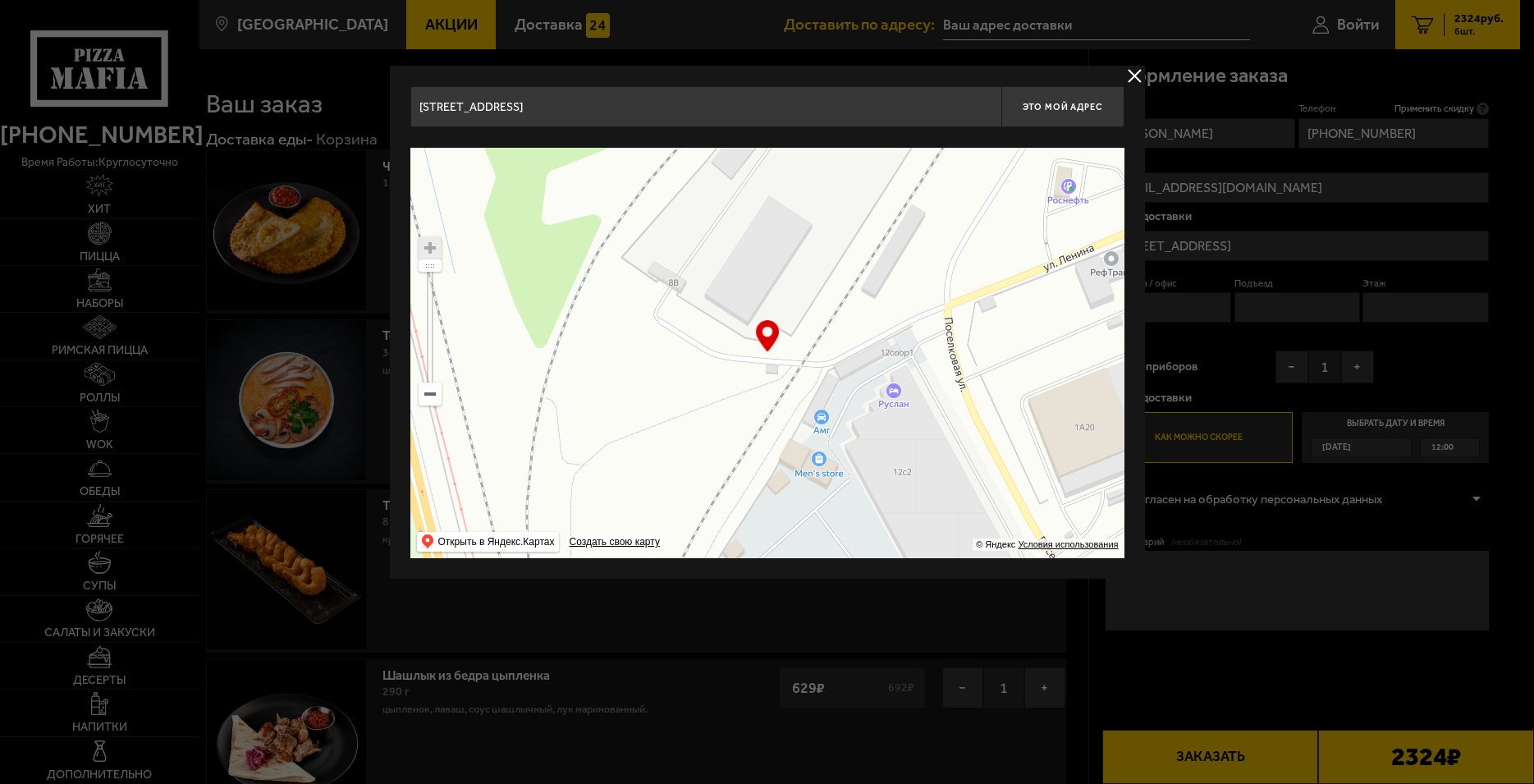
click at [702, 517] on ymaps at bounding box center [768, 353] width 714 height 411
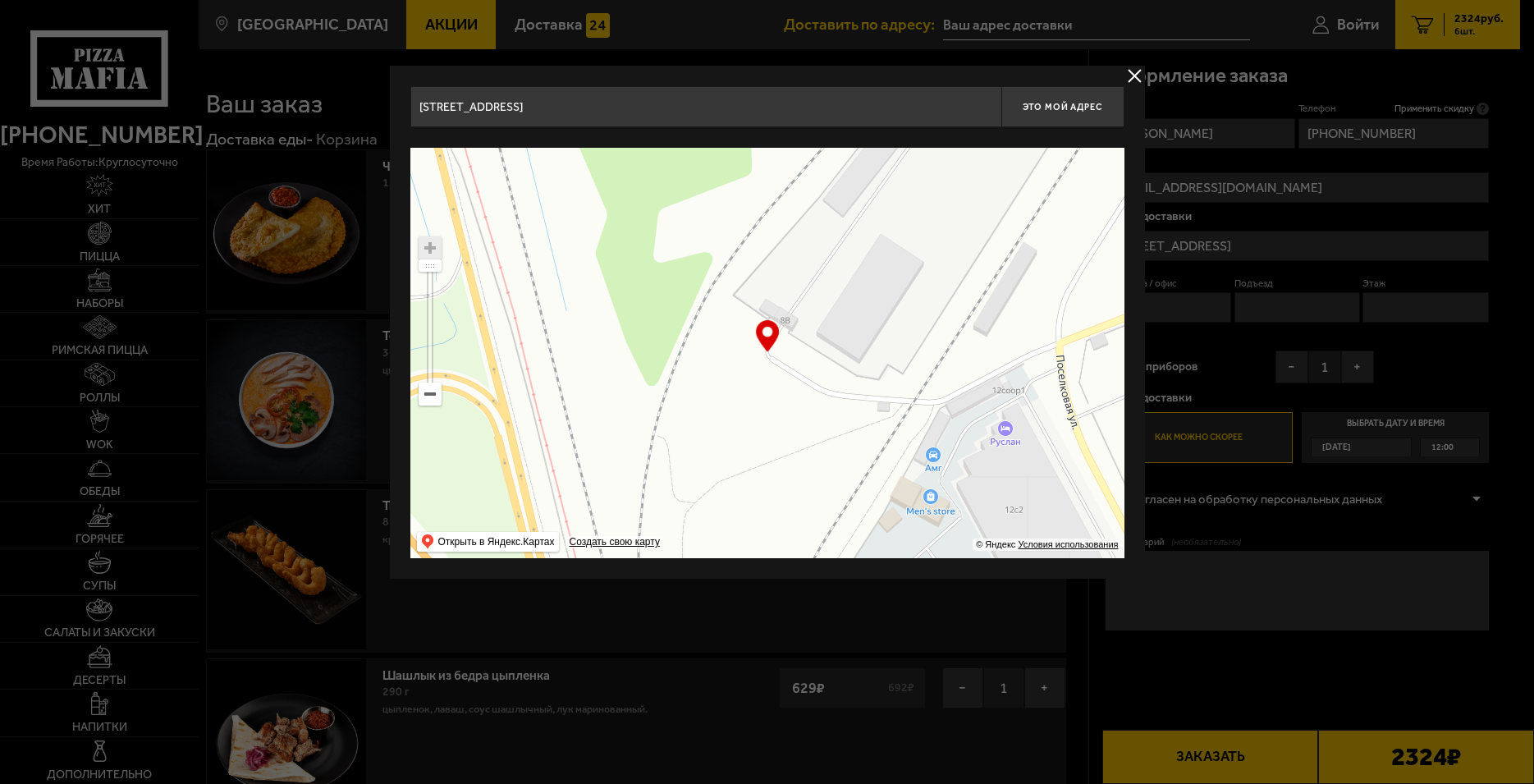
drag, startPoint x: 752, startPoint y: 435, endPoint x: 818, endPoint y: 471, distance: 75.2
click at [825, 480] on ymaps at bounding box center [768, 353] width 714 height 411
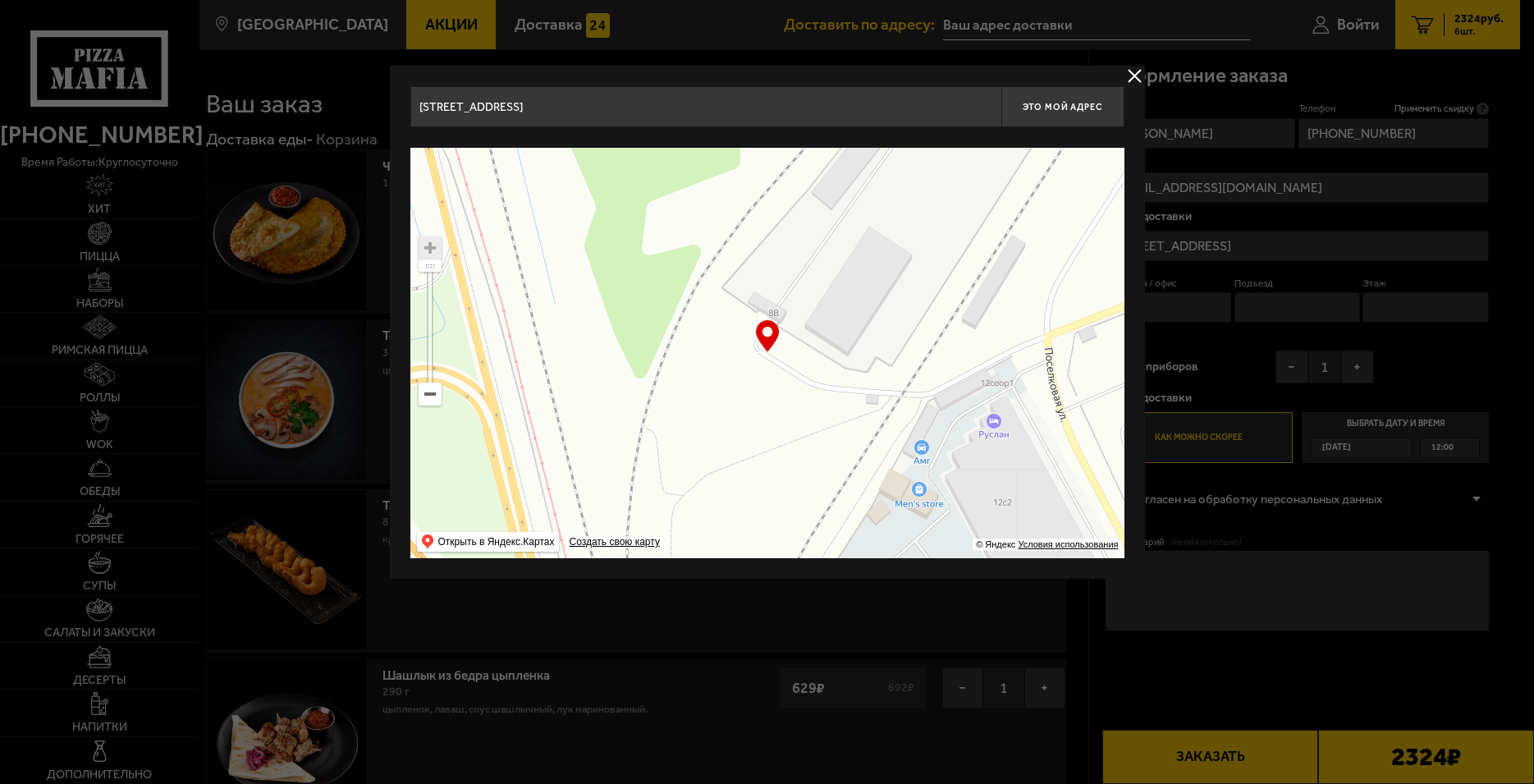
drag, startPoint x: 781, startPoint y: 393, endPoint x: 812, endPoint y: 352, distance: 51.4
click at [812, 352] on ymaps at bounding box center [768, 353] width 714 height 411
click at [433, 243] on ymaps at bounding box center [430, 247] width 21 height 21
drag, startPoint x: 814, startPoint y: 361, endPoint x: 814, endPoint y: 377, distance: 16.0
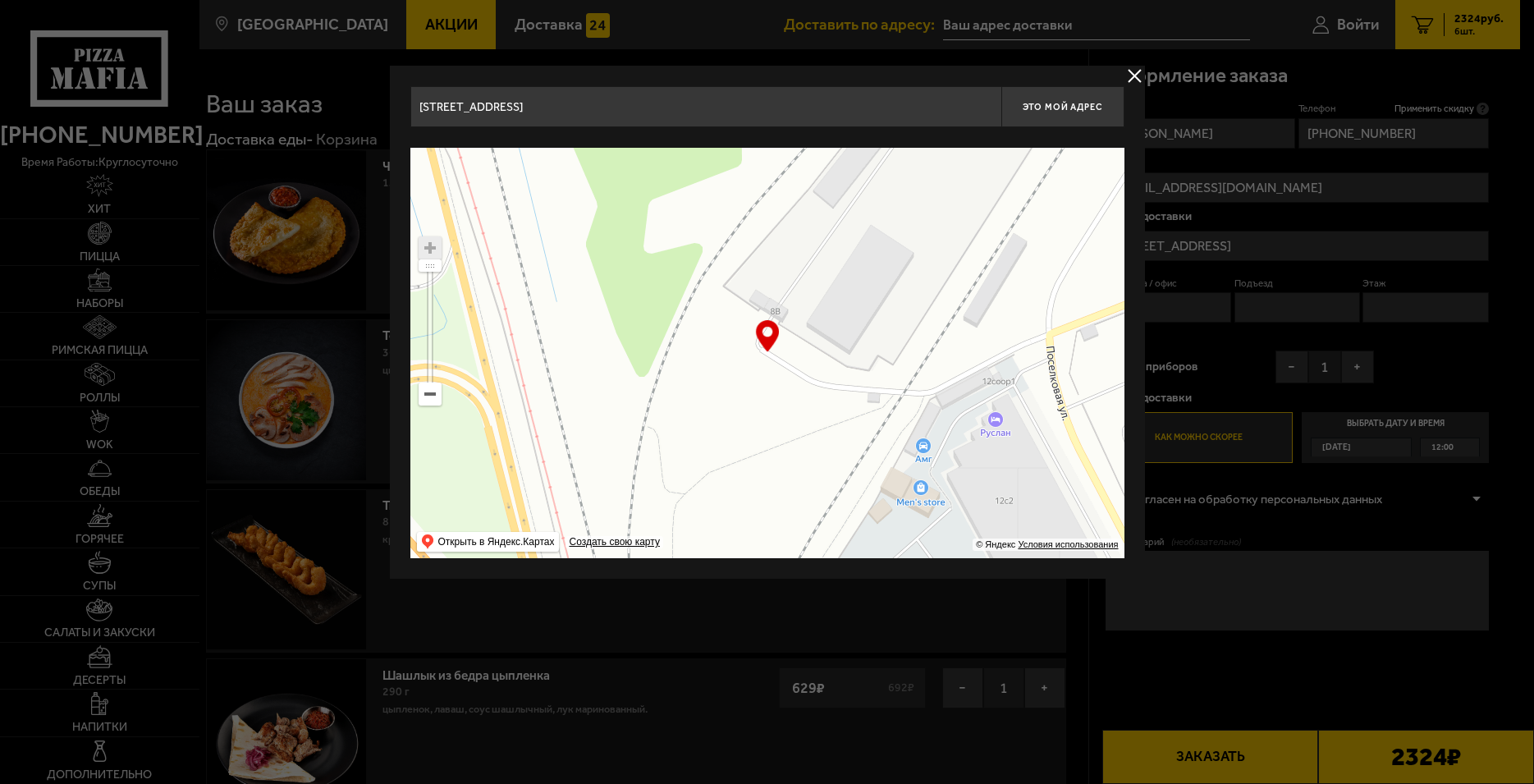
click at [814, 377] on ymaps at bounding box center [768, 353] width 714 height 411
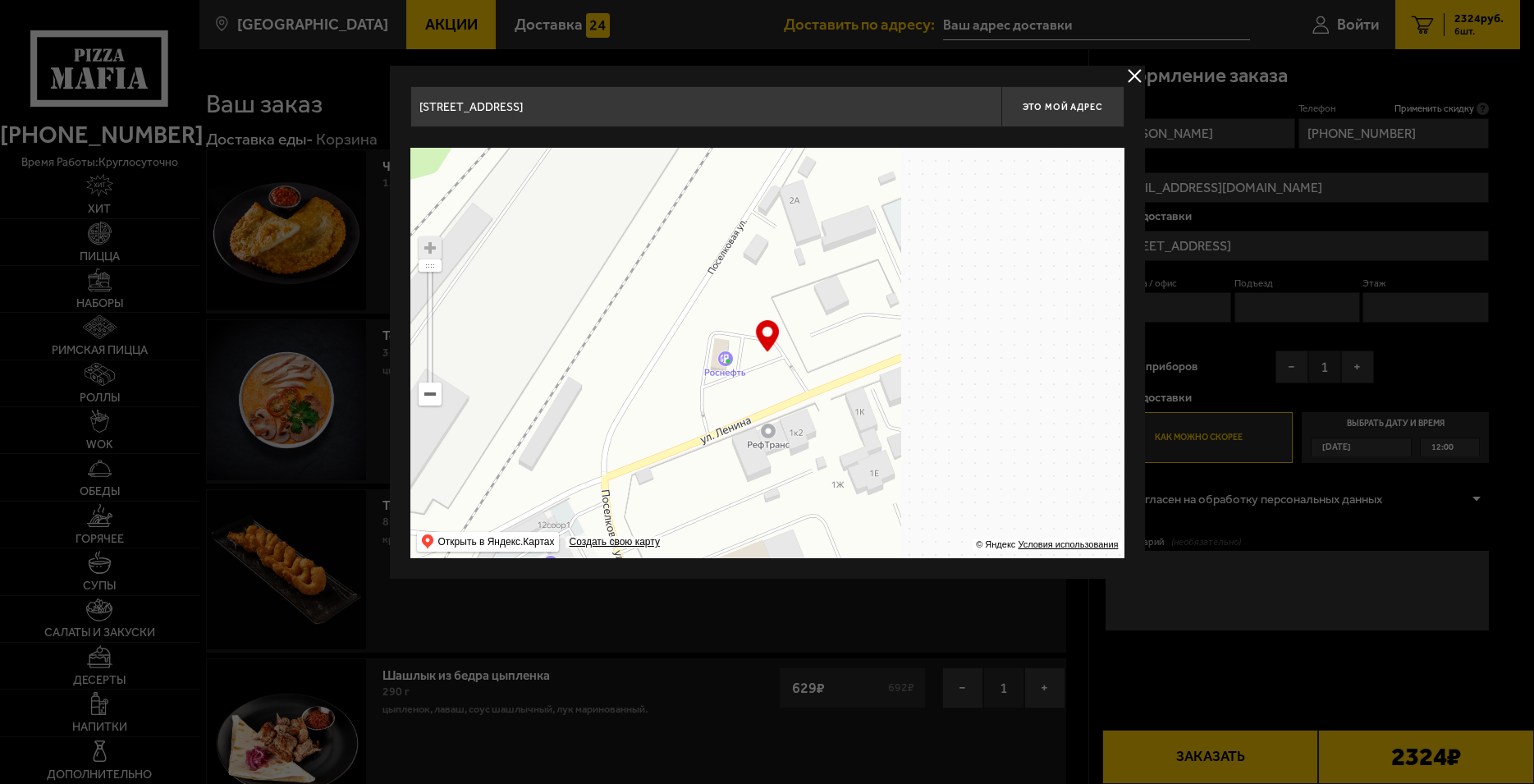
drag, startPoint x: 969, startPoint y: 370, endPoint x: 529, endPoint y: 509, distance: 461.4
click at [529, 509] on ymaps at bounding box center [768, 353] width 714 height 411
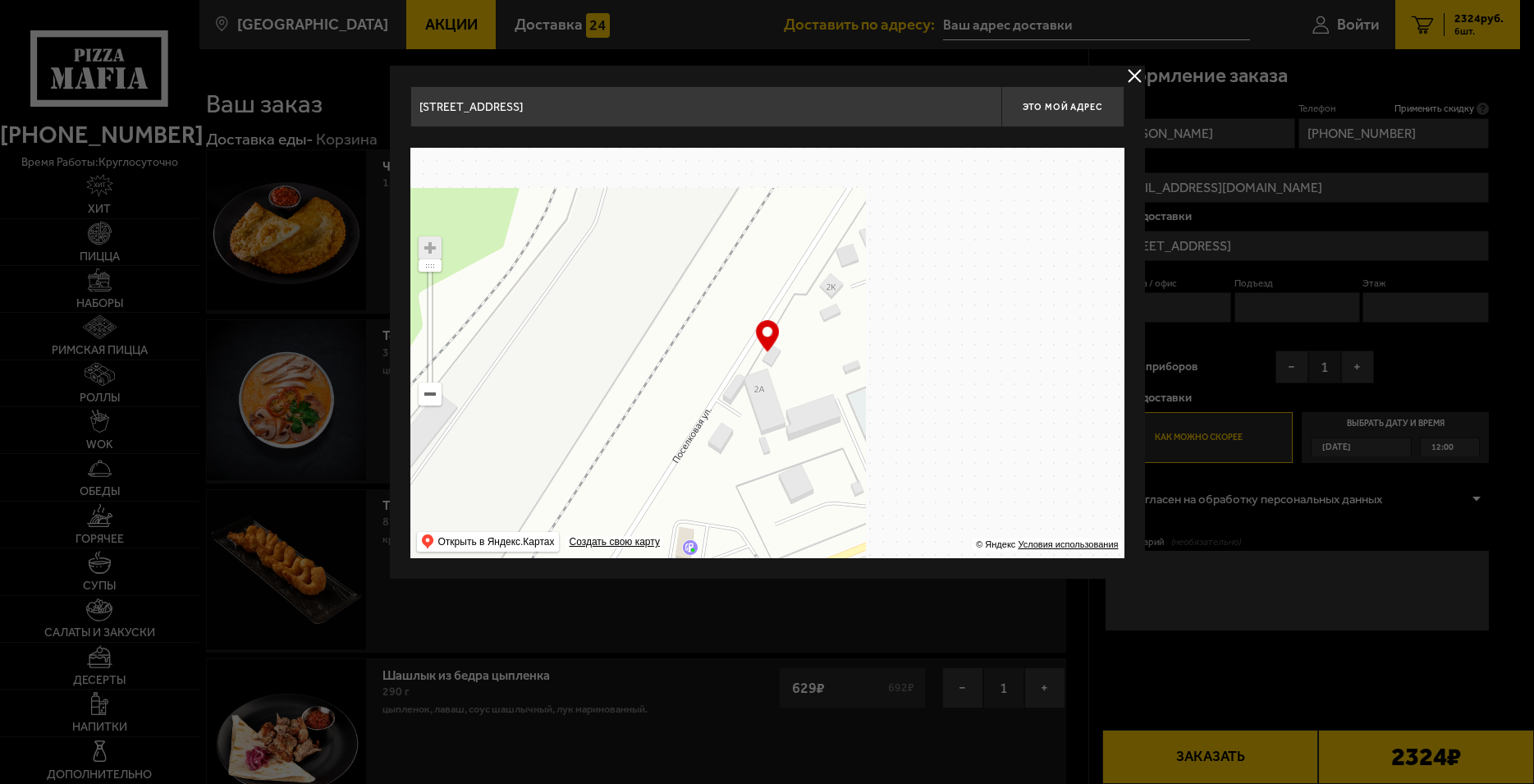
drag, startPoint x: 800, startPoint y: 296, endPoint x: 764, endPoint y: 471, distance: 178.7
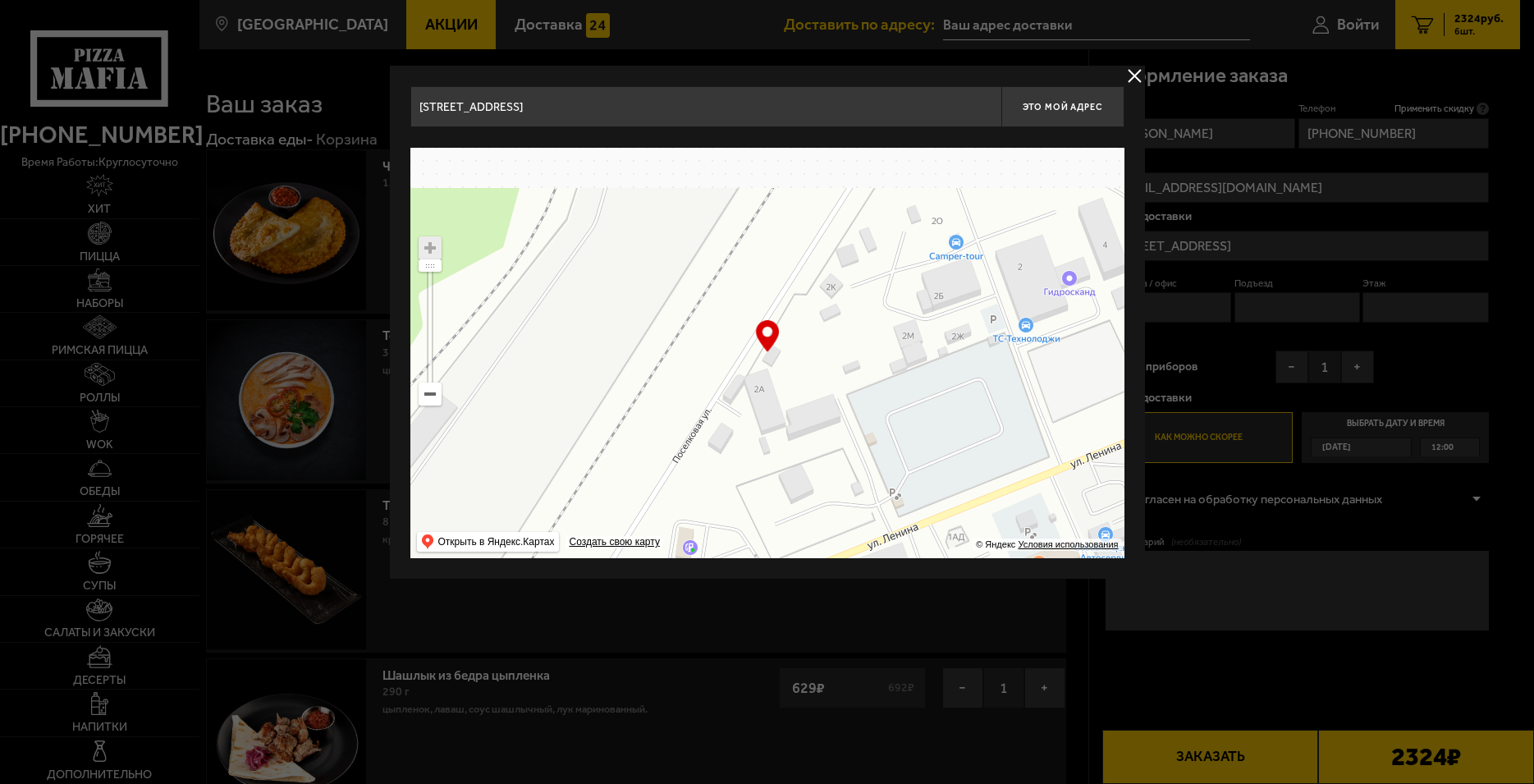
click at [764, 471] on ymaps at bounding box center [768, 353] width 714 height 411
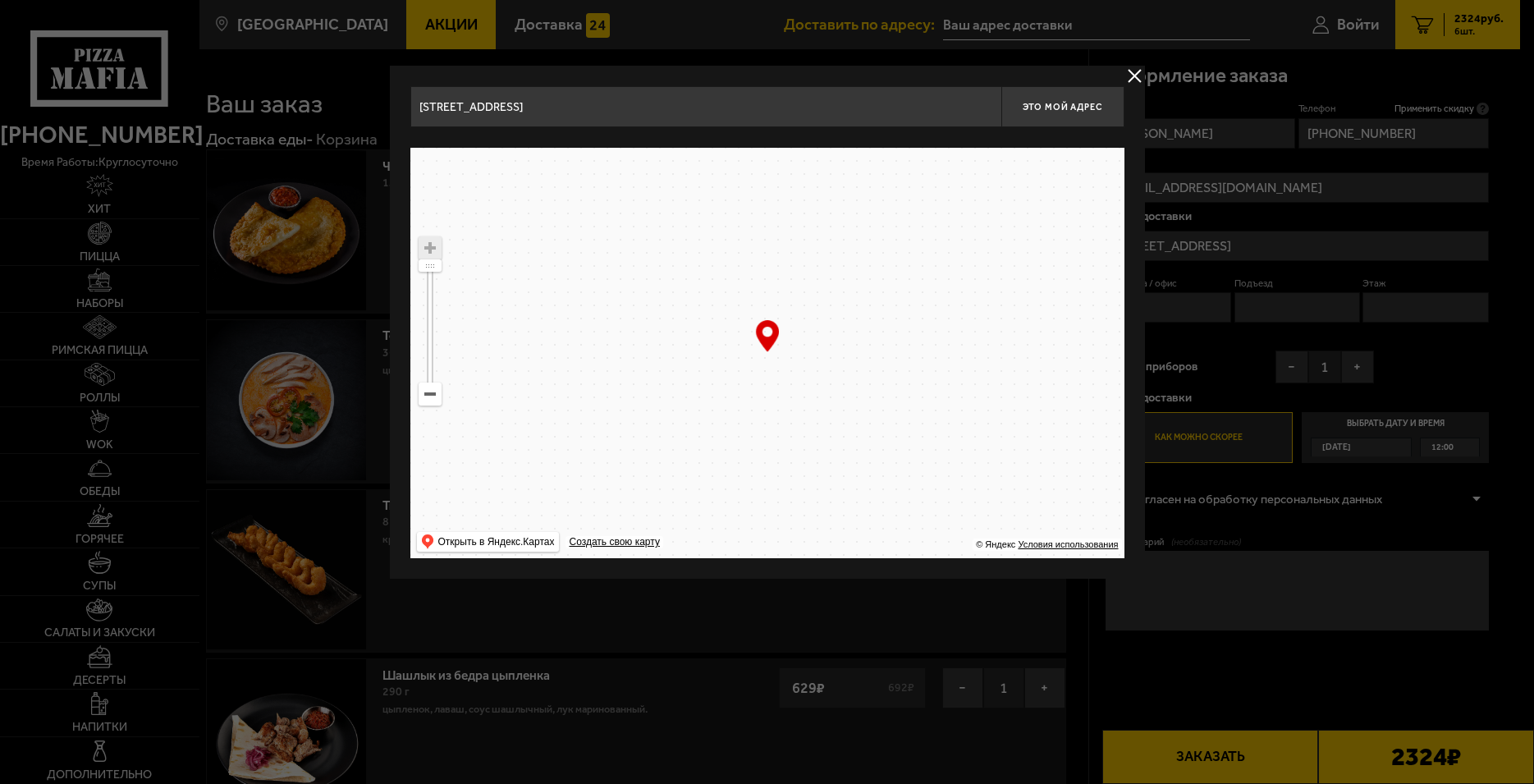
drag, startPoint x: 830, startPoint y: 318, endPoint x: 702, endPoint y: 501, distance: 223.3
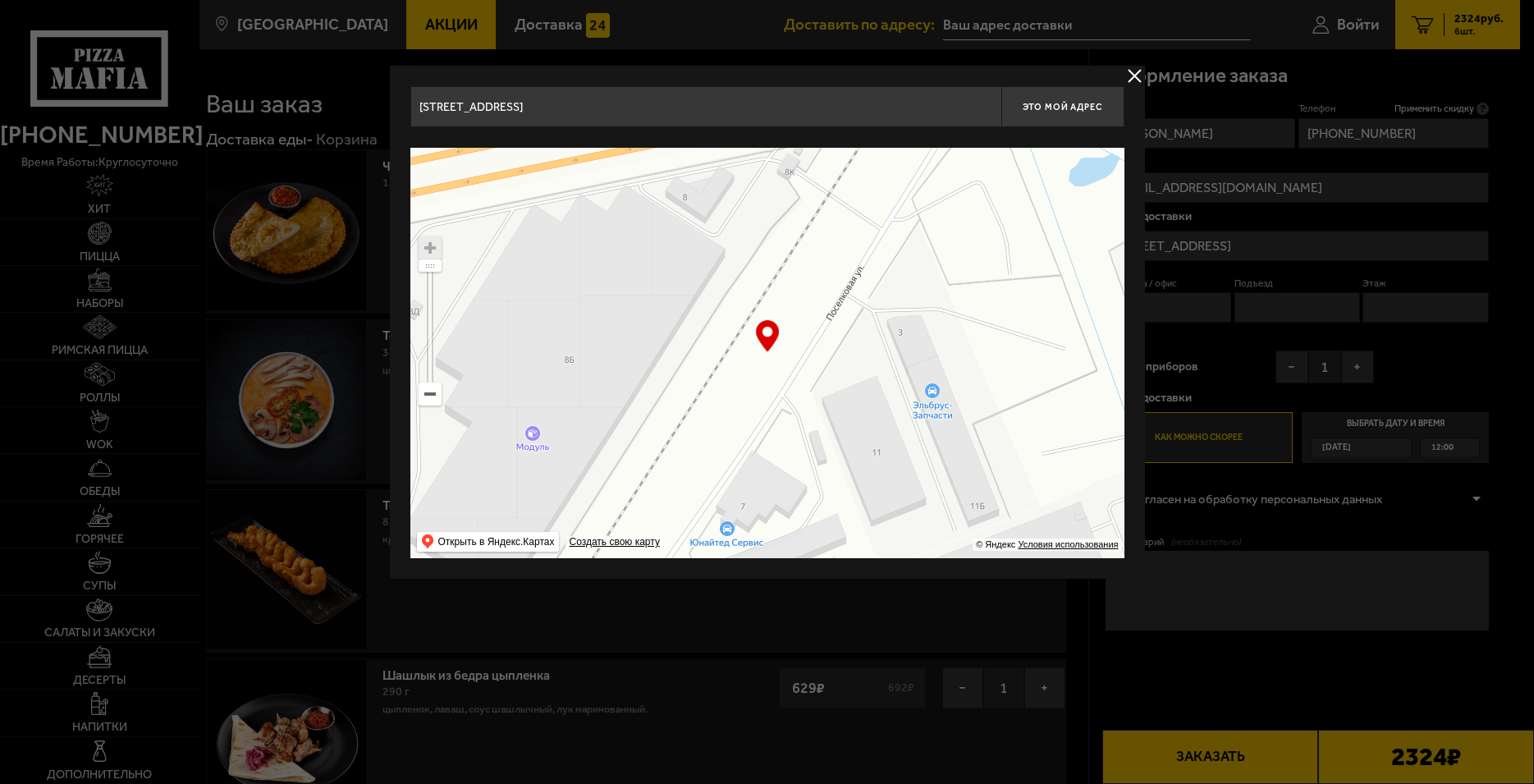
click at [702, 501] on ymaps at bounding box center [768, 353] width 714 height 411
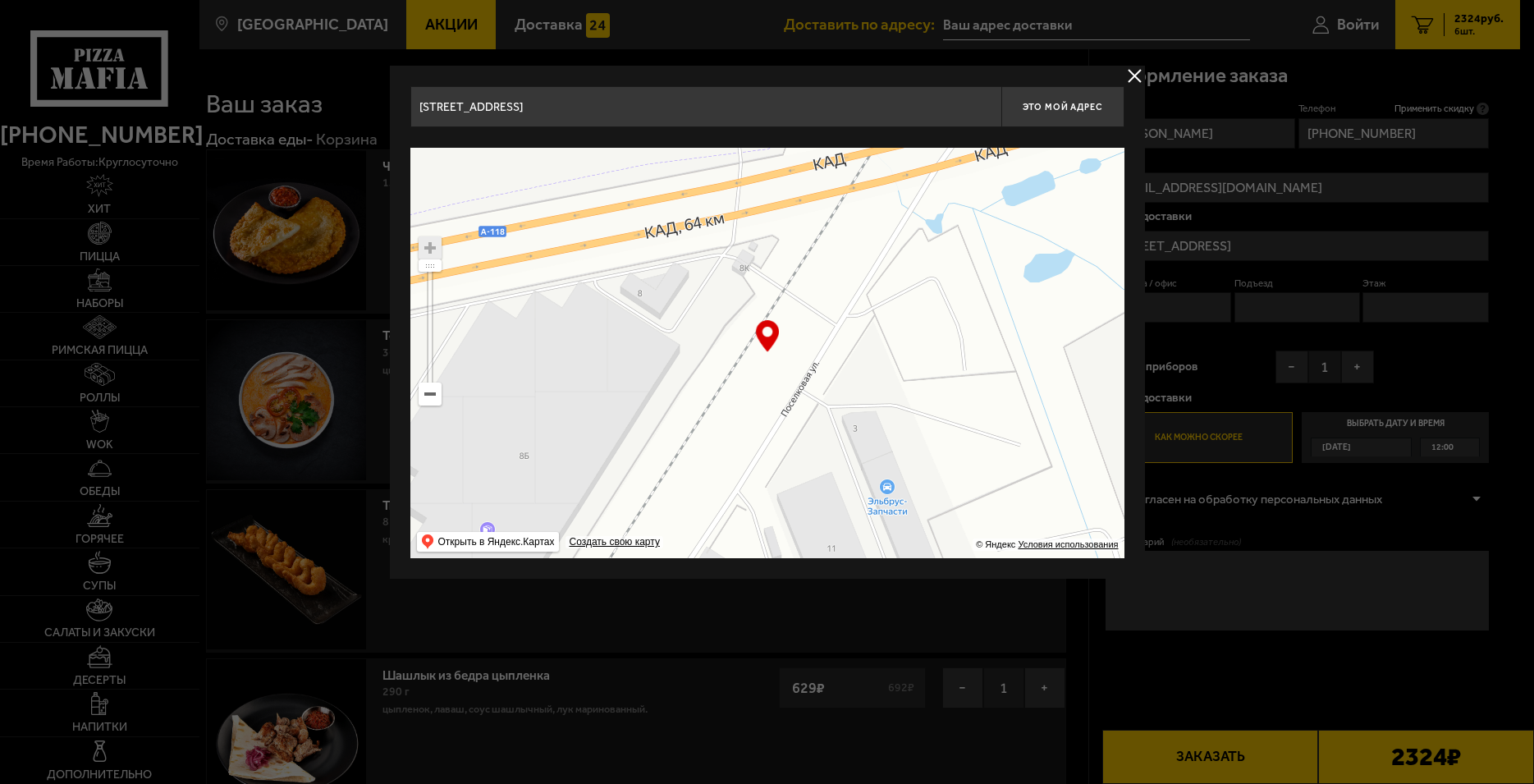
click at [872, 302] on ymaps at bounding box center [768, 353] width 714 height 411
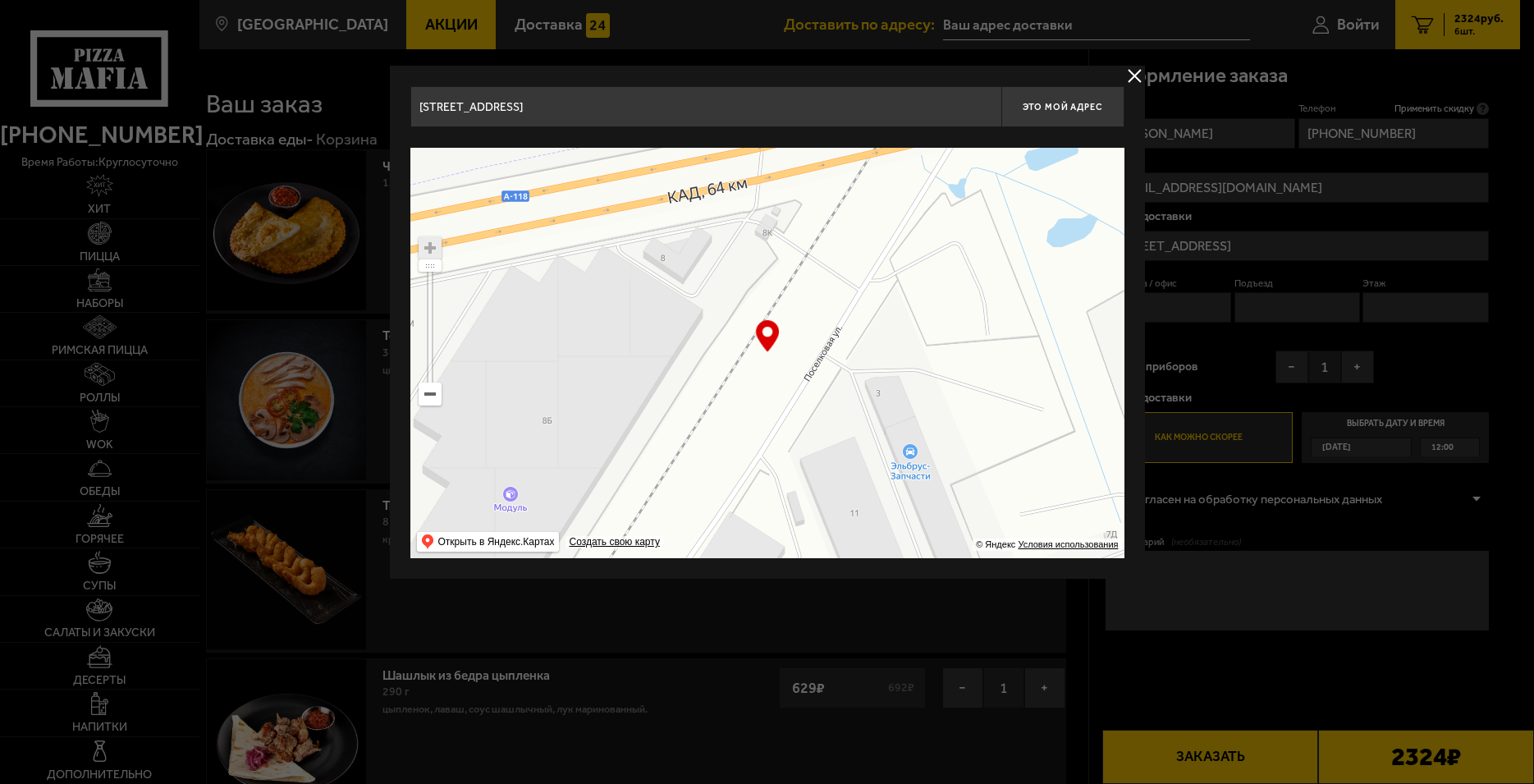
drag, startPoint x: 722, startPoint y: 402, endPoint x: 957, endPoint y: 214, distance: 300.9
click at [889, 274] on ymaps at bounding box center [768, 353] width 714 height 411
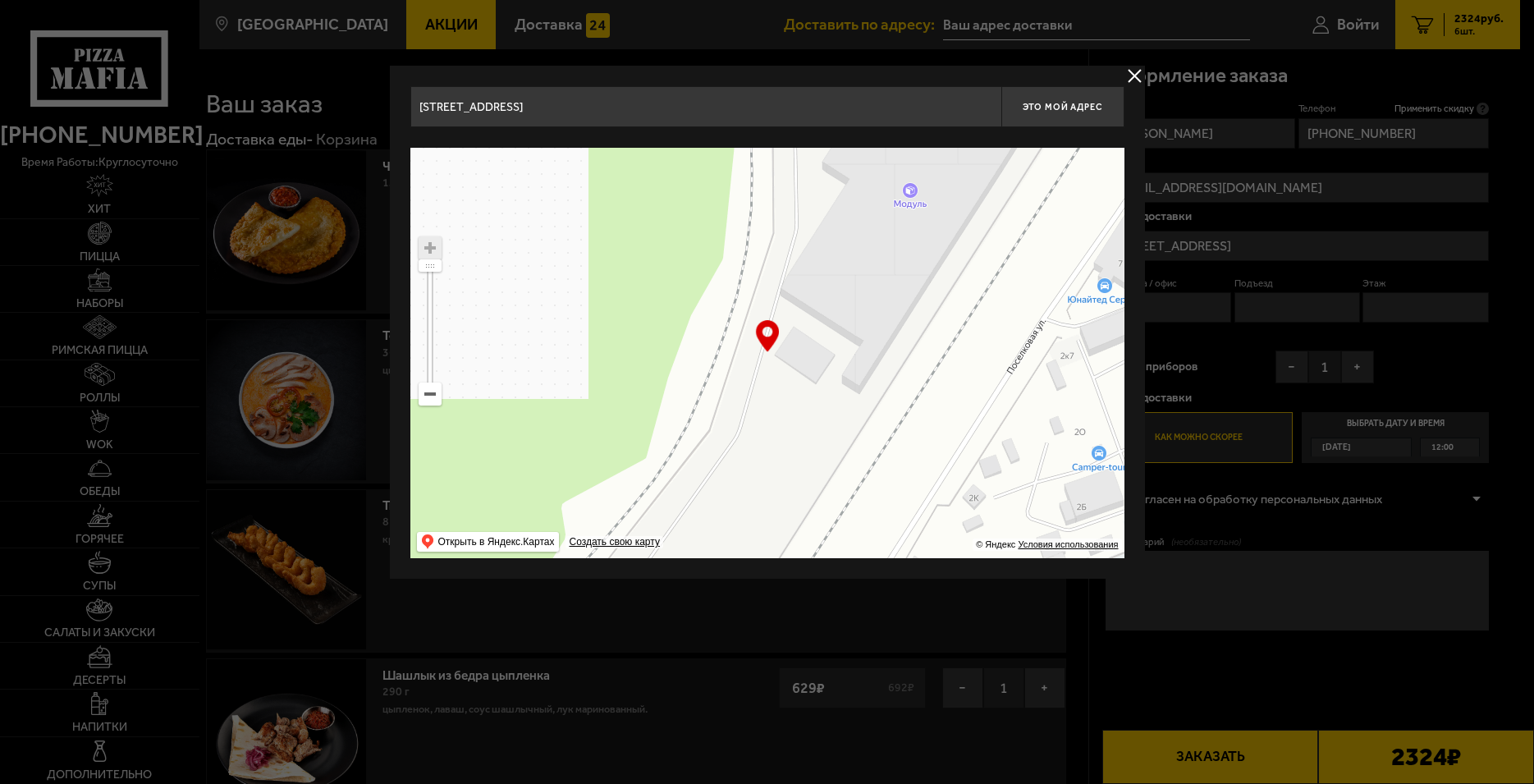
drag, startPoint x: 852, startPoint y: 344, endPoint x: 862, endPoint y: 252, distance: 92.5
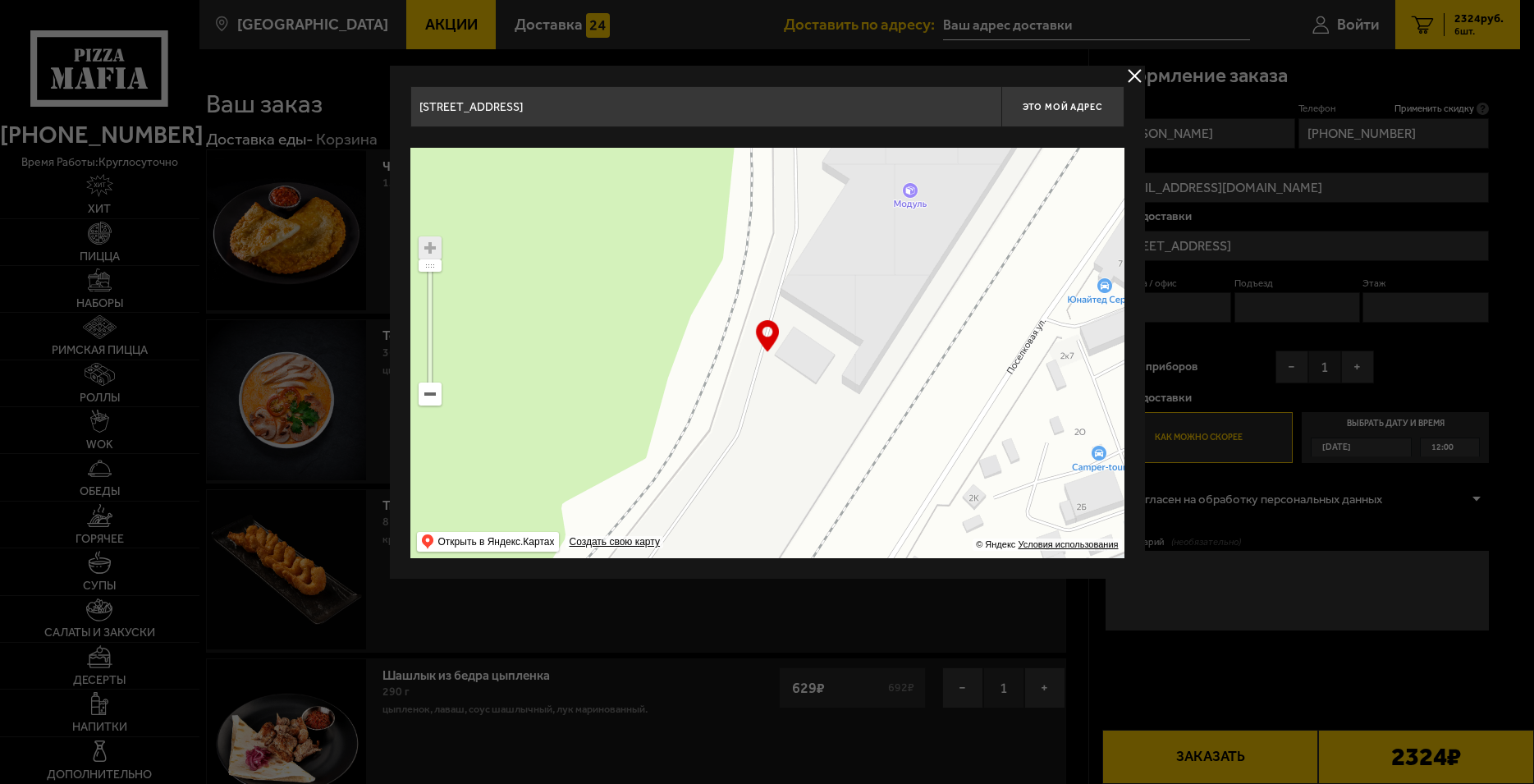
click at [862, 252] on ymaps at bounding box center [768, 353] width 714 height 411
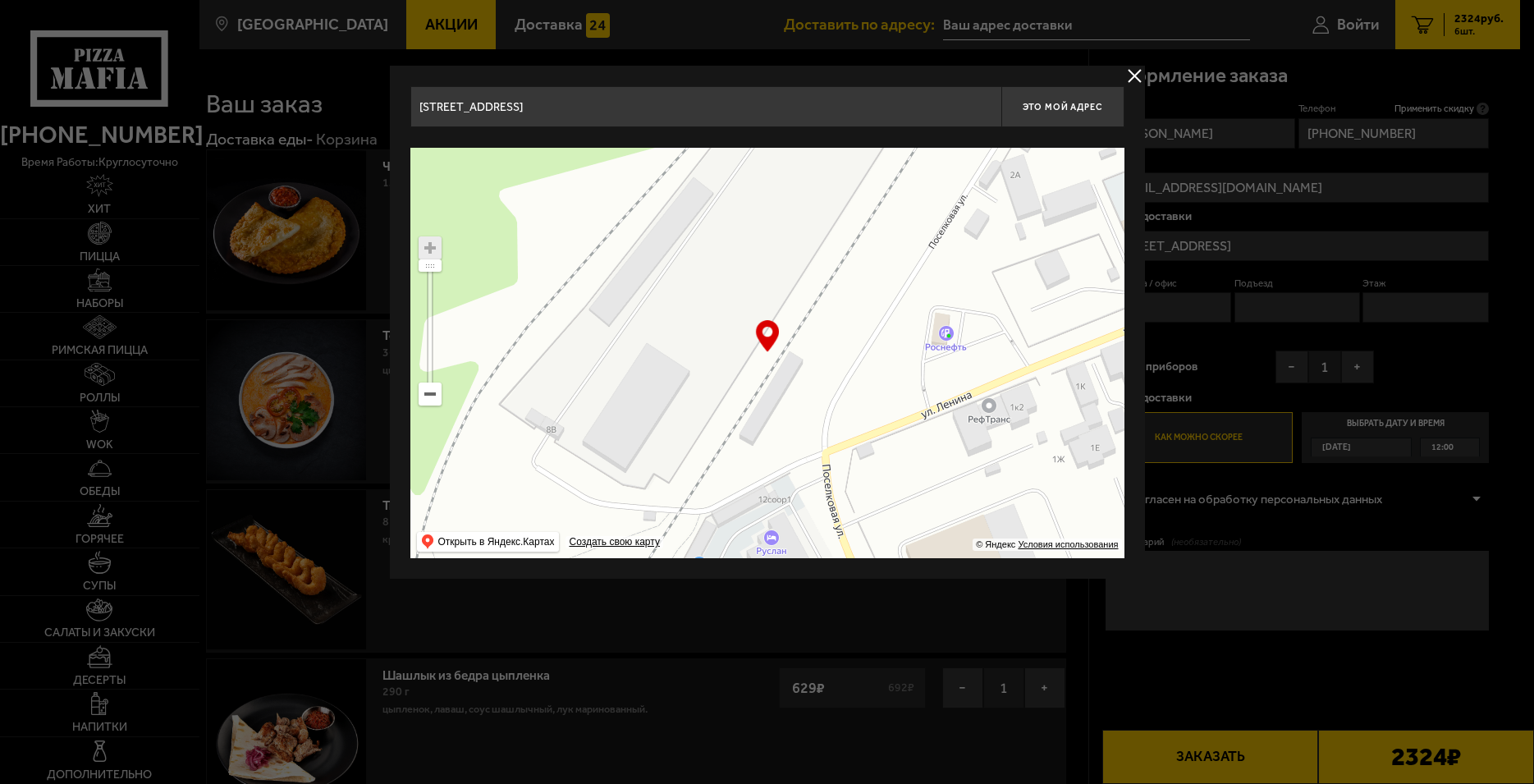
drag, startPoint x: 913, startPoint y: 317, endPoint x: 952, endPoint y: 290, distance: 47.4
click at [952, 290] on ymaps at bounding box center [768, 353] width 714 height 411
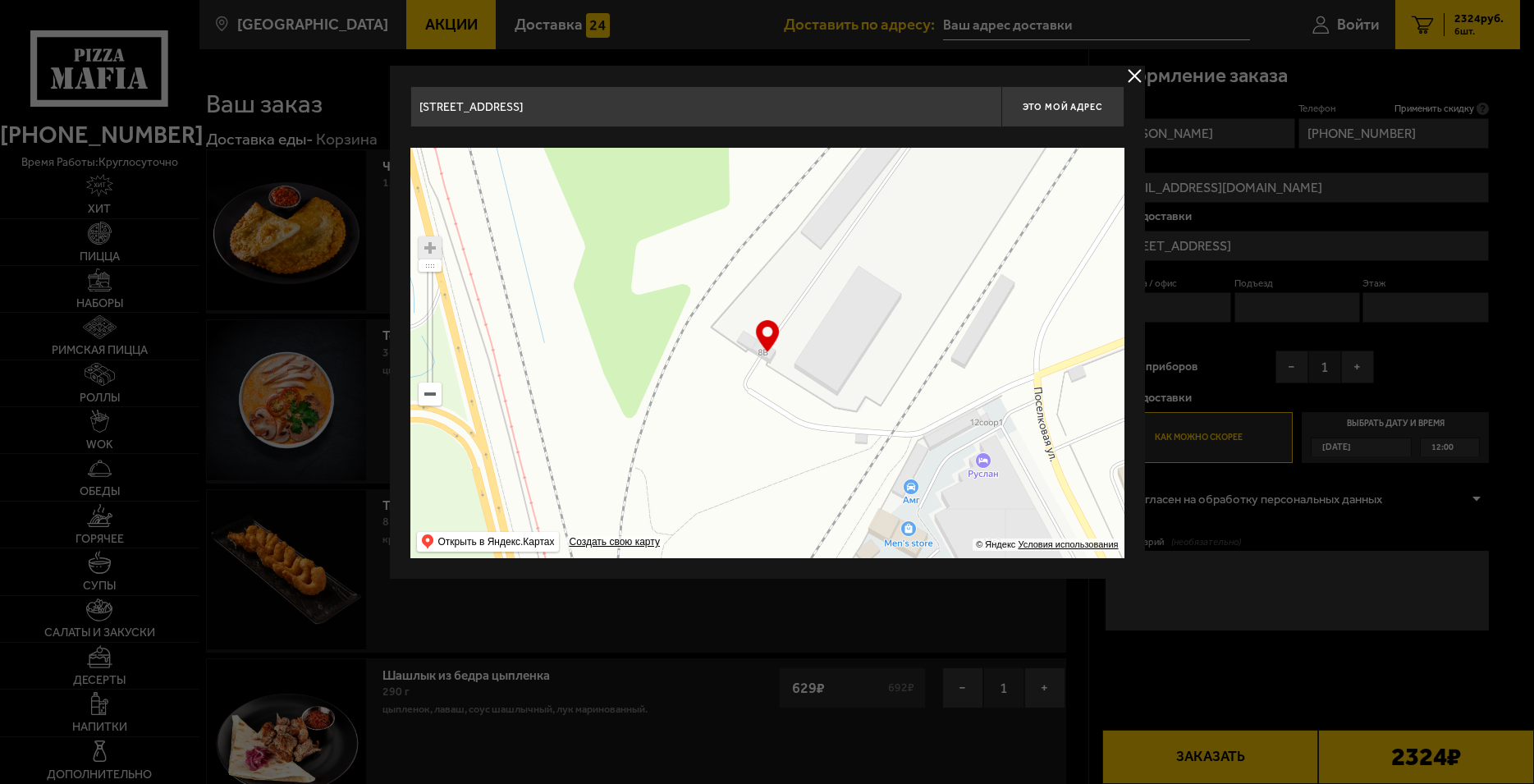
drag, startPoint x: 678, startPoint y: 450, endPoint x: 878, endPoint y: 359, distance: 219.7
click at [878, 359] on ymaps at bounding box center [768, 353] width 714 height 411
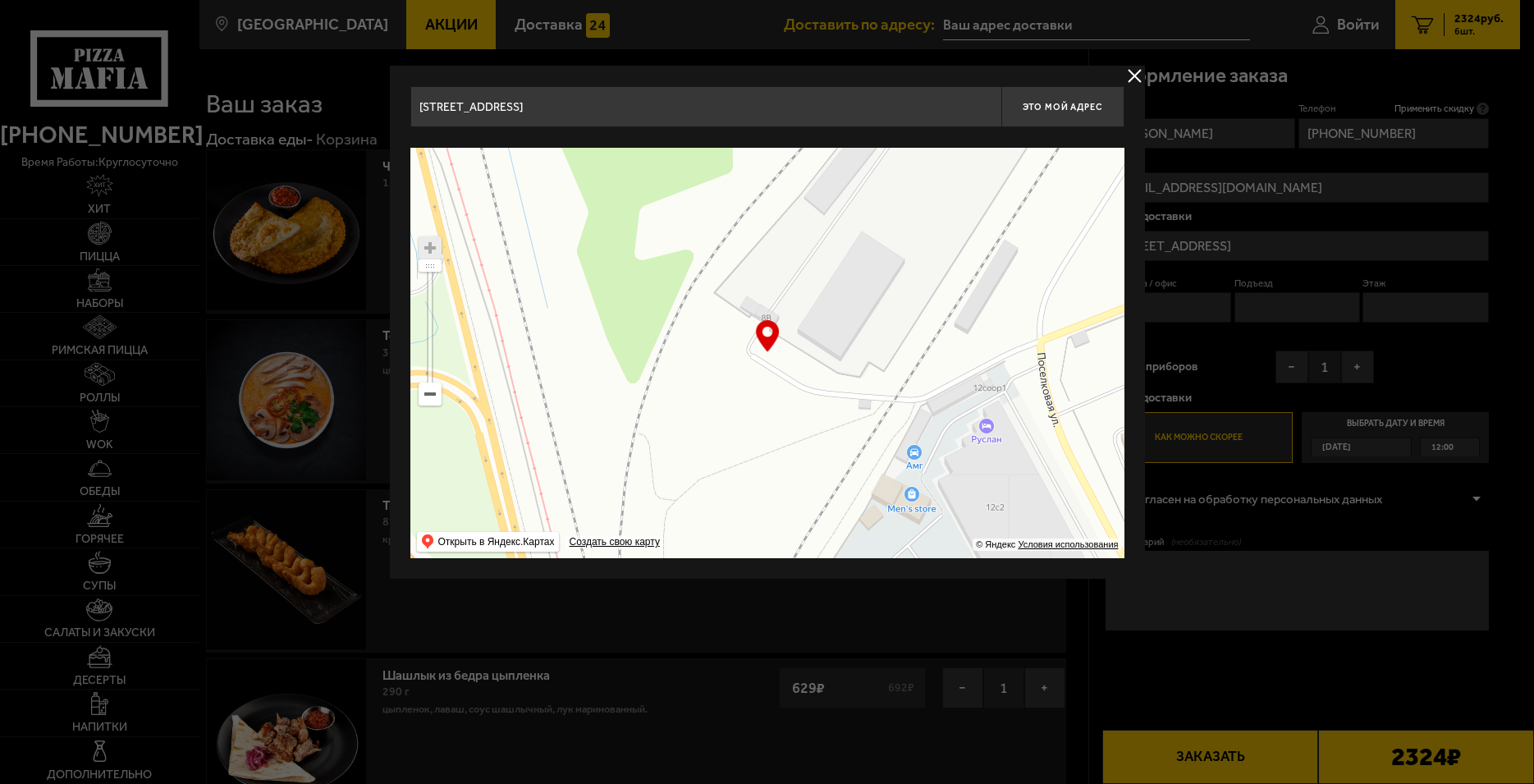
click at [433, 246] on ymaps at bounding box center [430, 247] width 21 height 21
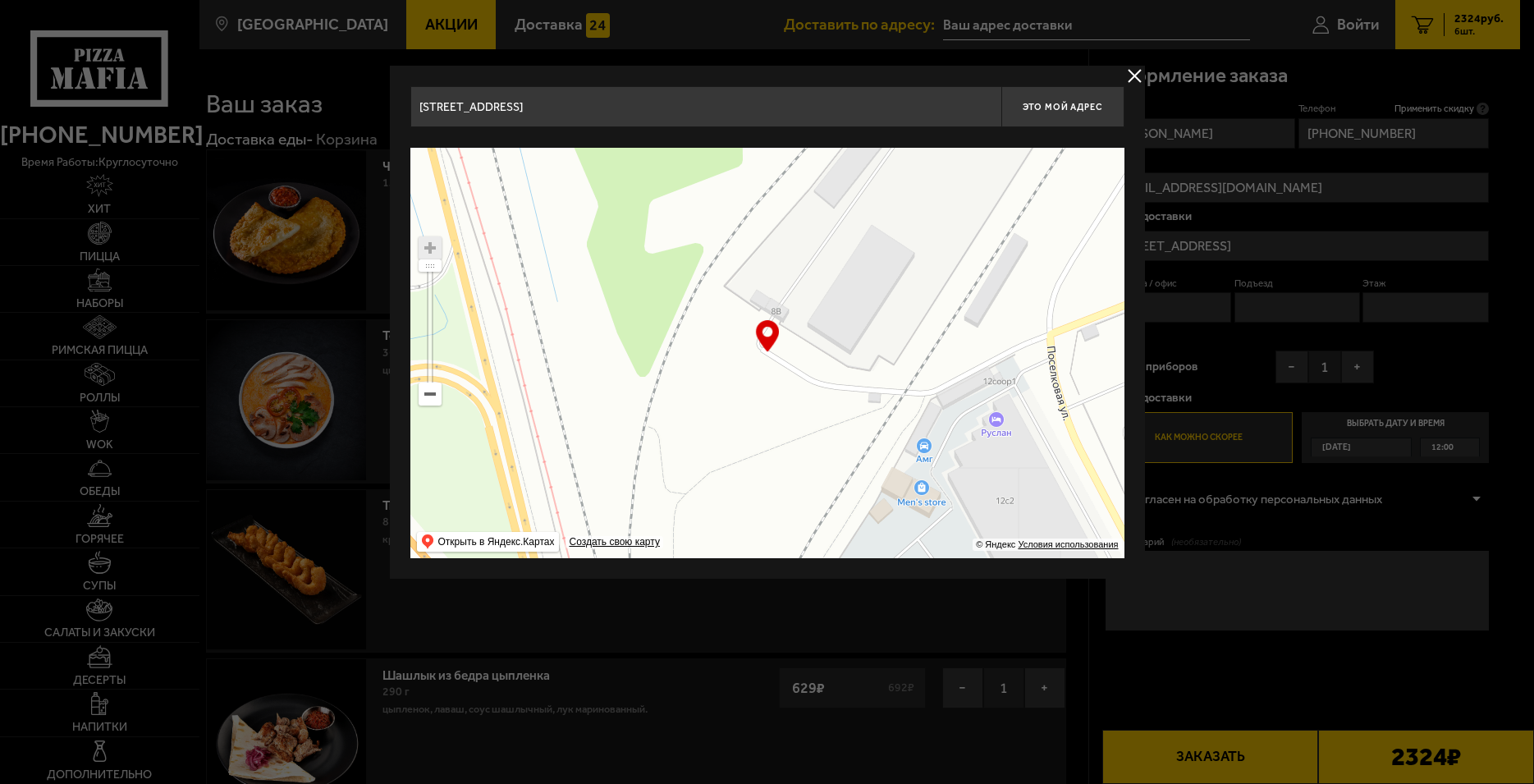
drag, startPoint x: 720, startPoint y: 359, endPoint x: 717, endPoint y: 346, distance: 13.3
click at [717, 346] on ymaps at bounding box center [768, 353] width 714 height 411
click at [1062, 103] on span "Это мой адрес" at bounding box center [1062, 107] width 79 height 11
type input "[STREET_ADDRESS]"
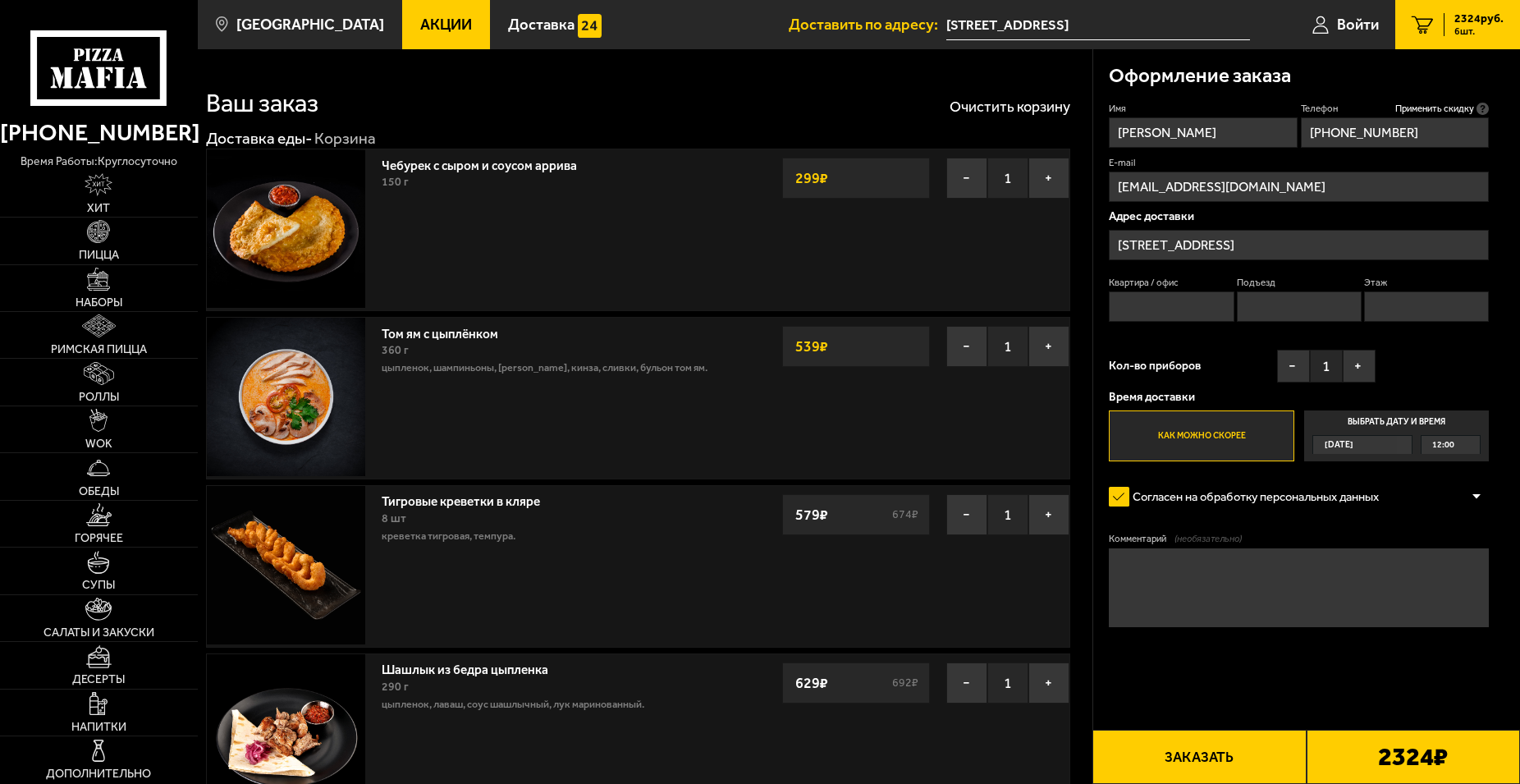
click at [1117, 28] on input "[STREET_ADDRESS]" at bounding box center [1098, 25] width 303 height 30
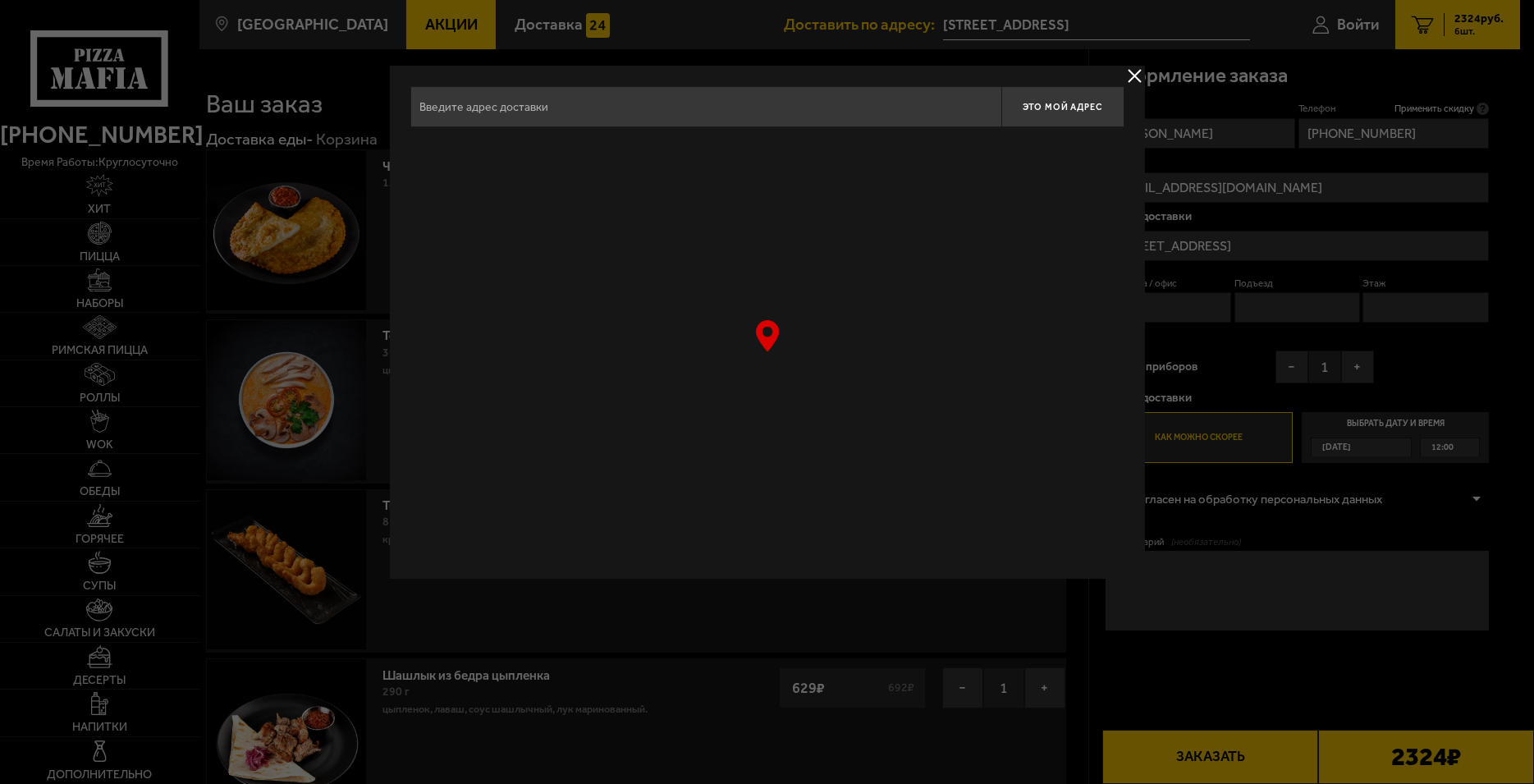
type input "[STREET_ADDRESS]"
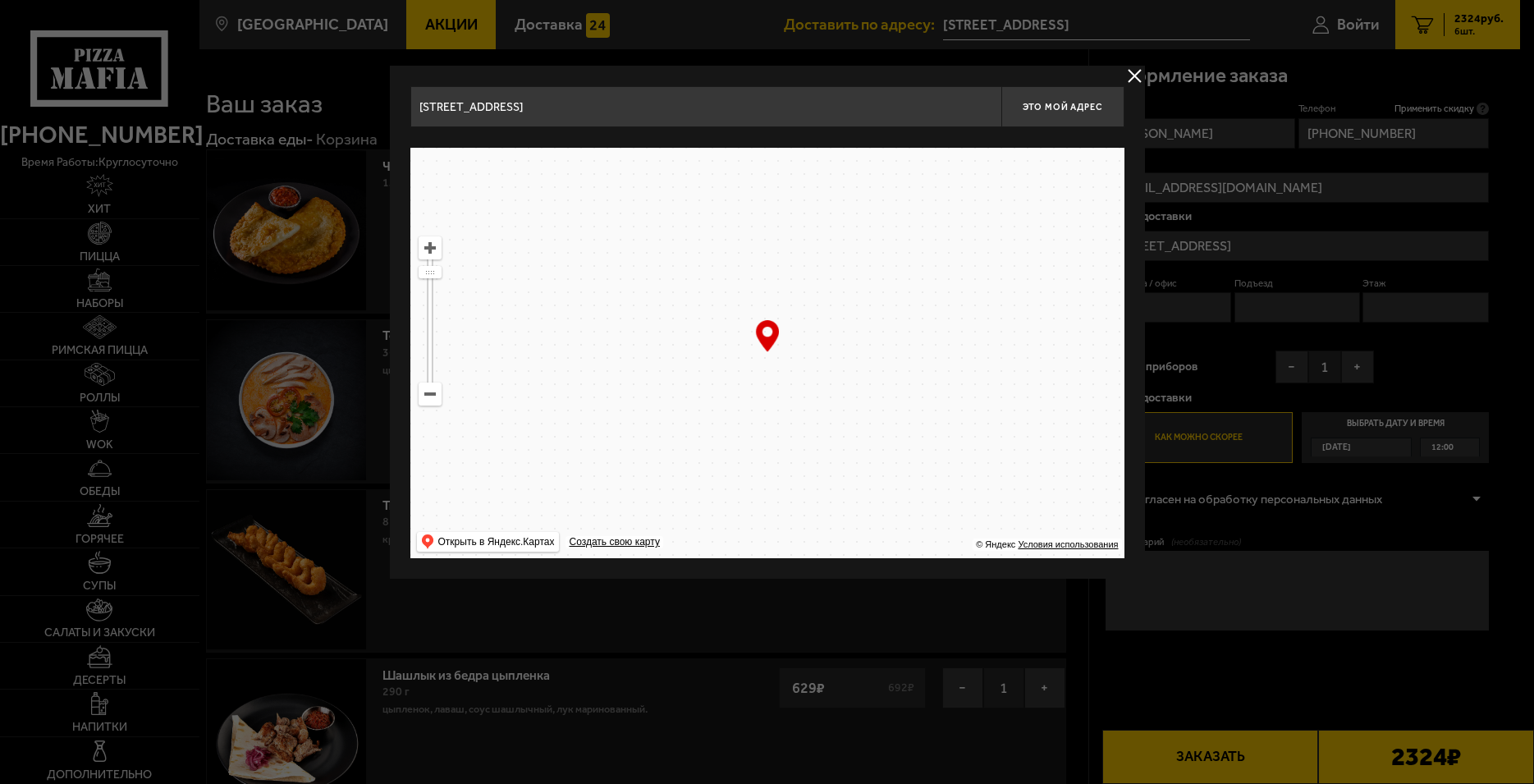
drag, startPoint x: 938, startPoint y: 436, endPoint x: 455, endPoint y: 302, distance: 501.2
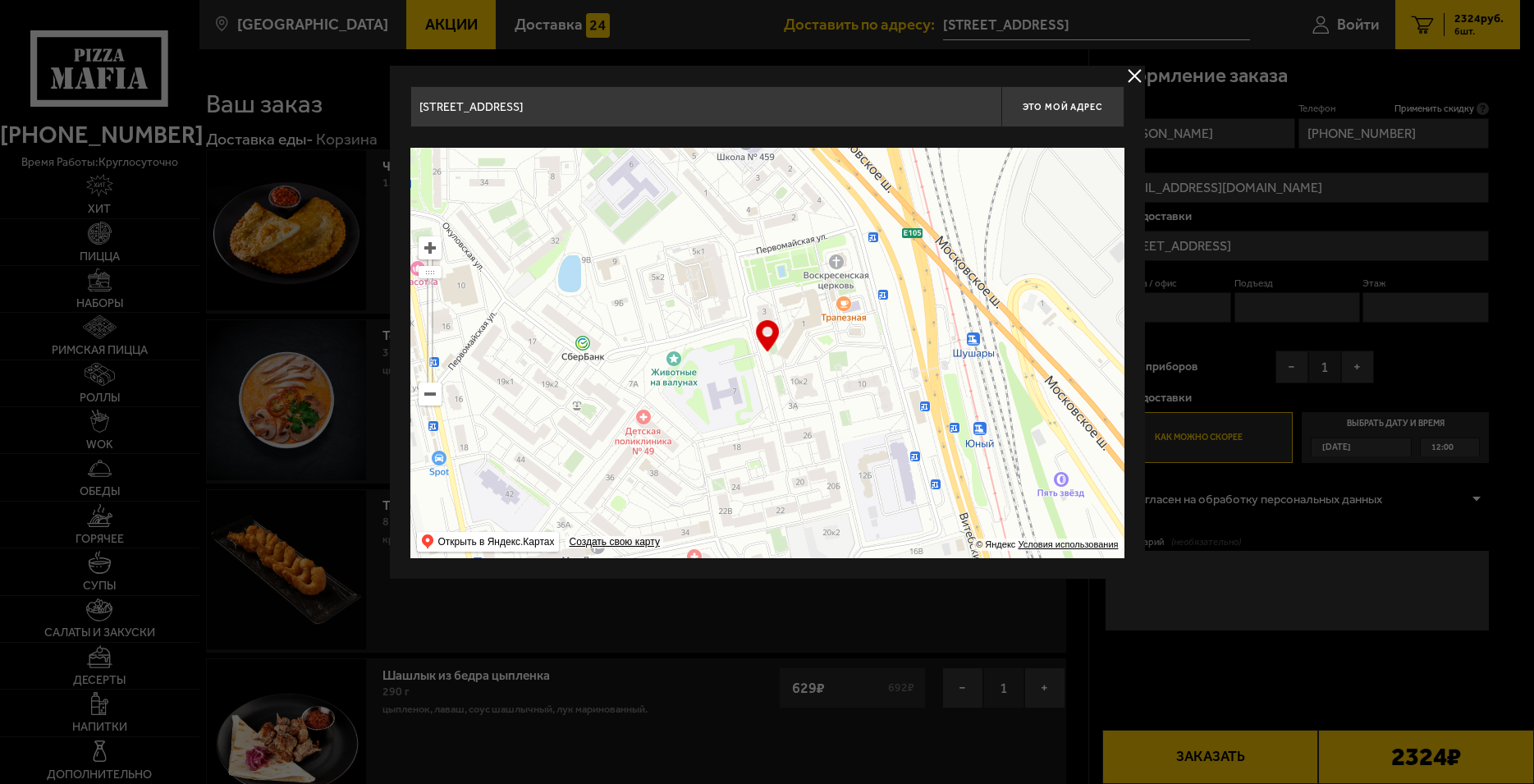
click at [455, 302] on ymaps at bounding box center [768, 353] width 714 height 411
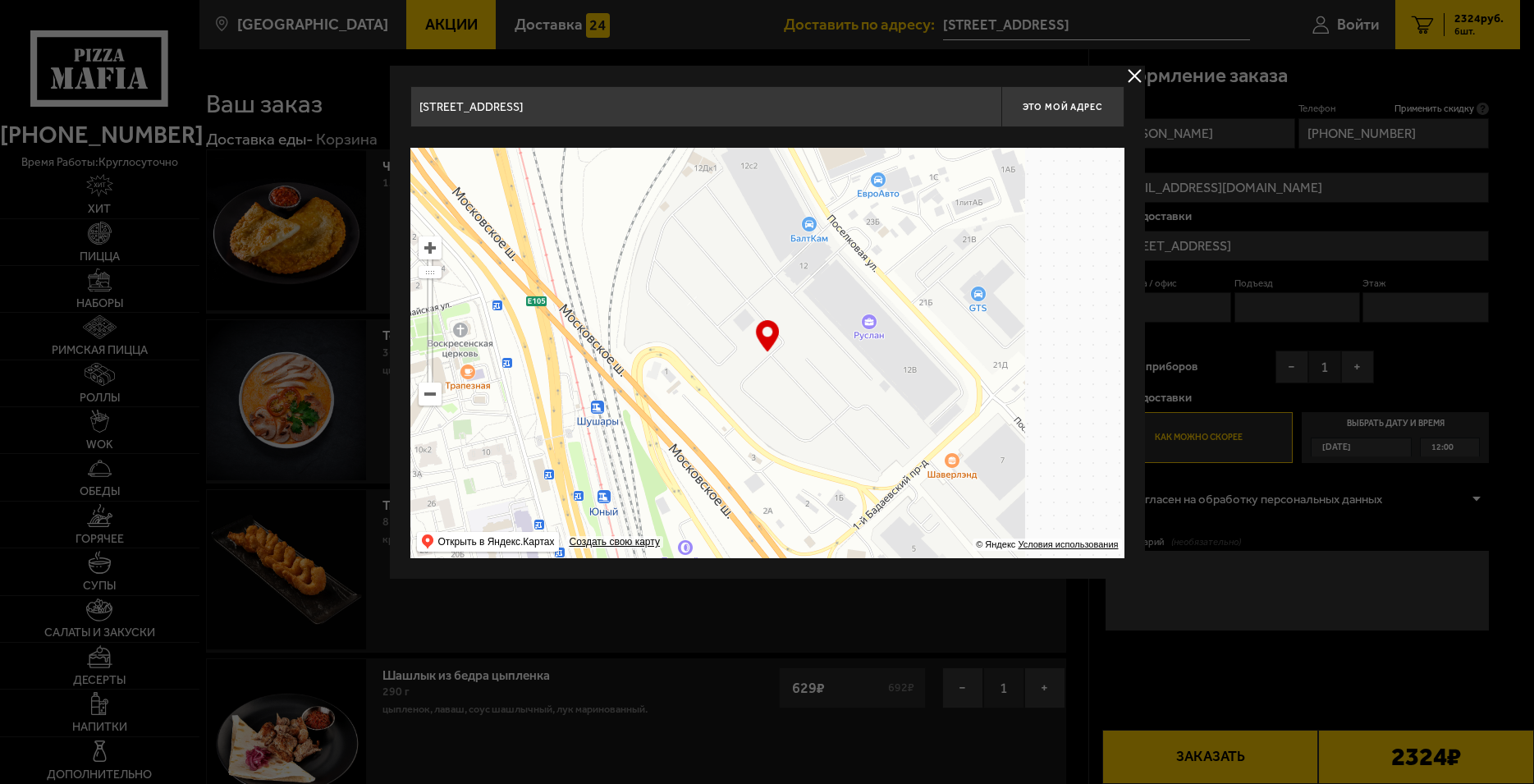
drag, startPoint x: 944, startPoint y: 294, endPoint x: 574, endPoint y: 357, distance: 375.3
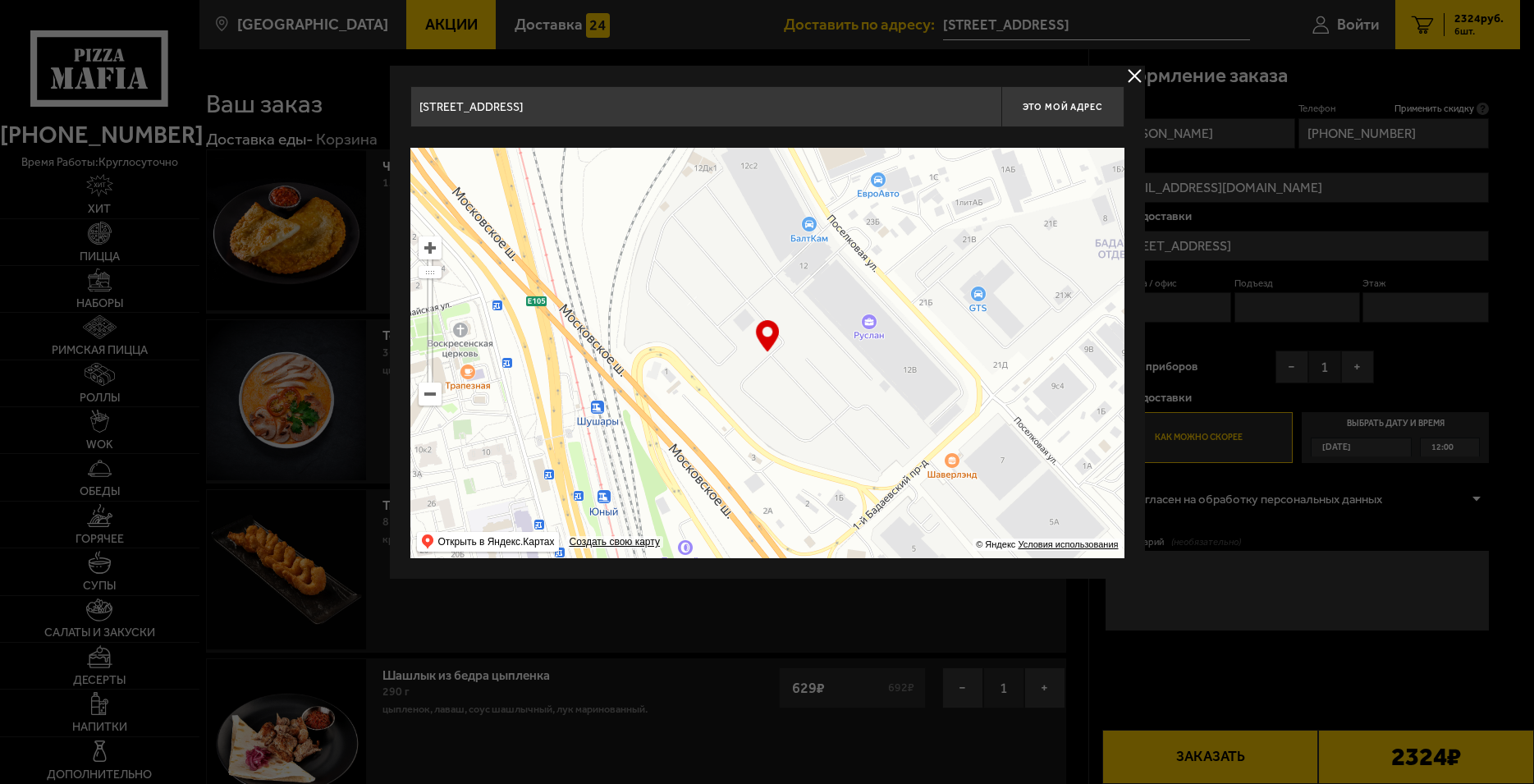
click at [574, 357] on ymaps at bounding box center [768, 353] width 714 height 411
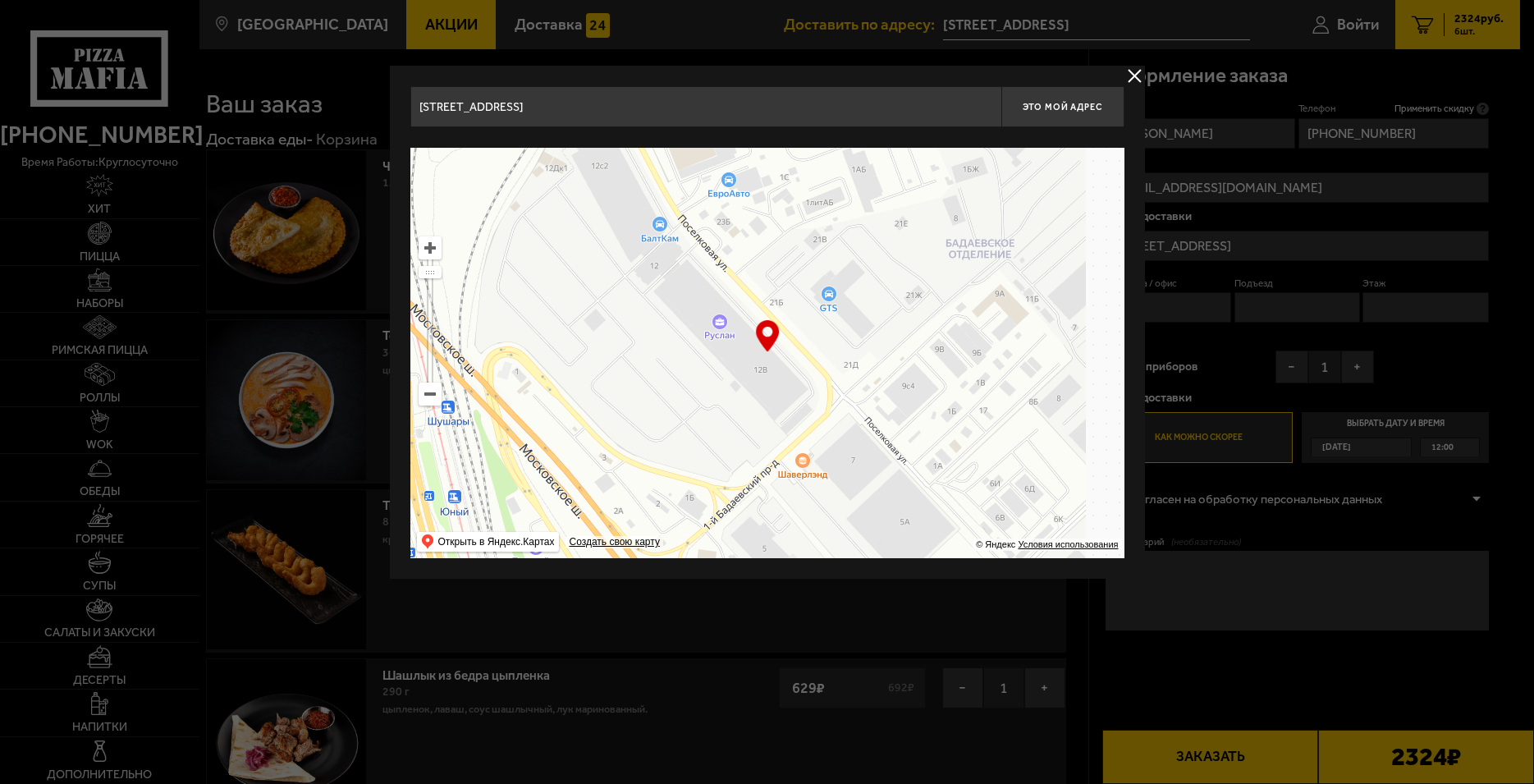
type input "[STREET_ADDRESS]"
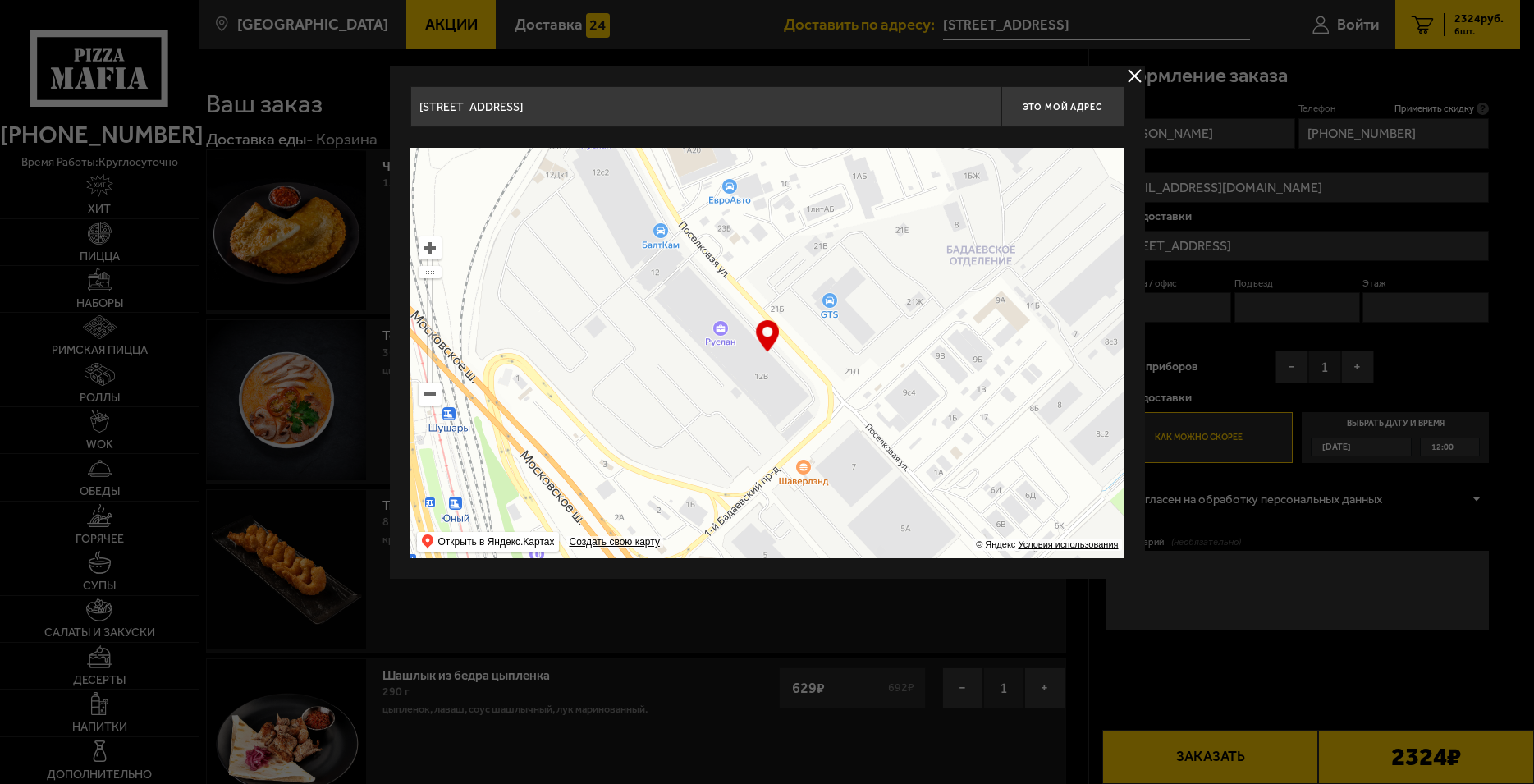
drag, startPoint x: 766, startPoint y: 369, endPoint x: 817, endPoint y: 519, distance: 158.4
click at [817, 519] on ymaps at bounding box center [768, 353] width 714 height 411
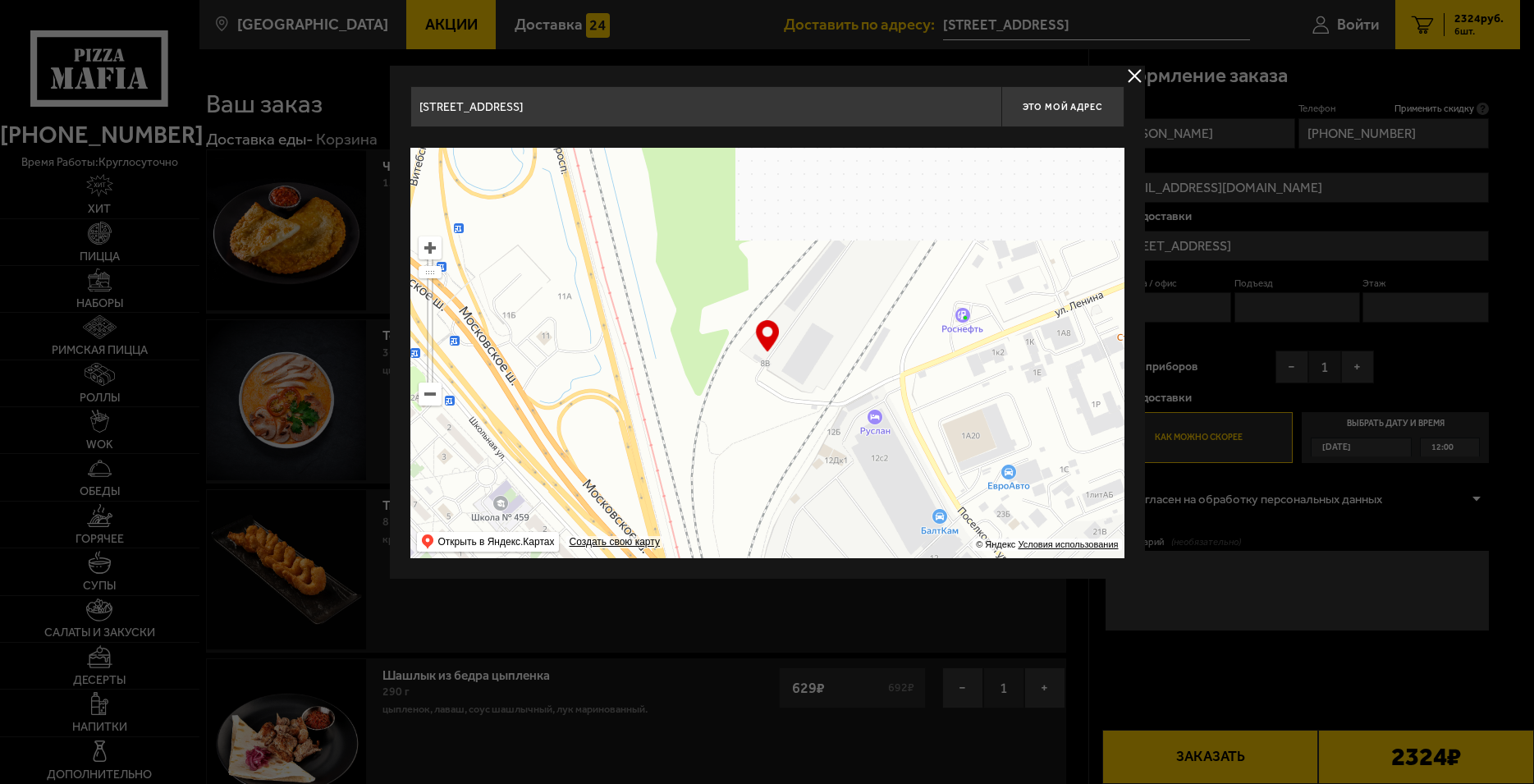
drag, startPoint x: 785, startPoint y: 404, endPoint x: 876, endPoint y: 386, distance: 92.8
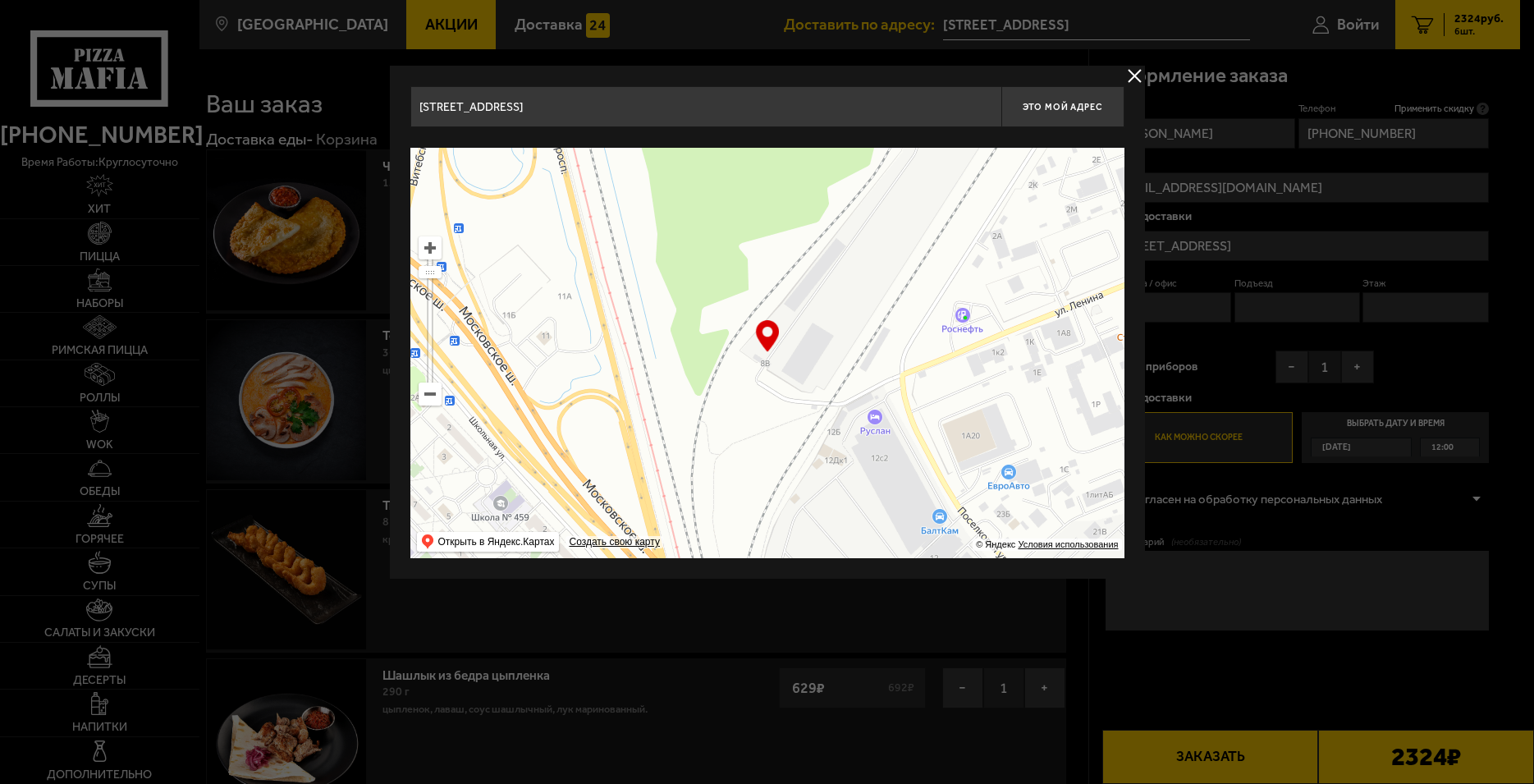
click at [876, 386] on ymaps at bounding box center [768, 353] width 714 height 411
type input "[STREET_ADDRESS]"
click at [1073, 96] on button "Это мой адрес" at bounding box center [1063, 106] width 124 height 41
type input "[STREET_ADDRESS]"
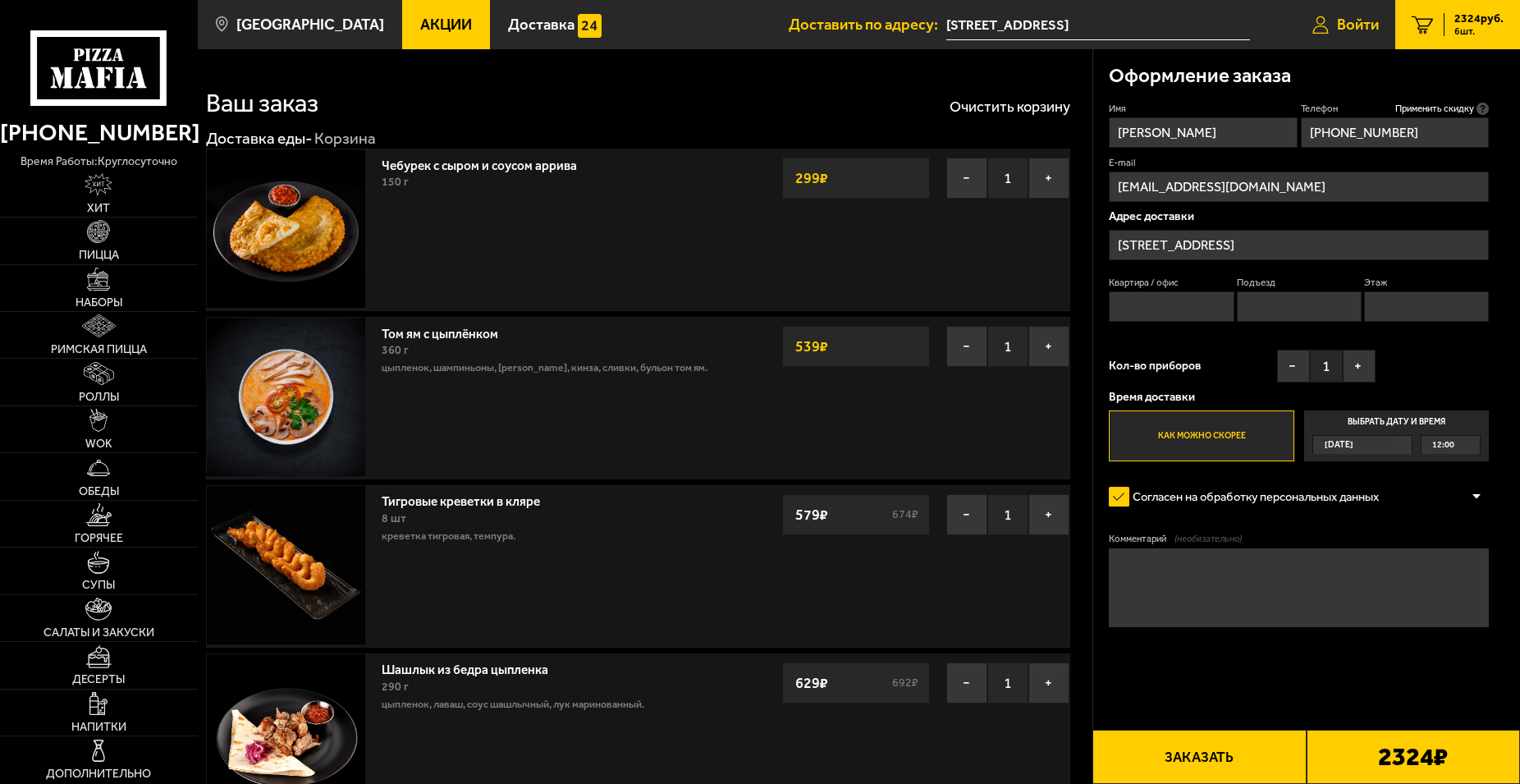
click at [1334, 23] on link "Войти" at bounding box center [1345, 25] width 99 height 49
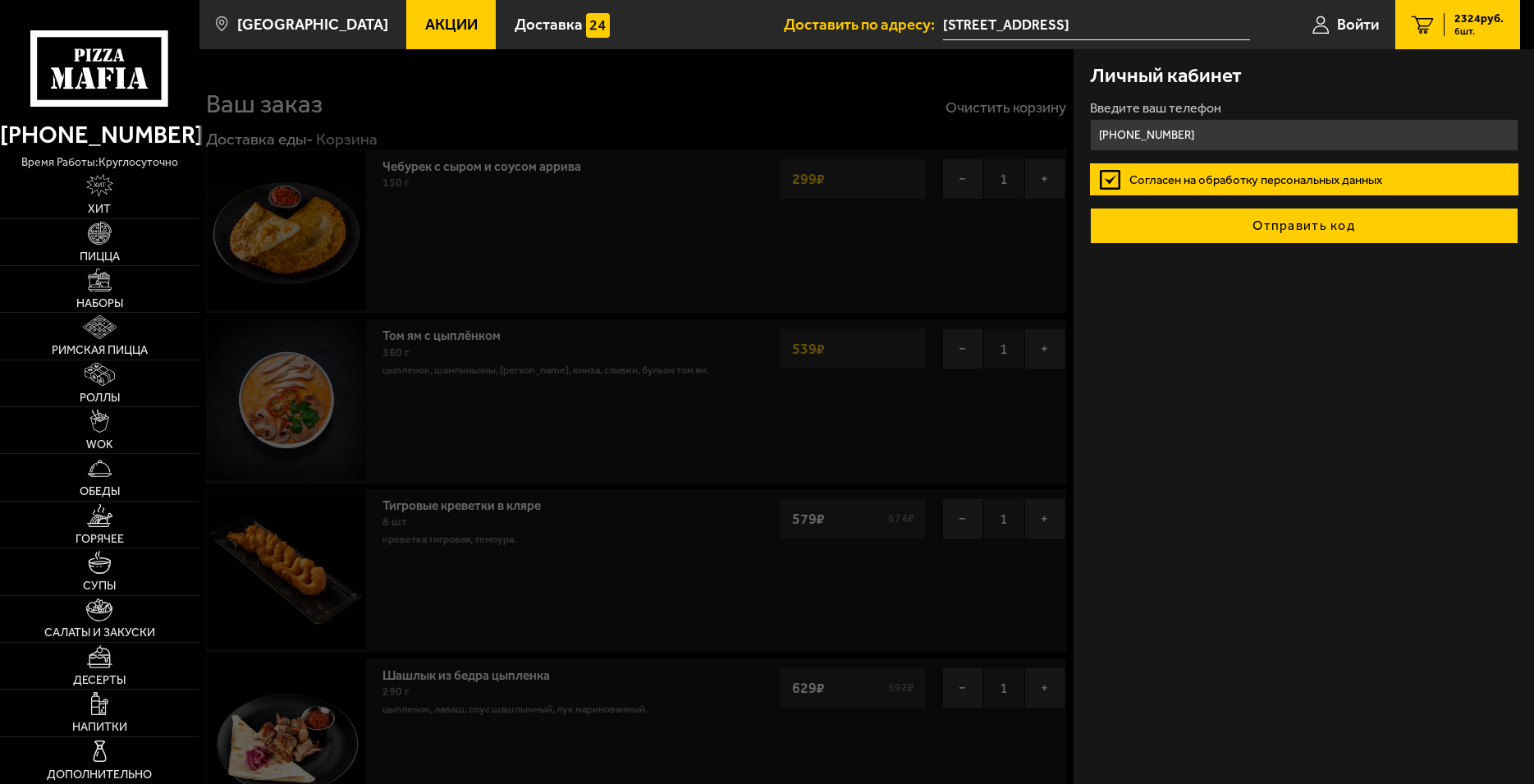
type input "[PHONE_NUMBER]"
click at [1310, 220] on button "Отправить код" at bounding box center [1305, 226] width 429 height 36
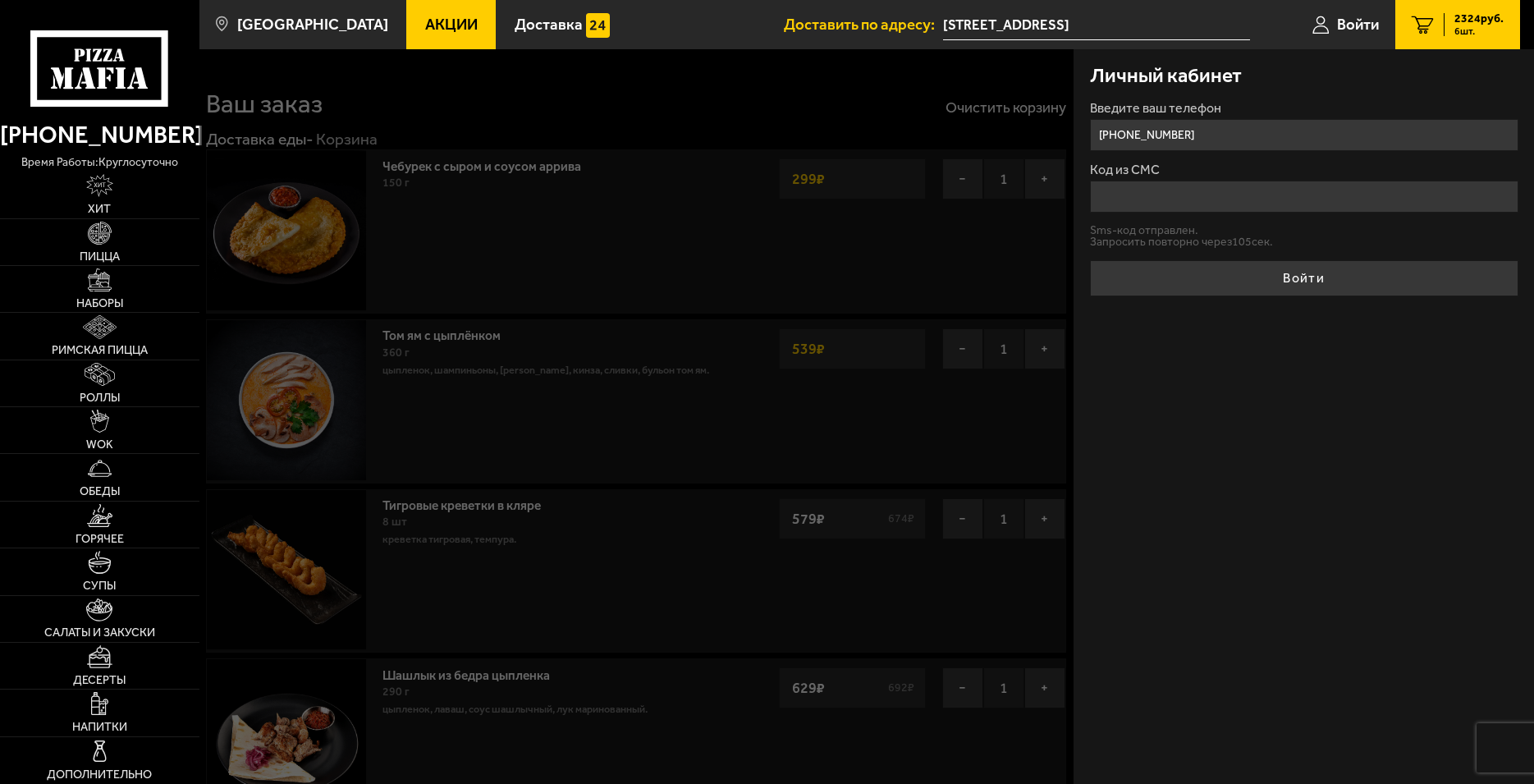
click at [1160, 196] on input "Код из СМС" at bounding box center [1305, 196] width 429 height 32
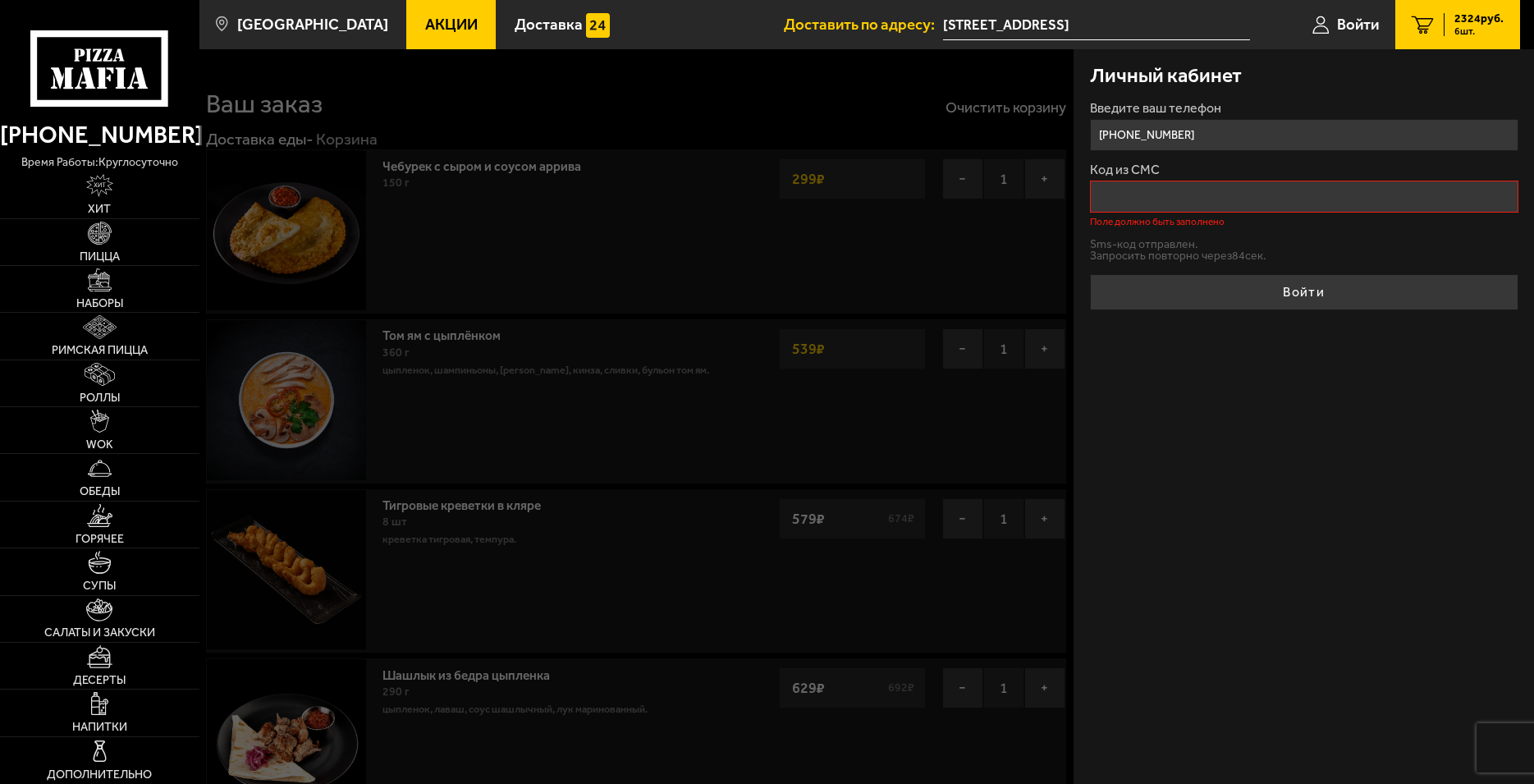
click at [1166, 200] on input "Код из СМС" at bounding box center [1305, 196] width 429 height 32
click at [1163, 247] on p "Sms-код отправлен." at bounding box center [1305, 244] width 429 height 12
click at [1214, 134] on input "[PHONE_NUMBER]" at bounding box center [1305, 134] width 429 height 32
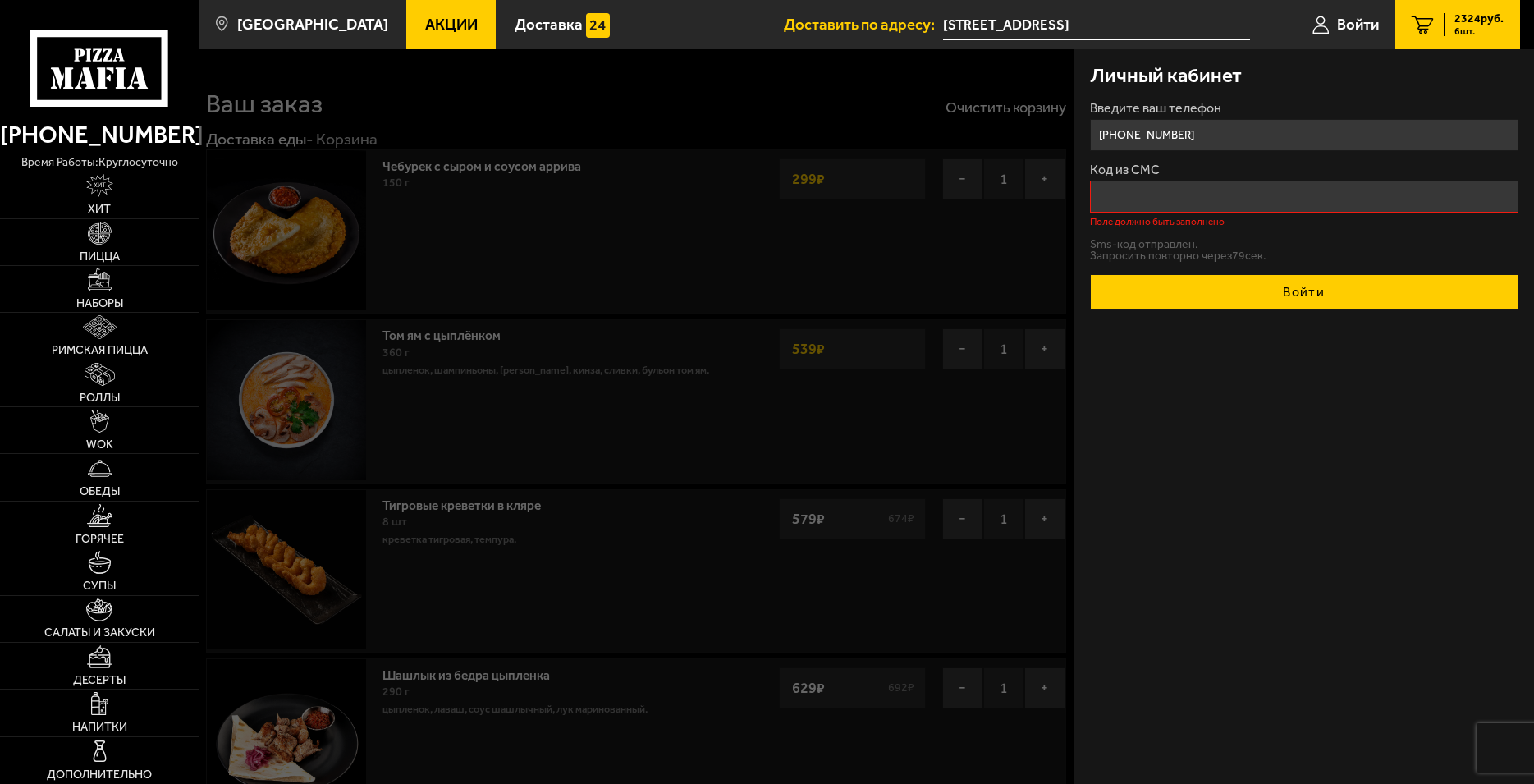
click at [1307, 295] on button "Войти" at bounding box center [1305, 293] width 429 height 36
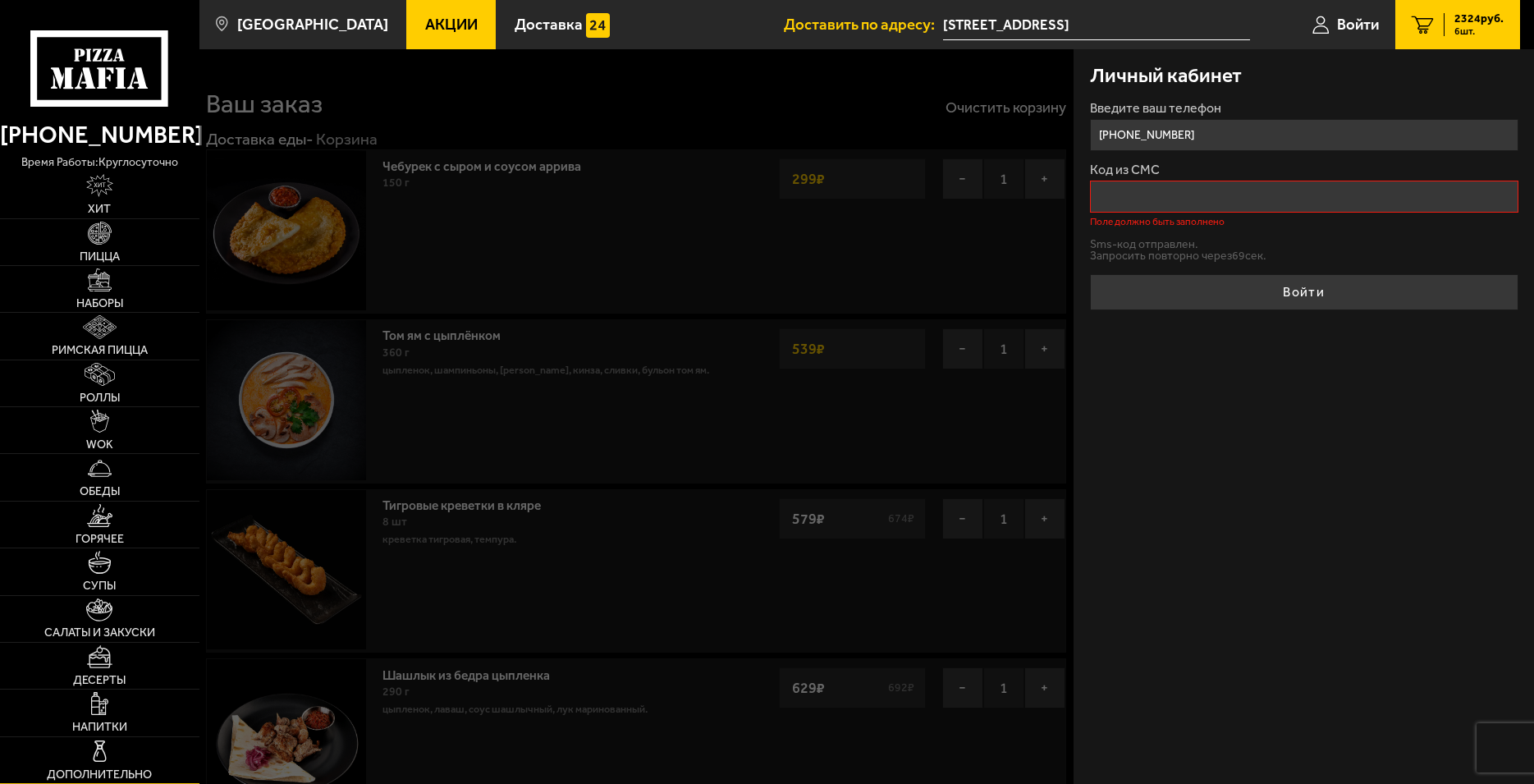
click at [99, 773] on span "Дополнительно" at bounding box center [99, 774] width 105 height 12
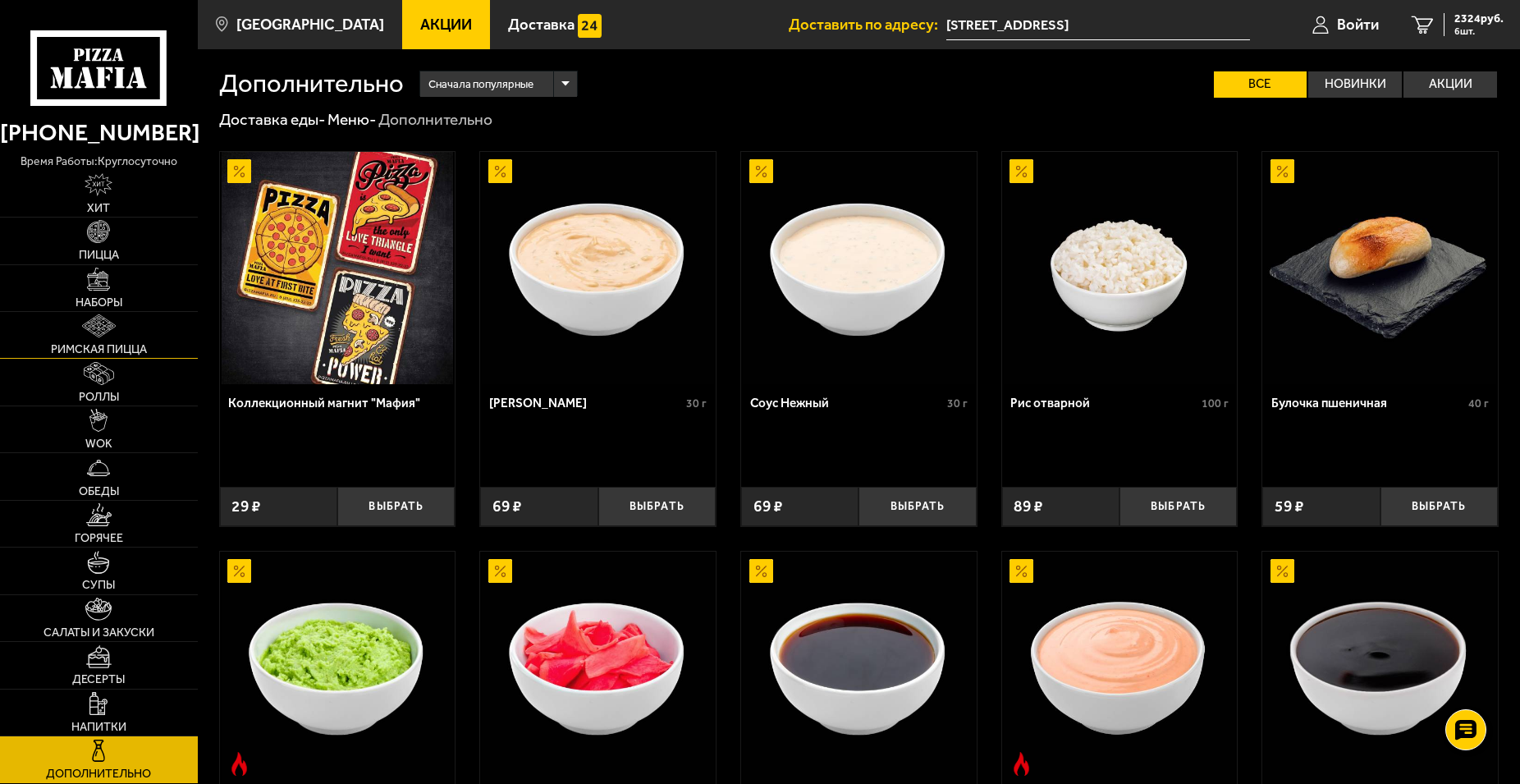
click at [104, 340] on link "Римская пицца" at bounding box center [99, 334] width 198 height 46
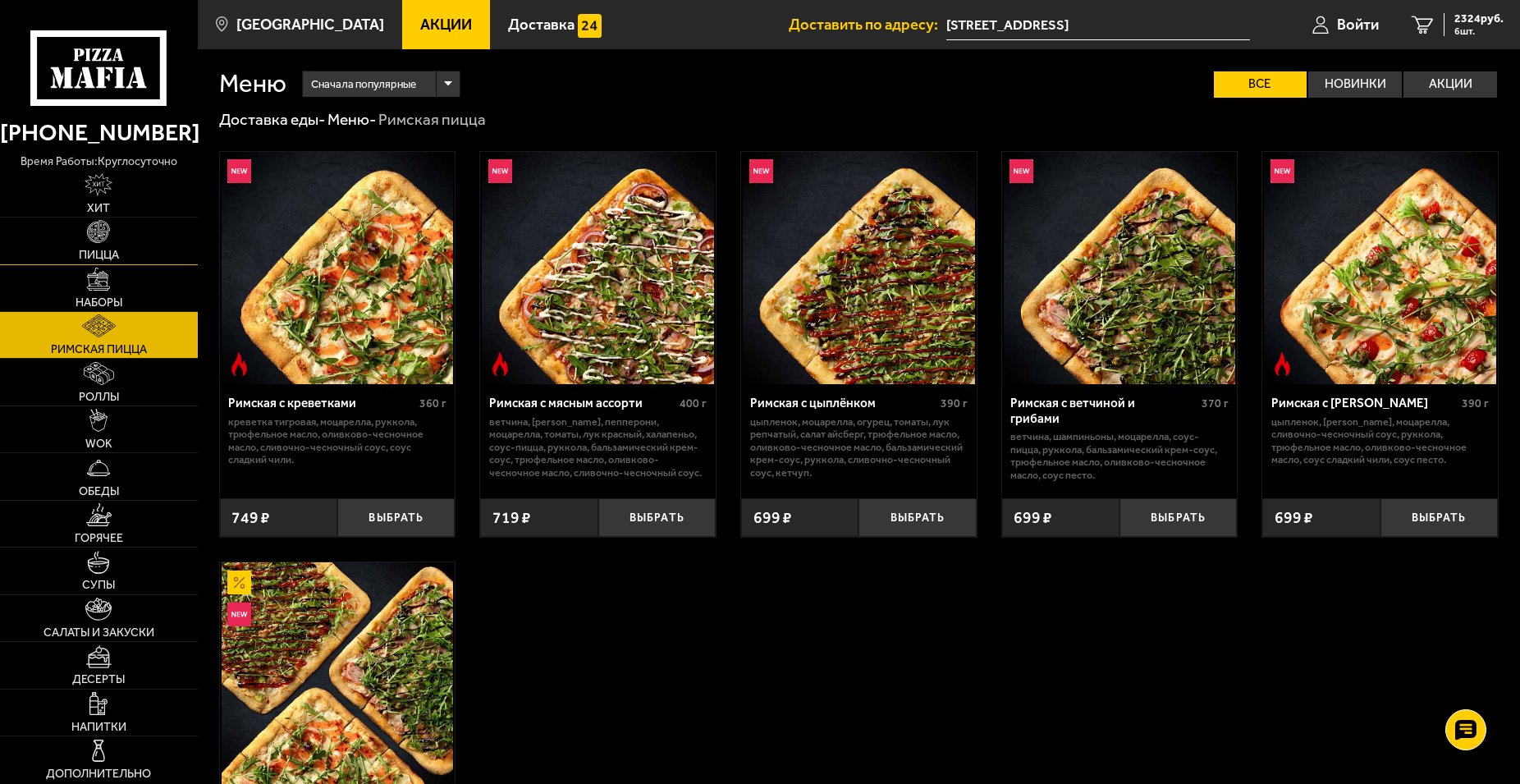
click at [98, 233] on img at bounding box center [98, 231] width 23 height 23
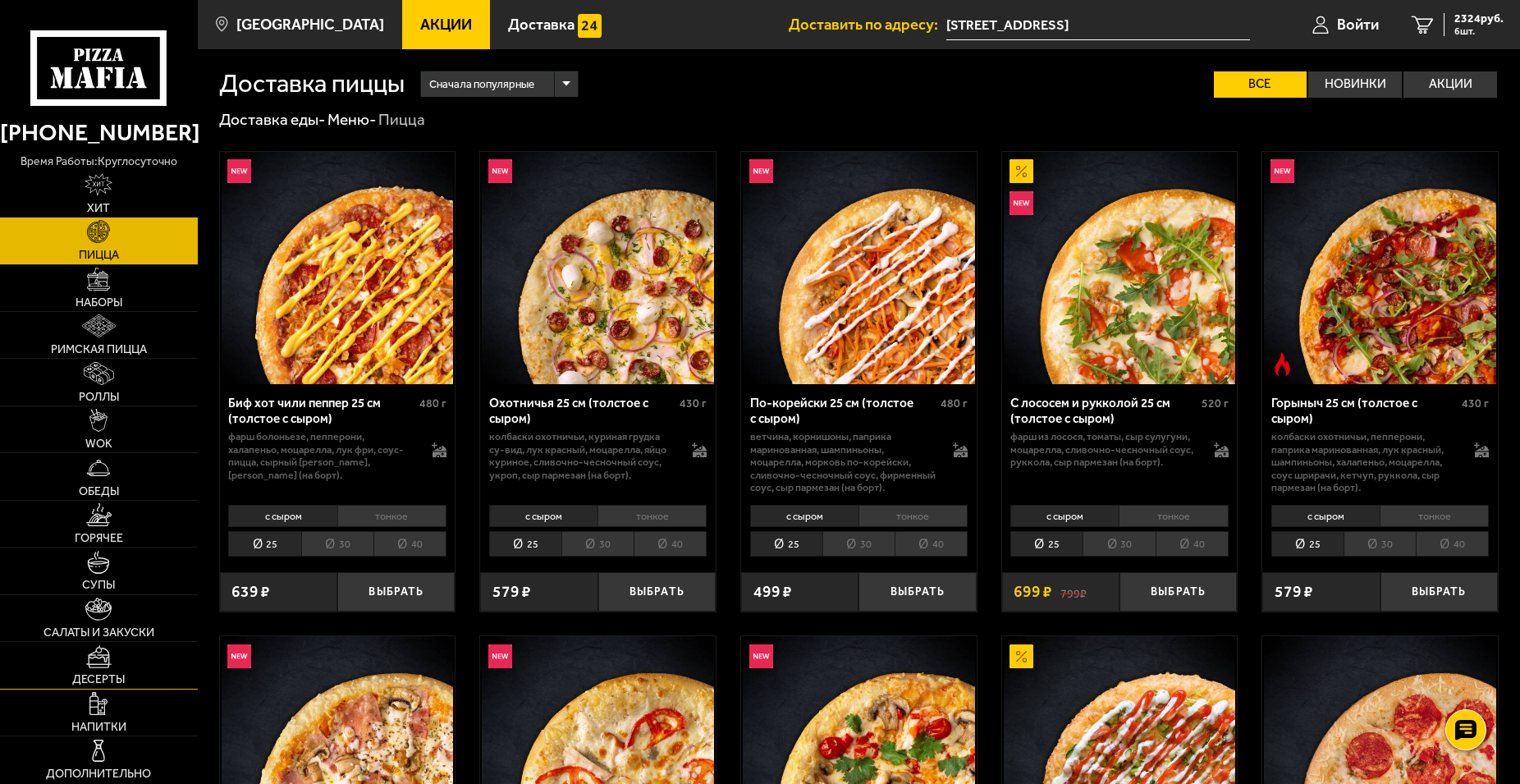
click at [109, 676] on span "Десерты" at bounding box center [98, 680] width 53 height 12
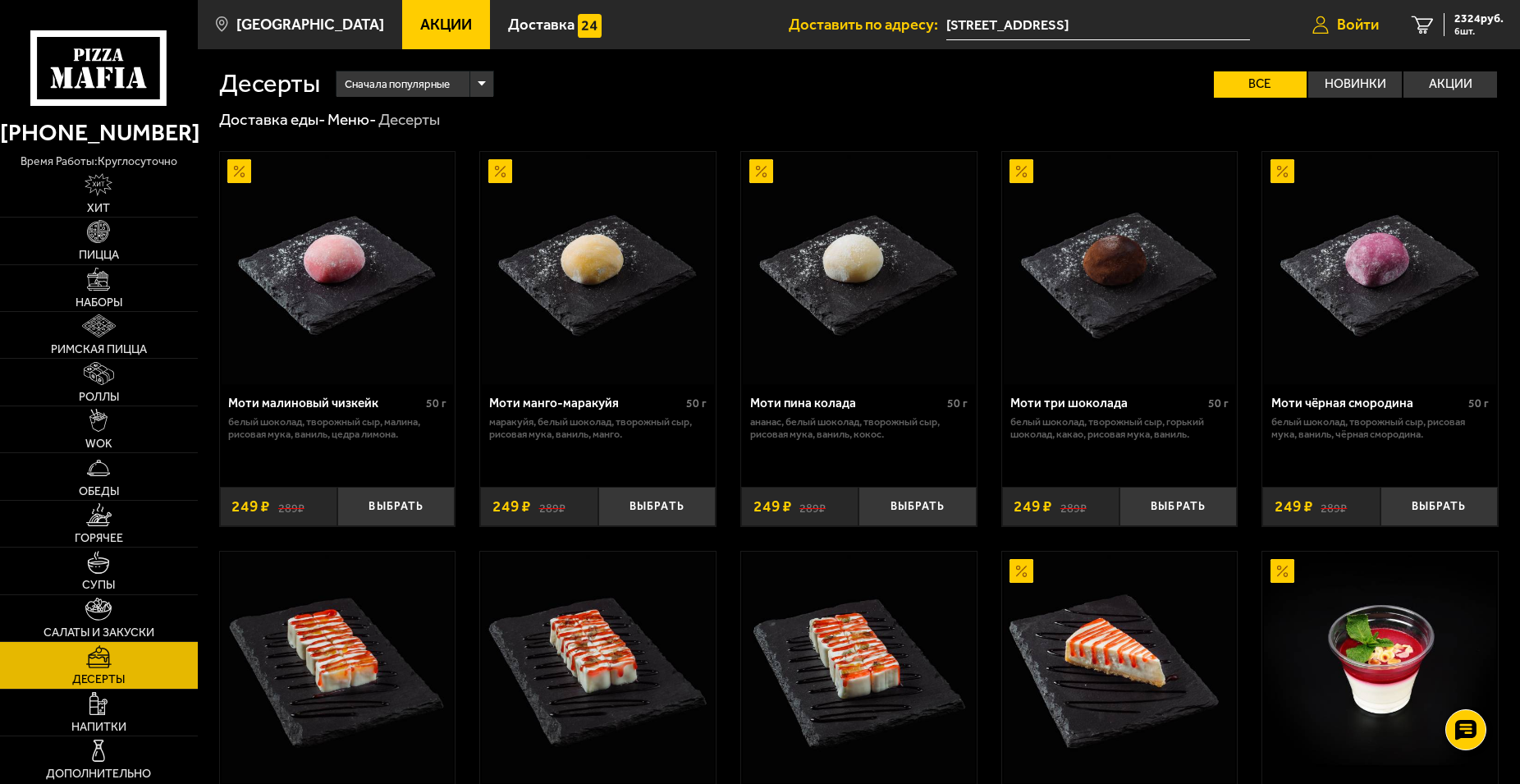
click at [1350, 31] on span "Войти" at bounding box center [1358, 25] width 42 height 15
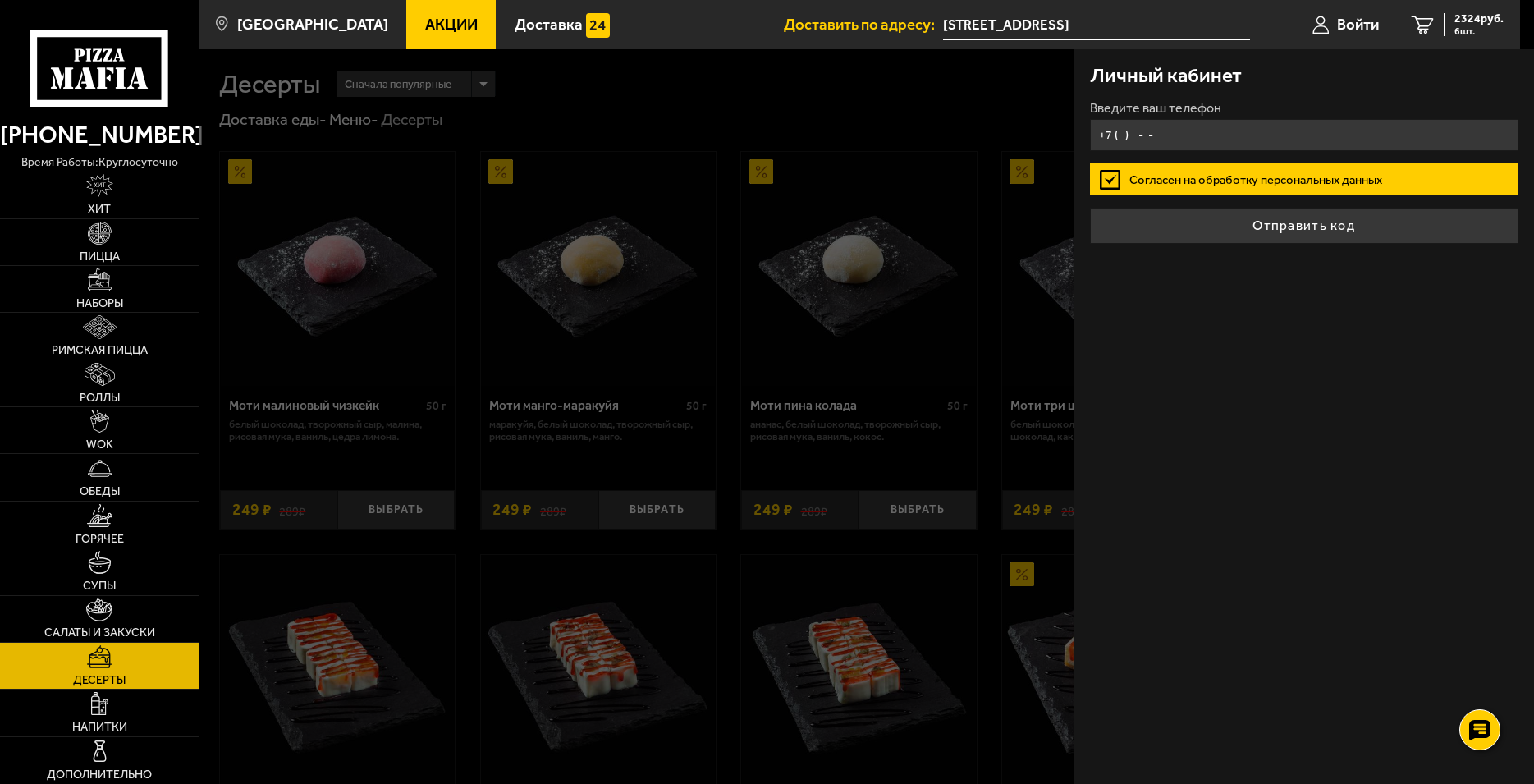
click at [1182, 138] on input "+7 ( ) - -" at bounding box center [1305, 134] width 429 height 32
type input "[PHONE_NUMBER]"
click at [1234, 318] on div "Личный кабинет Введите ваш телефон [PHONE_NUMBER] Согласен на обработку персона…" at bounding box center [1304, 416] width 461 height 734
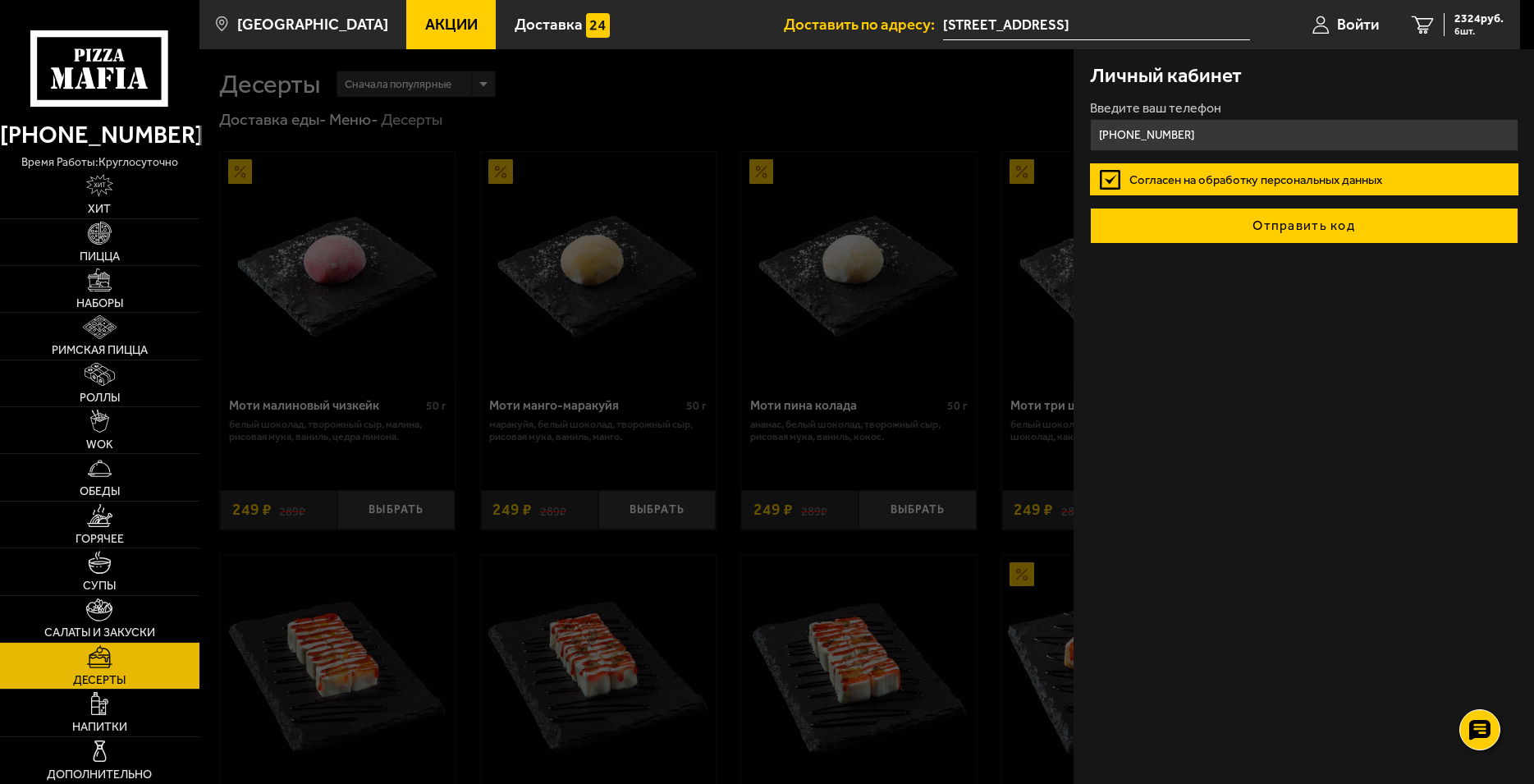
click at [1302, 231] on button "Отправить код" at bounding box center [1305, 226] width 429 height 36
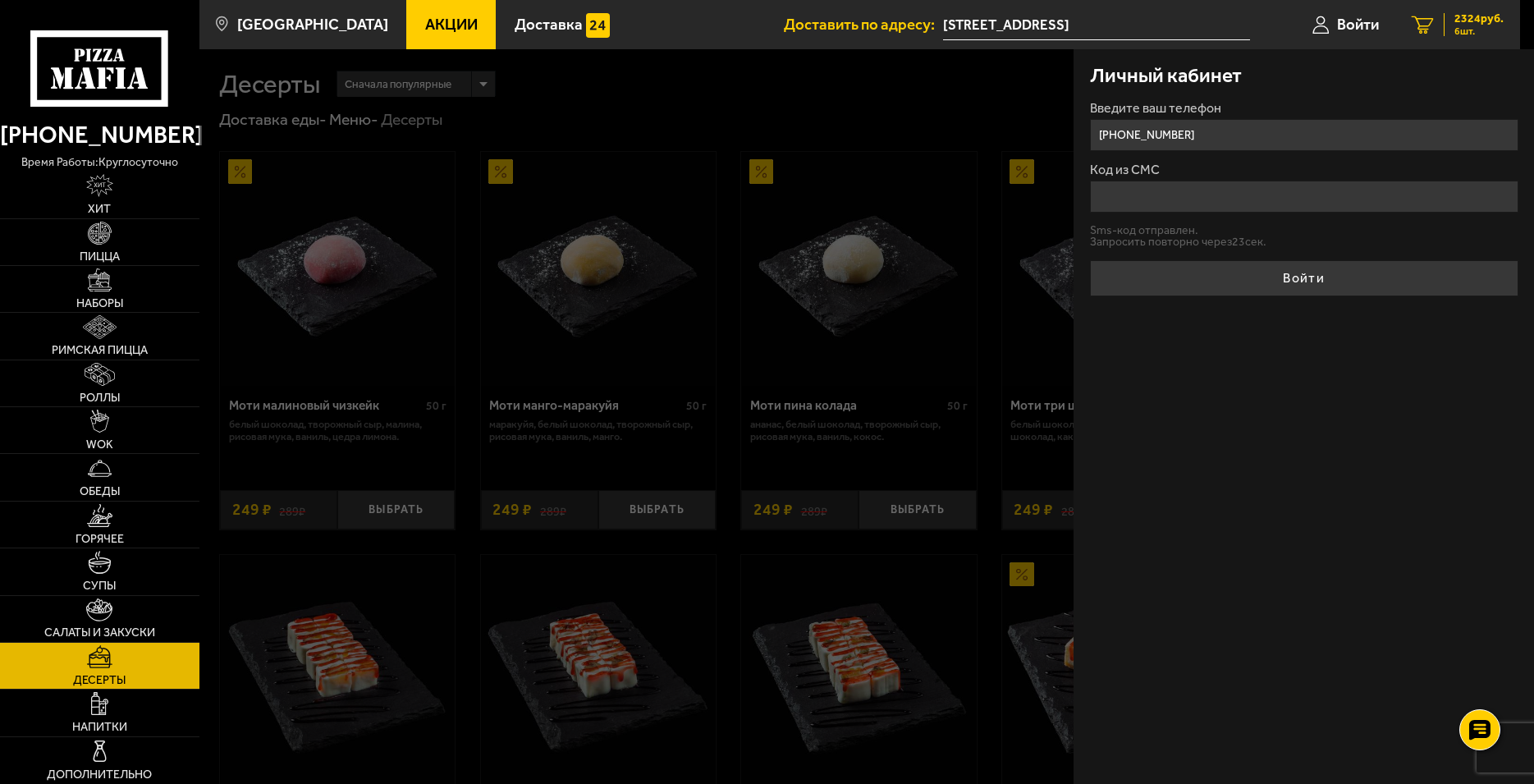
click at [1512, 20] on link "6 2324 руб. 6 шт." at bounding box center [1458, 25] width 125 height 49
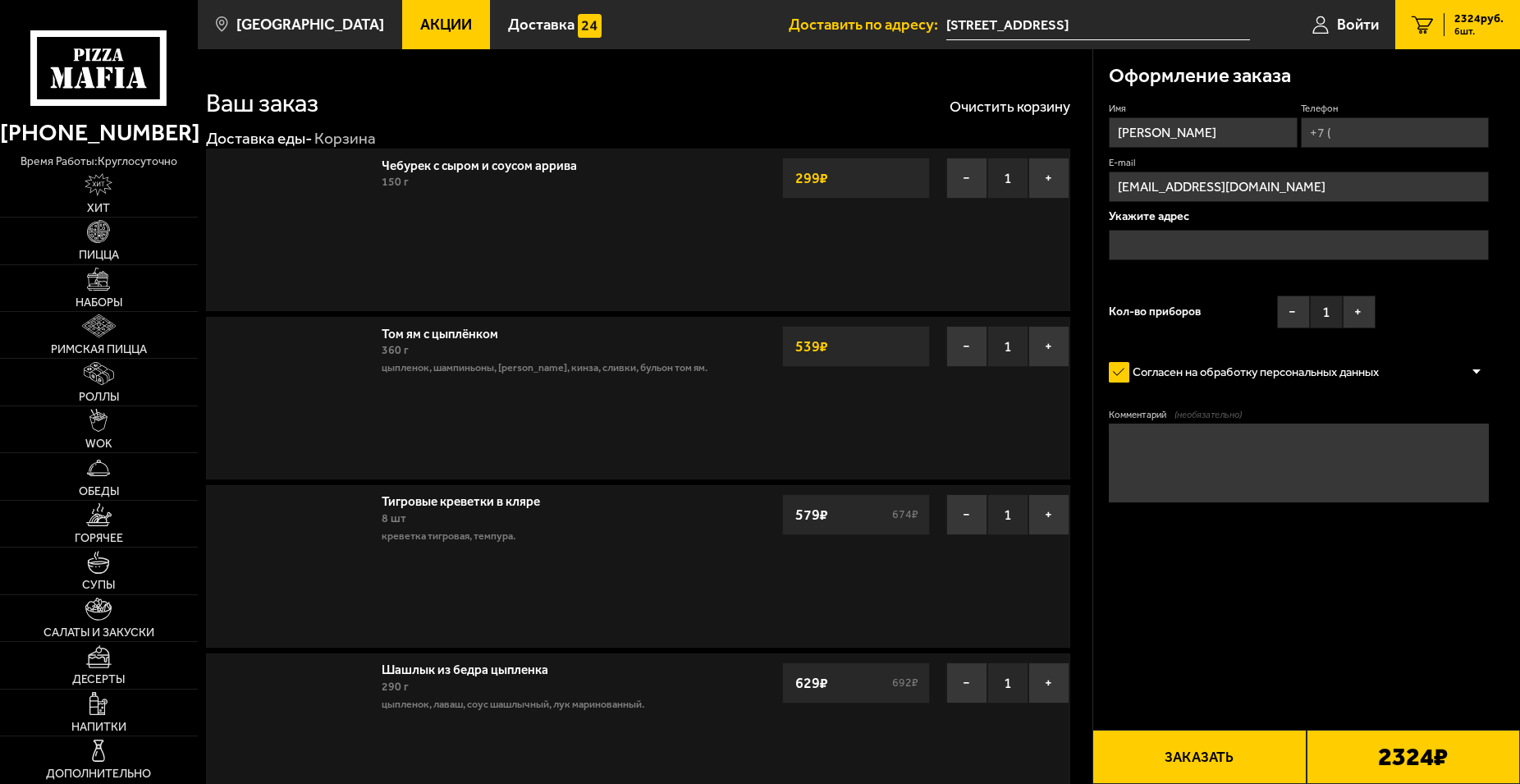
type input "[STREET_ADDRESS]"
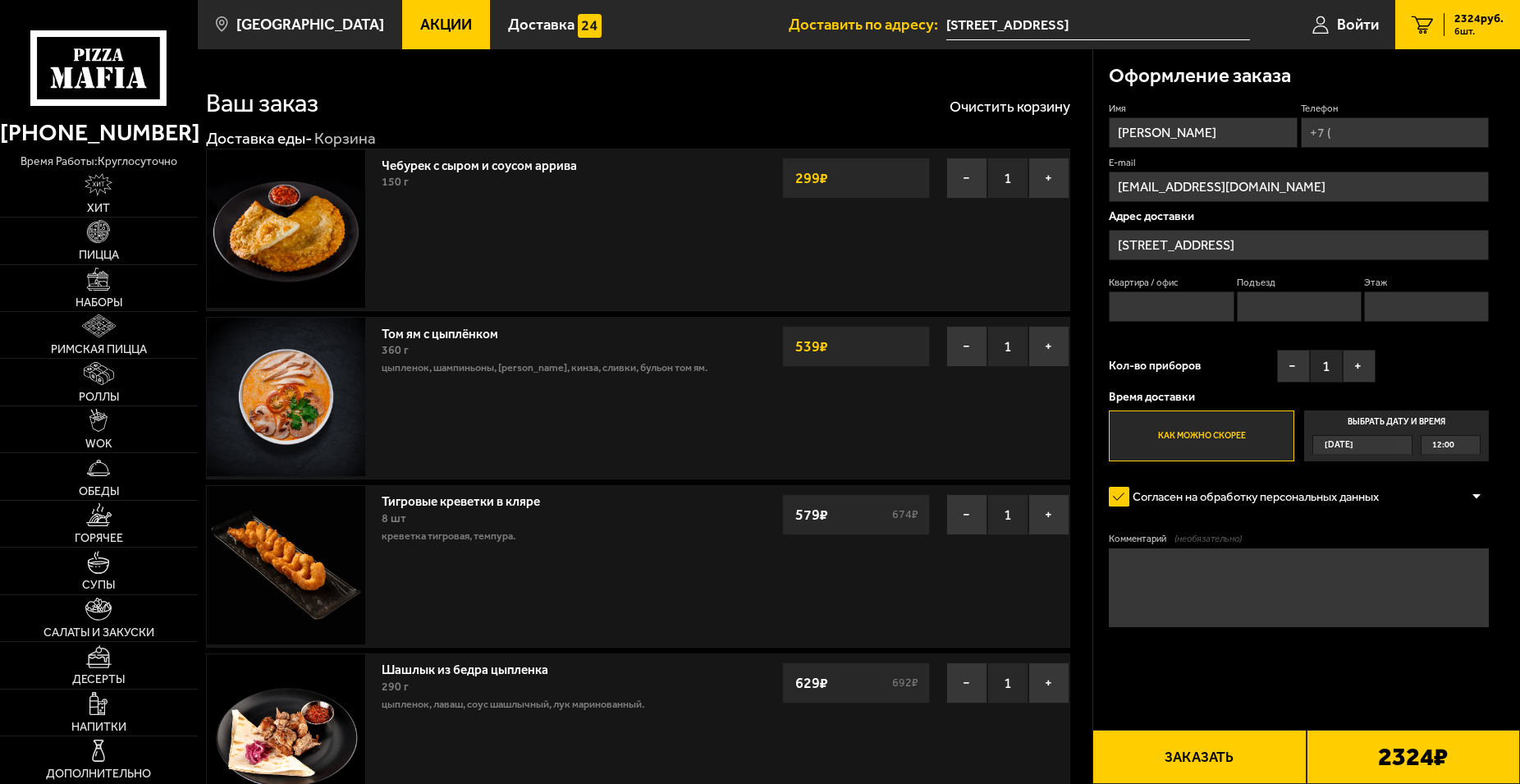
click at [1354, 132] on input "Телефон" at bounding box center [1396, 132] width 189 height 30
type input "[PHONE_NUMBER]"
click at [1214, 603] on textarea "Комментарий (необязательно)" at bounding box center [1298, 587] width 380 height 79
click at [1359, 365] on button "+" at bounding box center [1359, 366] width 33 height 33
click at [1362, 372] on button "+" at bounding box center [1359, 366] width 33 height 33
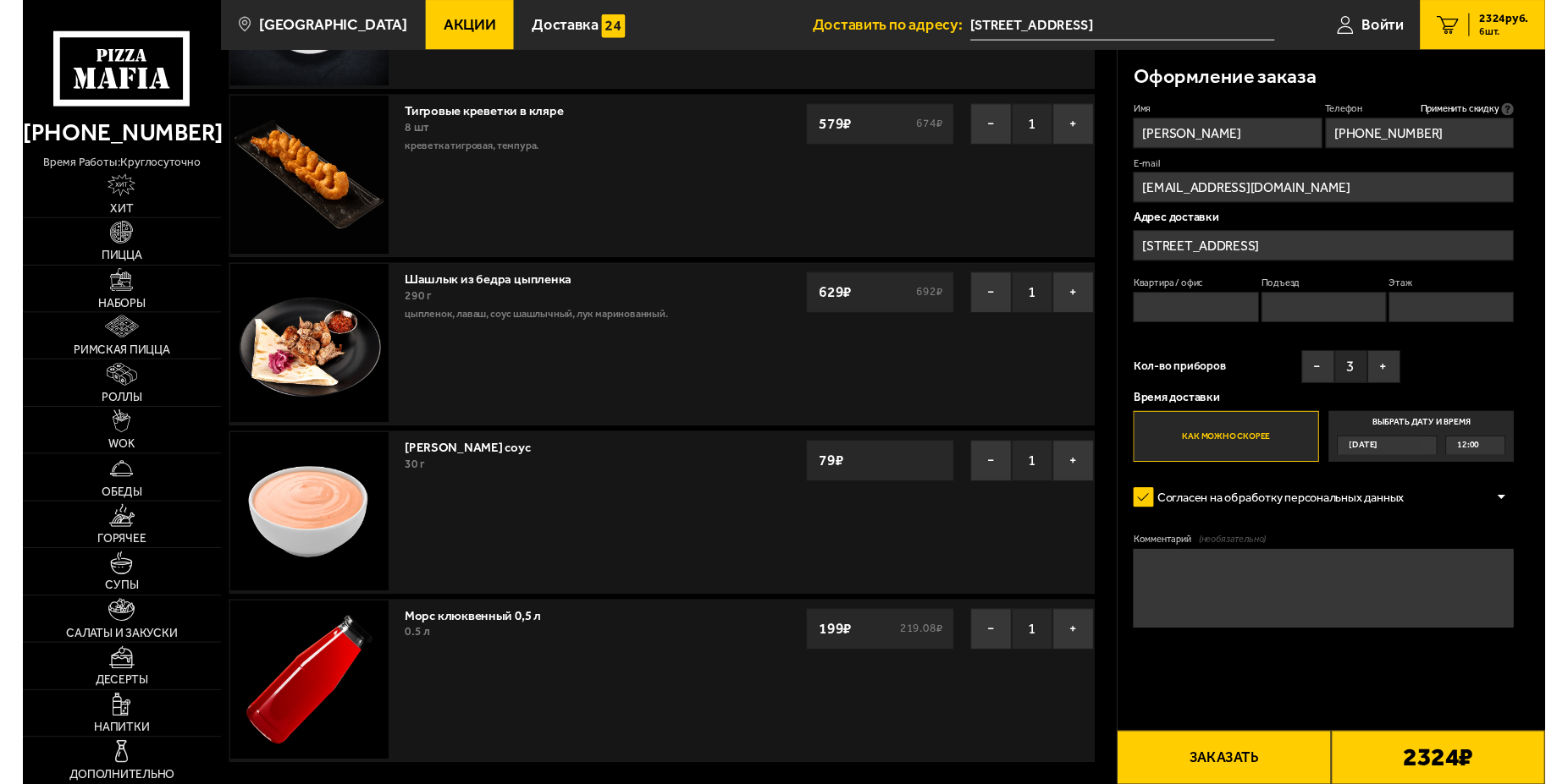
scroll to position [432, 0]
